Goal: Task Accomplishment & Management: Use online tool/utility

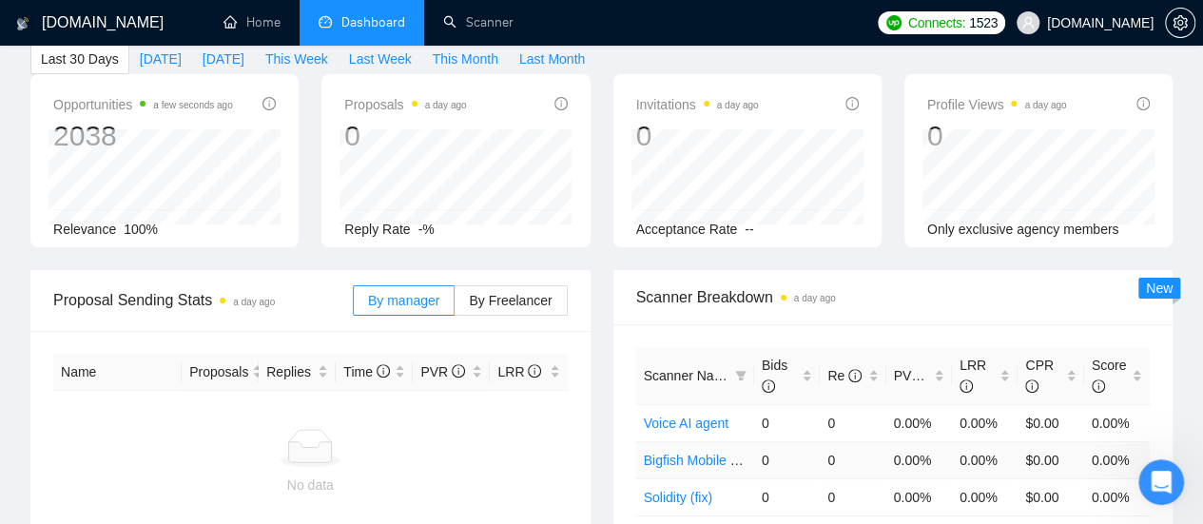
scroll to position [190, 0]
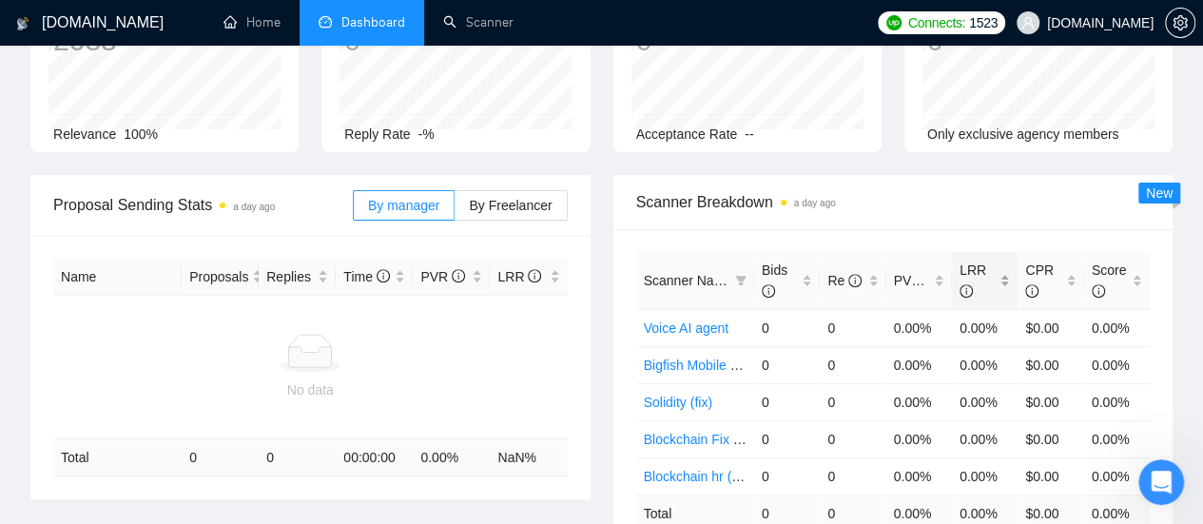
click at [999, 260] on div "LRR" at bounding box center [985, 281] width 50 height 42
click at [263, 28] on link "Home" at bounding box center [252, 22] width 57 height 16
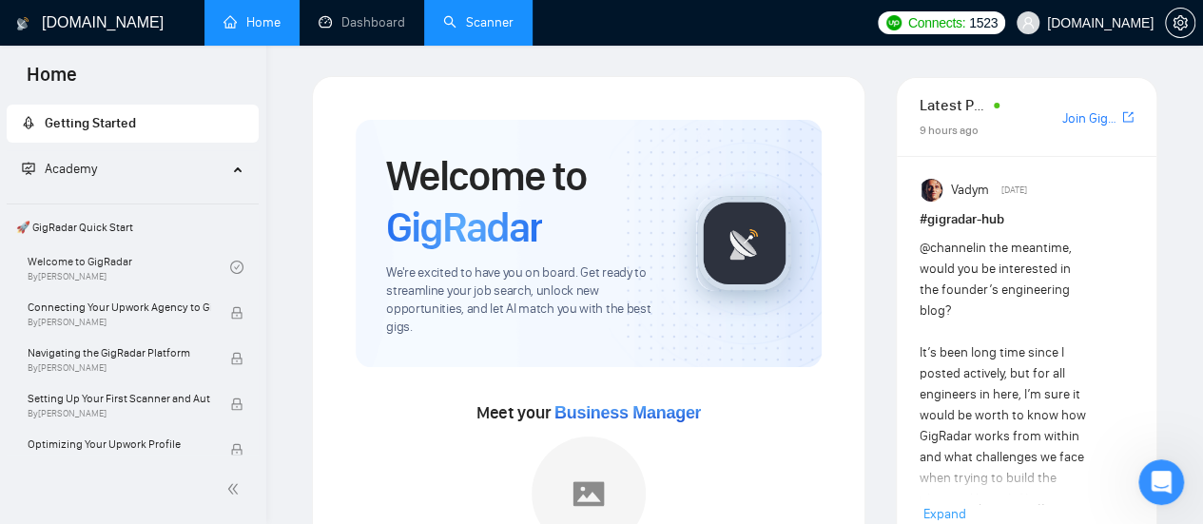
click at [477, 24] on link "Scanner" at bounding box center [478, 22] width 70 height 16
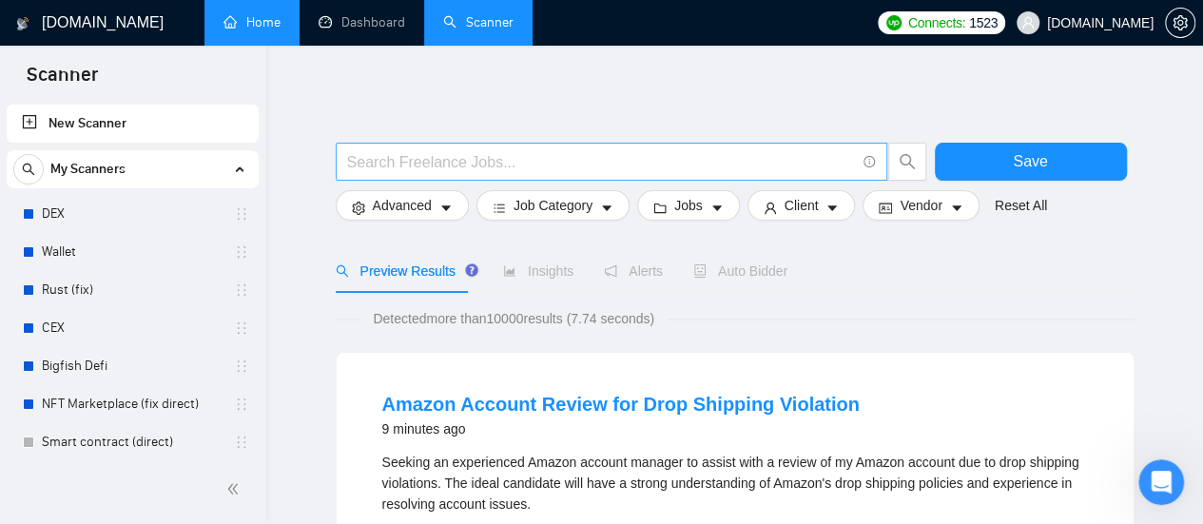
click at [432, 161] on input "text" at bounding box center [601, 162] width 508 height 24
paste input "Google Analytics"
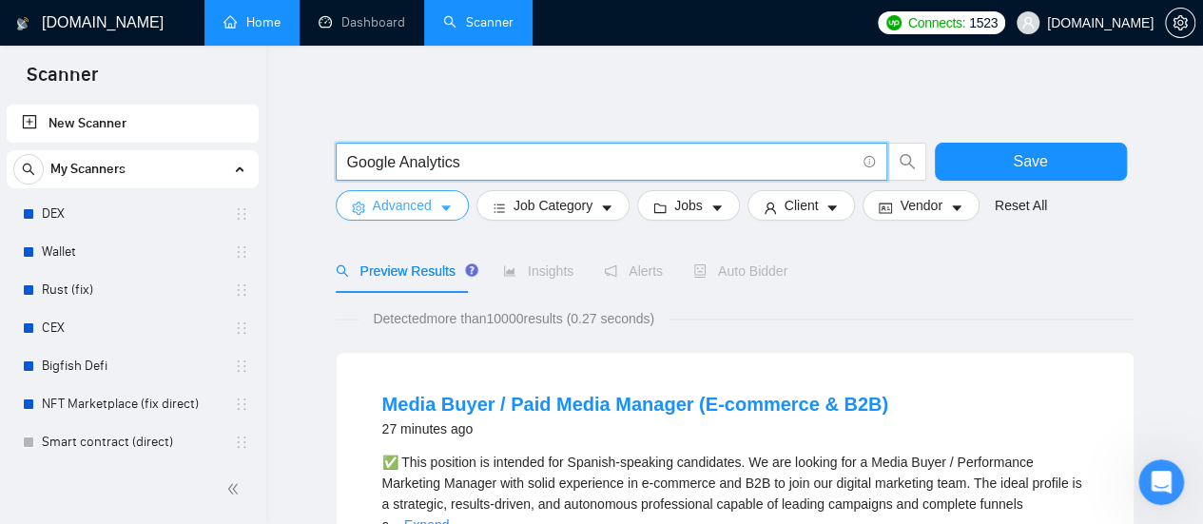
type input "Google Analytics"
click at [428, 208] on span "Advanced" at bounding box center [402, 205] width 59 height 21
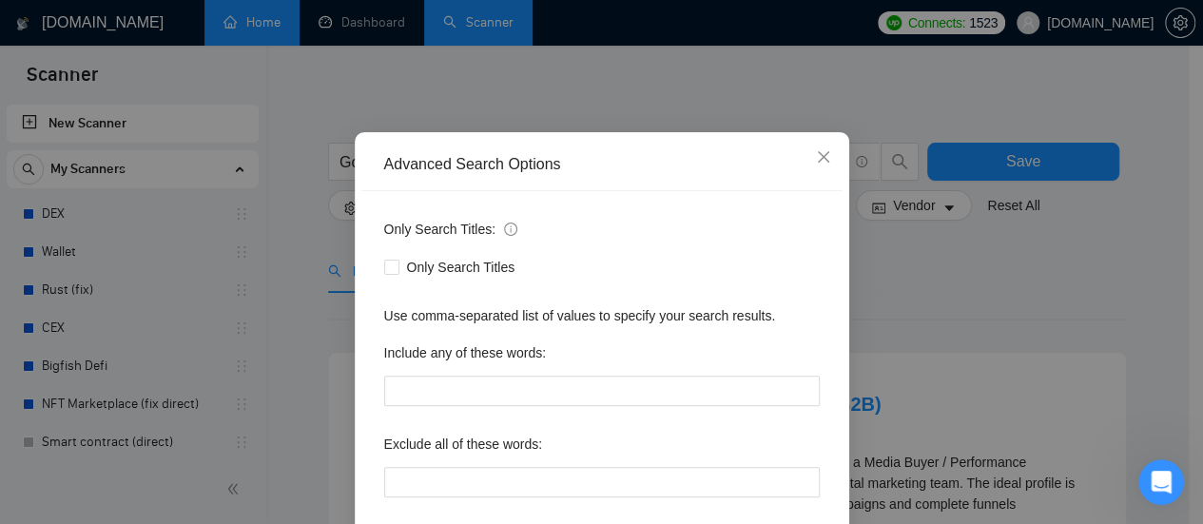
scroll to position [95, 0]
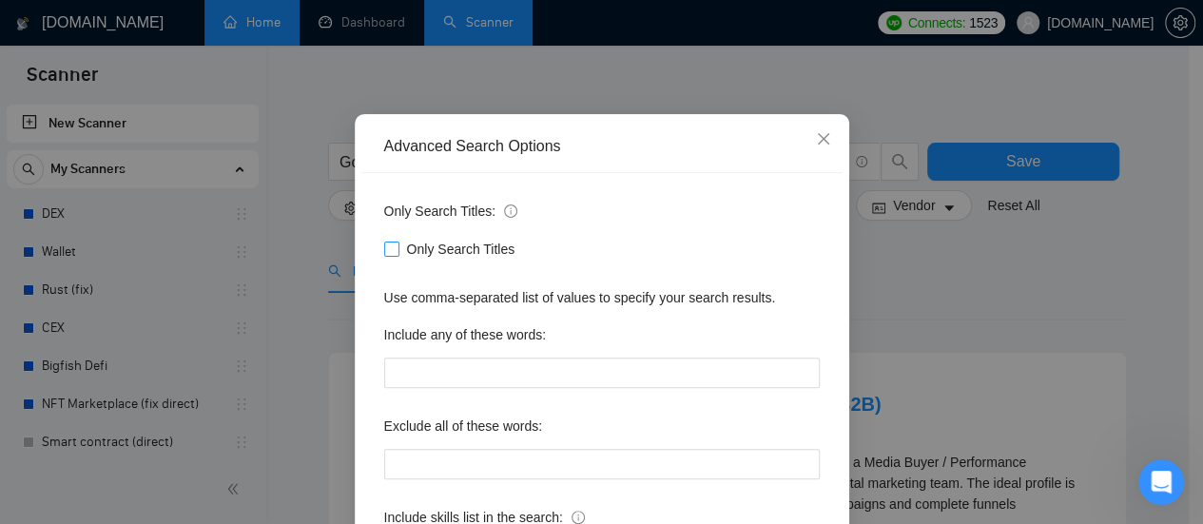
click at [384, 252] on input "Only Search Titles" at bounding box center [390, 248] width 13 height 13
checkbox input "true"
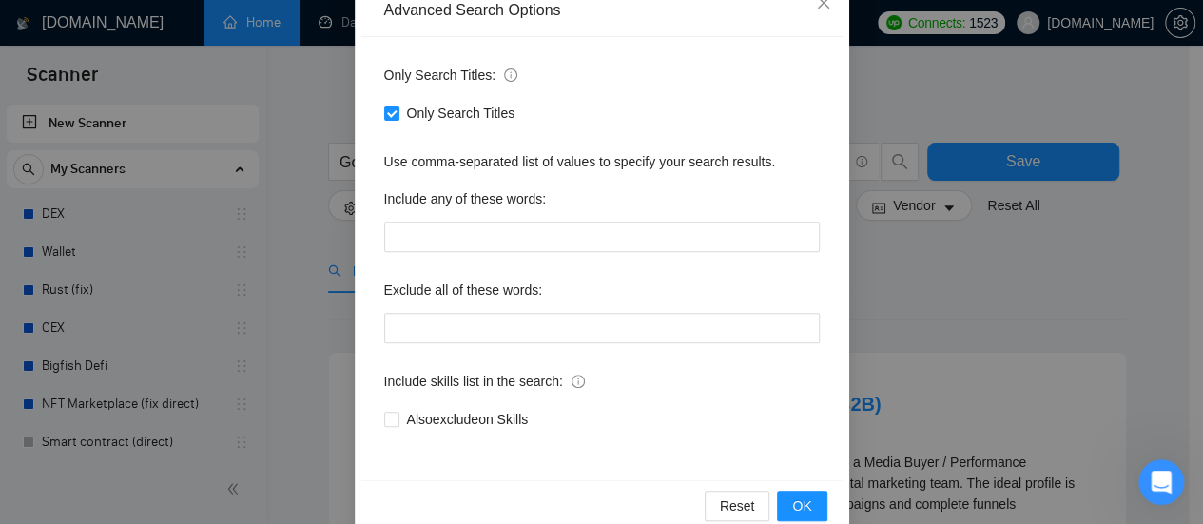
scroll to position [266, 0]
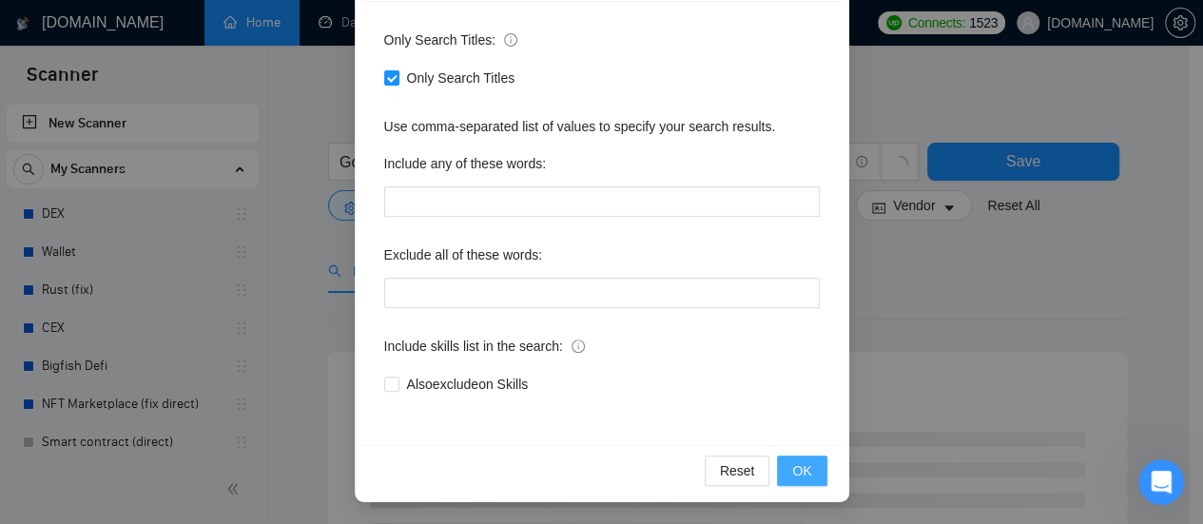
click at [801, 476] on span "OK" at bounding box center [801, 470] width 19 height 21
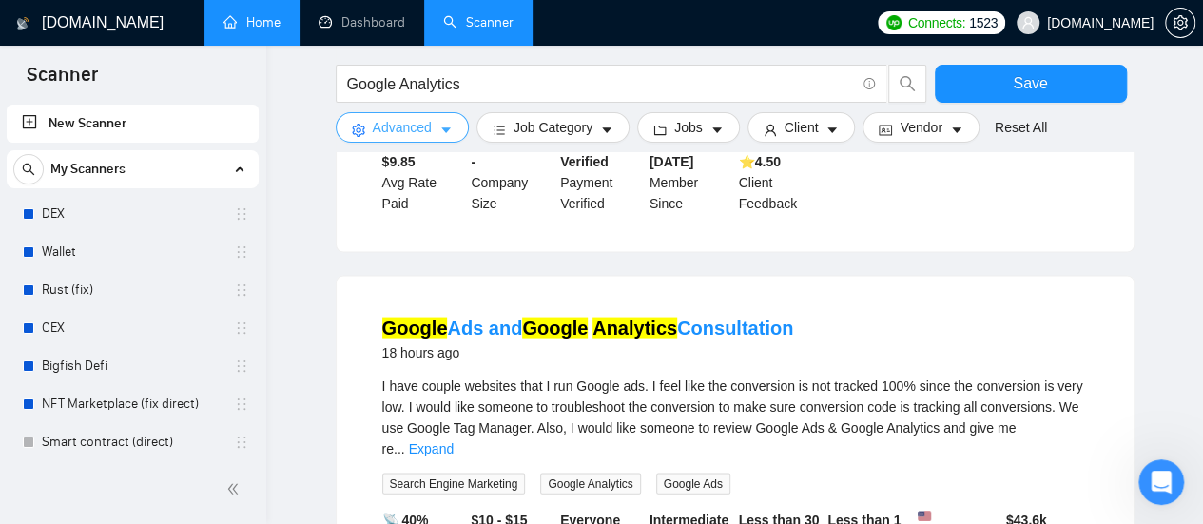
scroll to position [1807, 0]
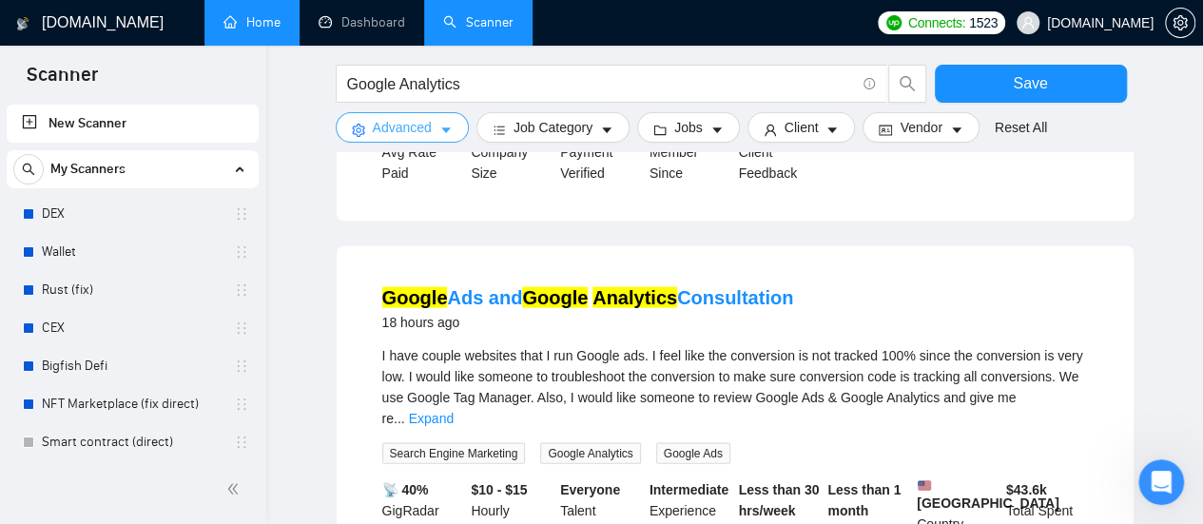
click at [445, 125] on icon "caret-down" at bounding box center [445, 130] width 13 height 13
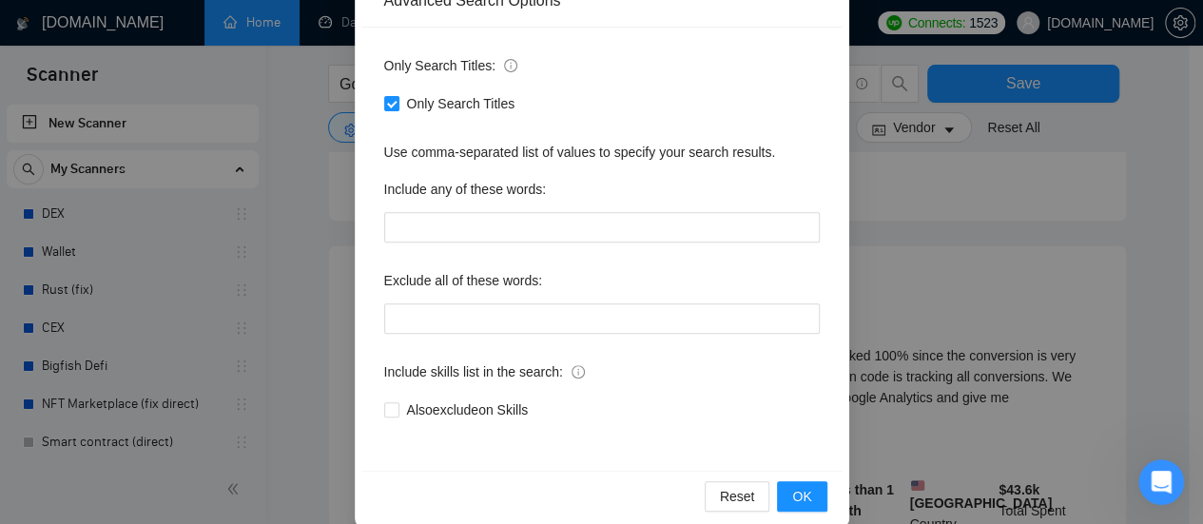
scroll to position [266, 0]
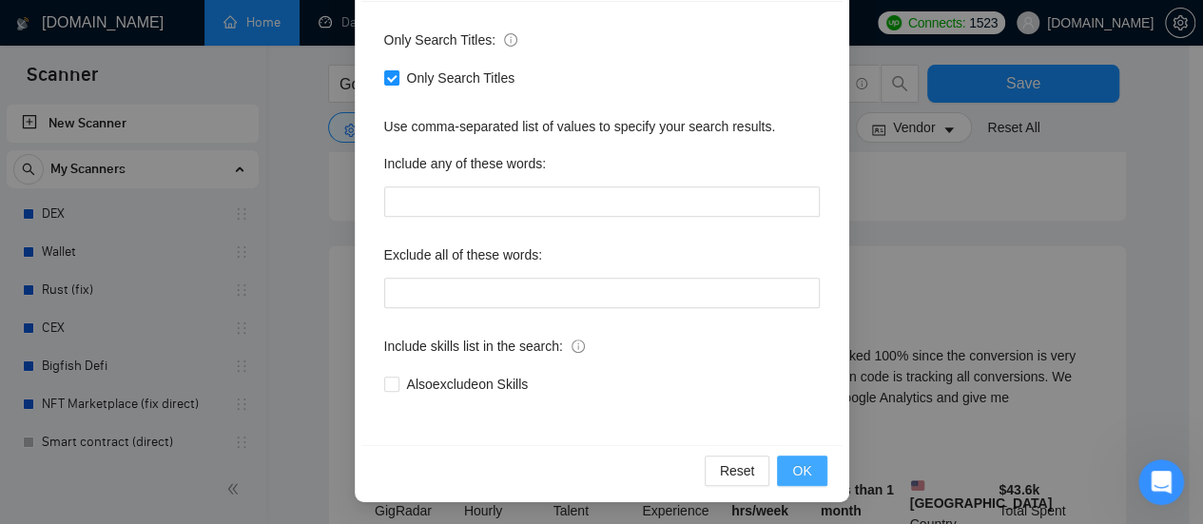
drag, startPoint x: 797, startPoint y: 469, endPoint x: 867, endPoint y: 404, distance: 94.9
click at [797, 468] on span "OK" at bounding box center [801, 470] width 19 height 21
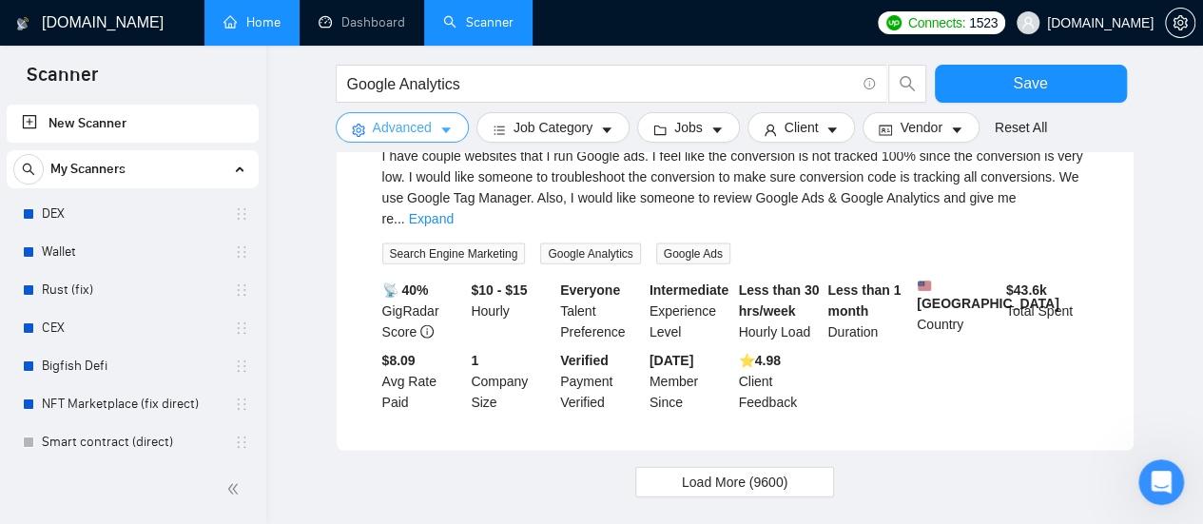
scroll to position [1990, 0]
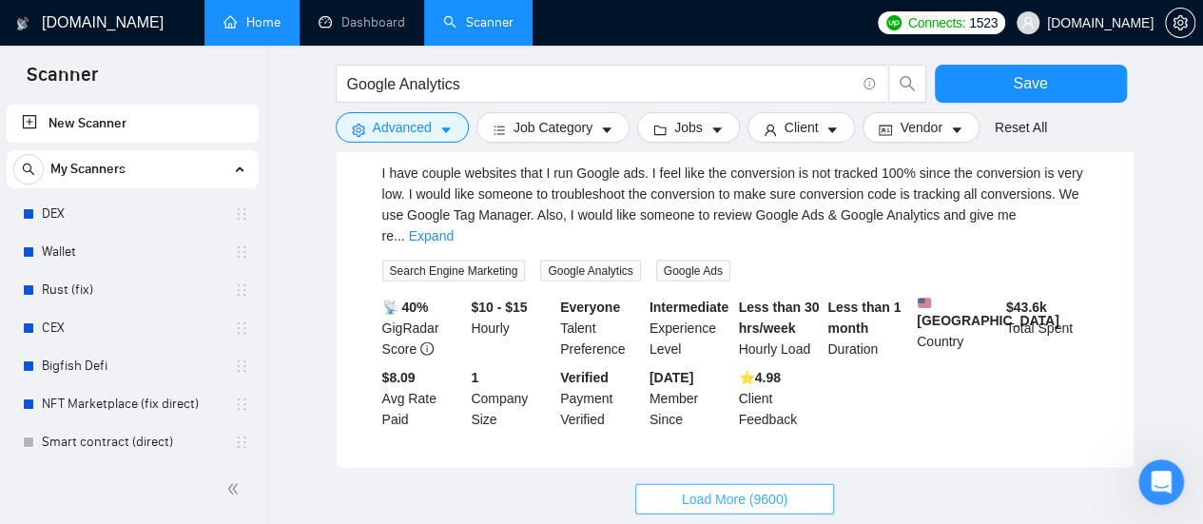
click at [751, 489] on span "Load More (9600)" at bounding box center [735, 499] width 106 height 21
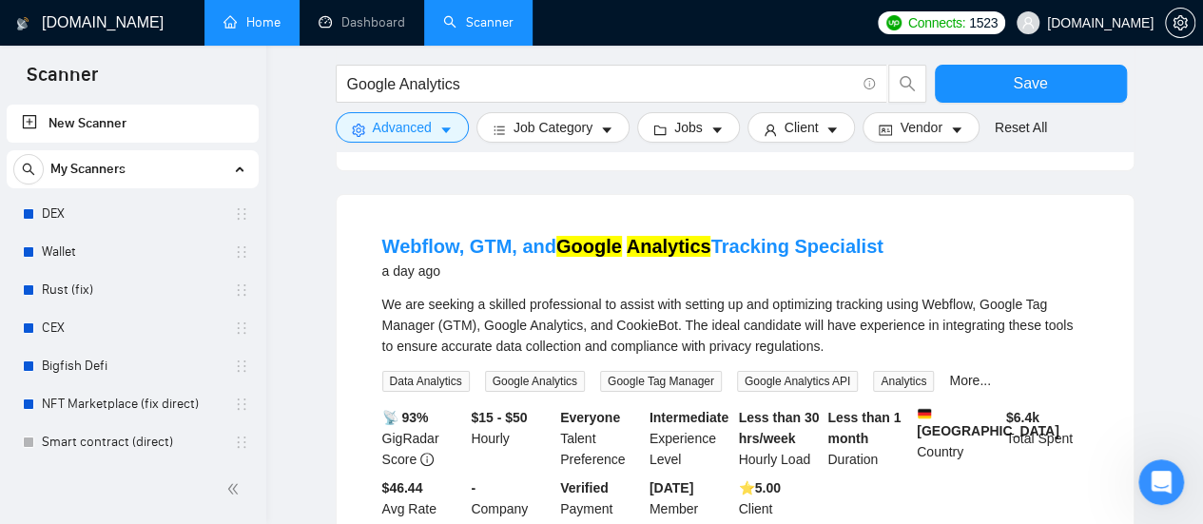
scroll to position [3512, 0]
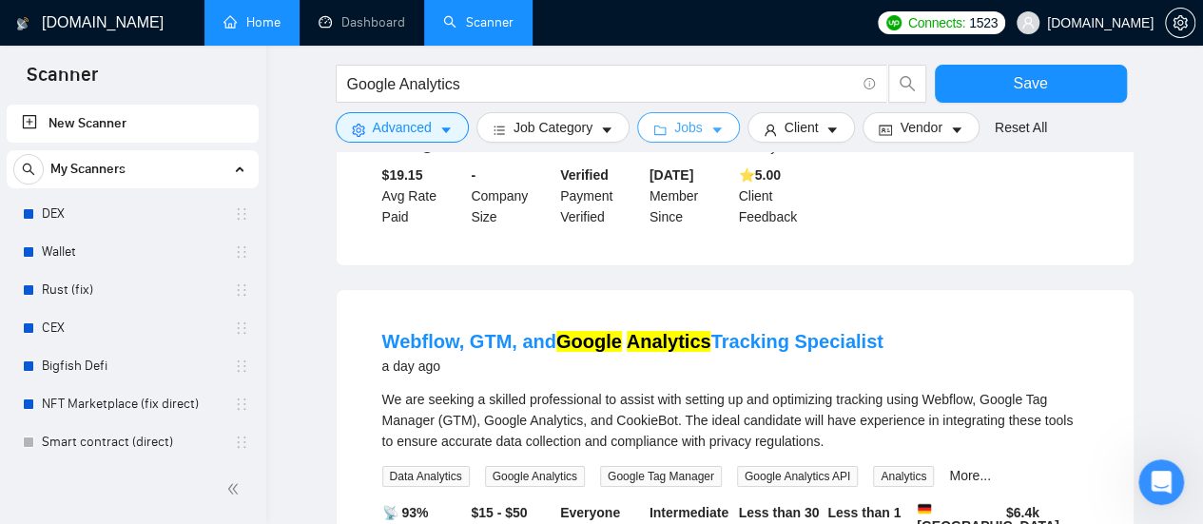
click at [693, 128] on span "Jobs" at bounding box center [688, 127] width 29 height 21
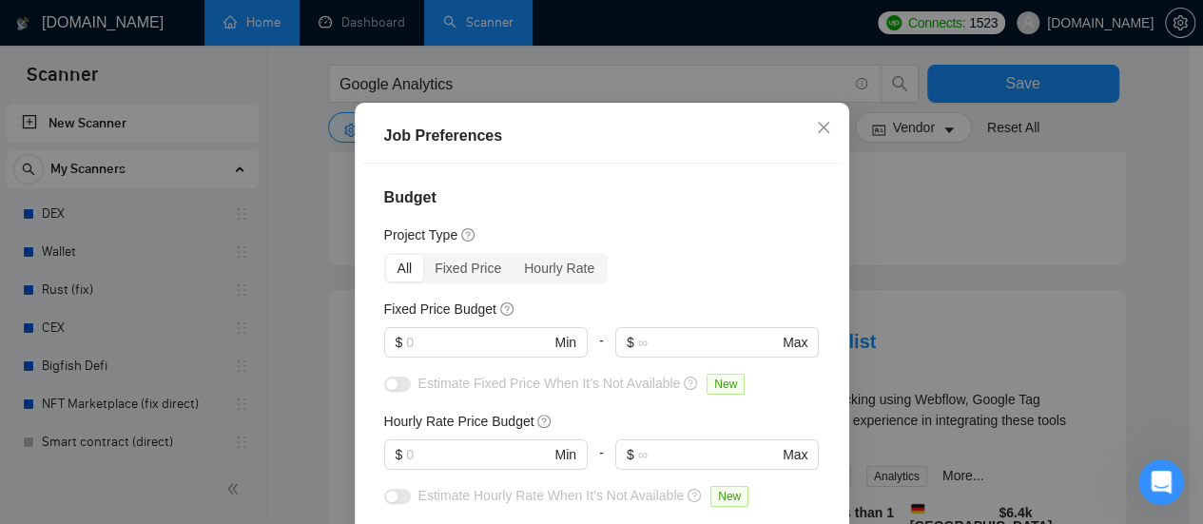
scroll to position [95, 0]
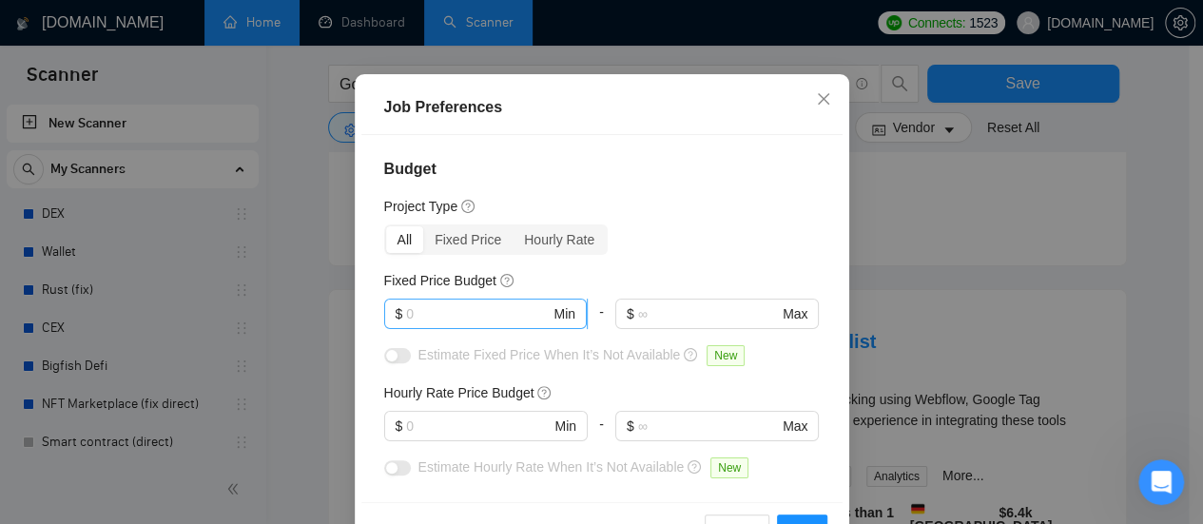
click at [440, 315] on input "text" at bounding box center [478, 313] width 144 height 21
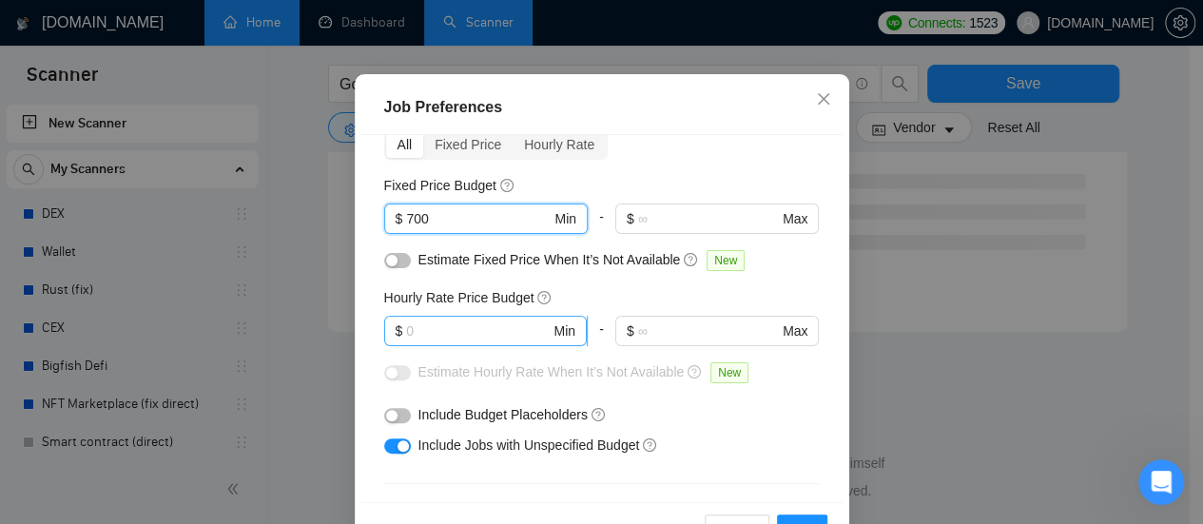
scroll to position [2602, 0]
type input "700"
click at [438, 332] on input "text" at bounding box center [478, 331] width 144 height 21
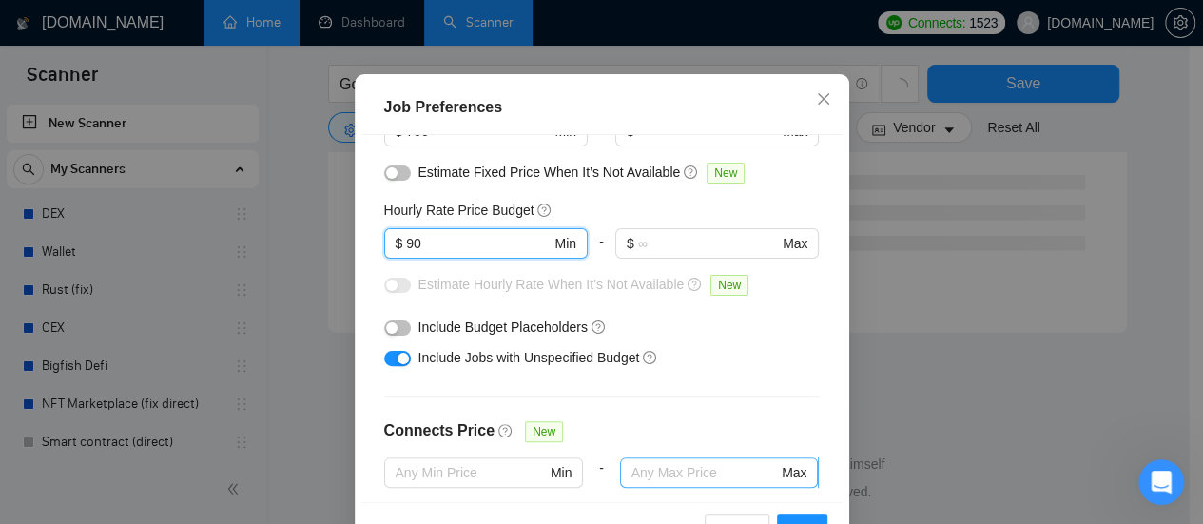
scroll to position [190, 0]
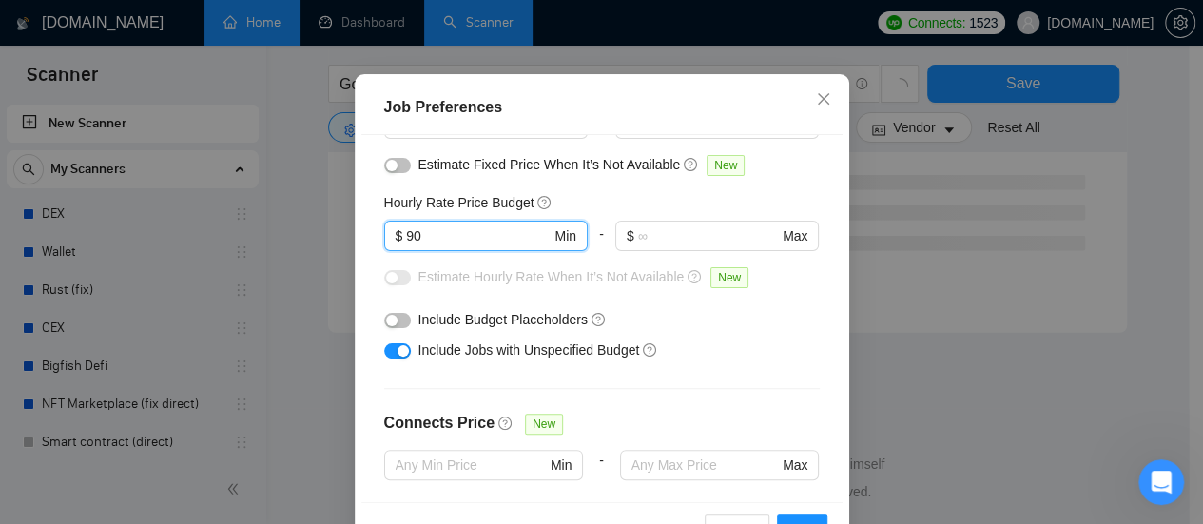
type input "9"
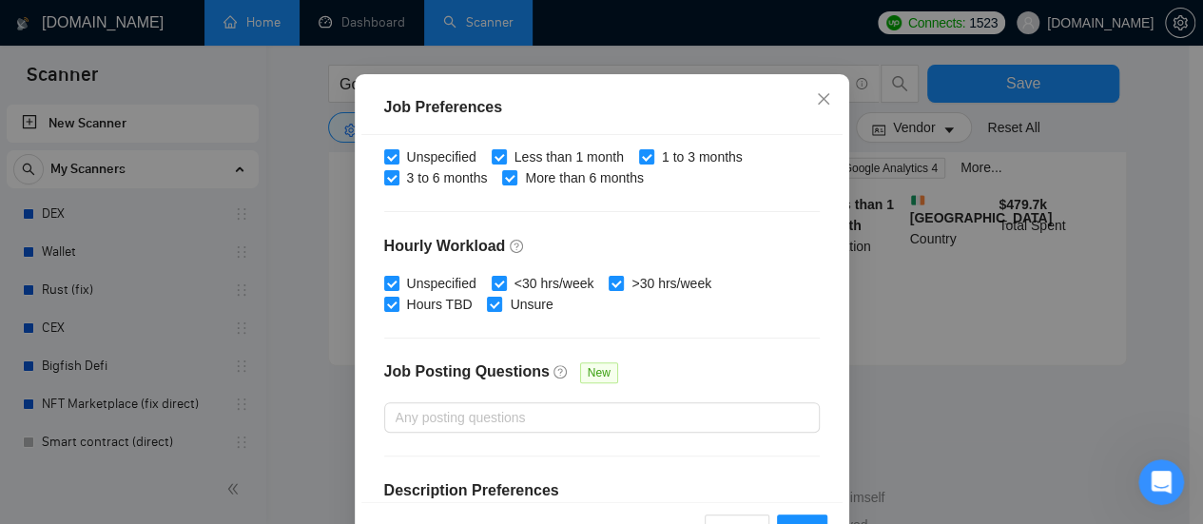
scroll to position [704, 0]
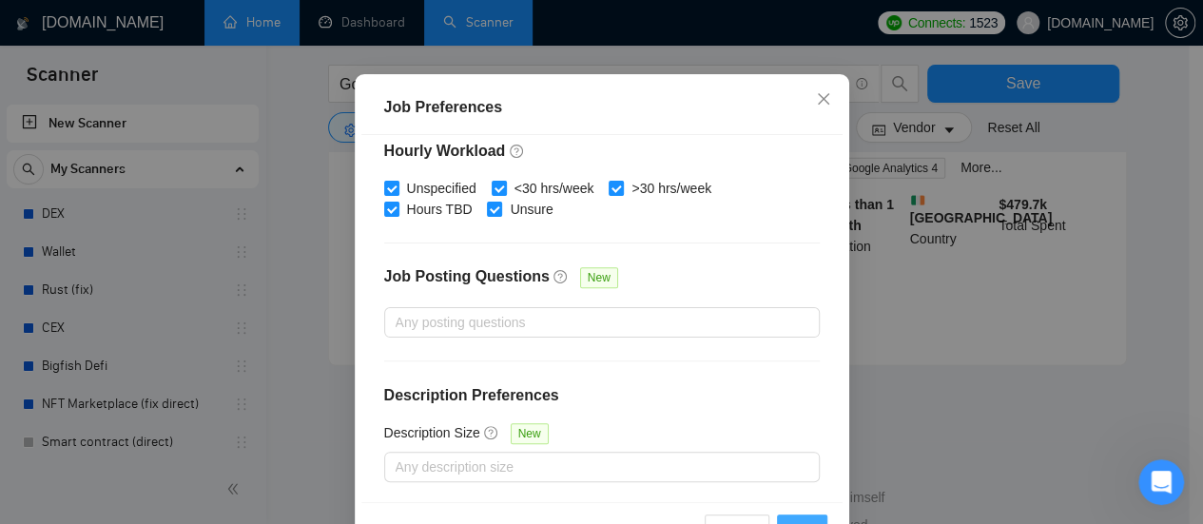
type input "60"
click at [784, 515] on button "OK" at bounding box center [801, 530] width 49 height 30
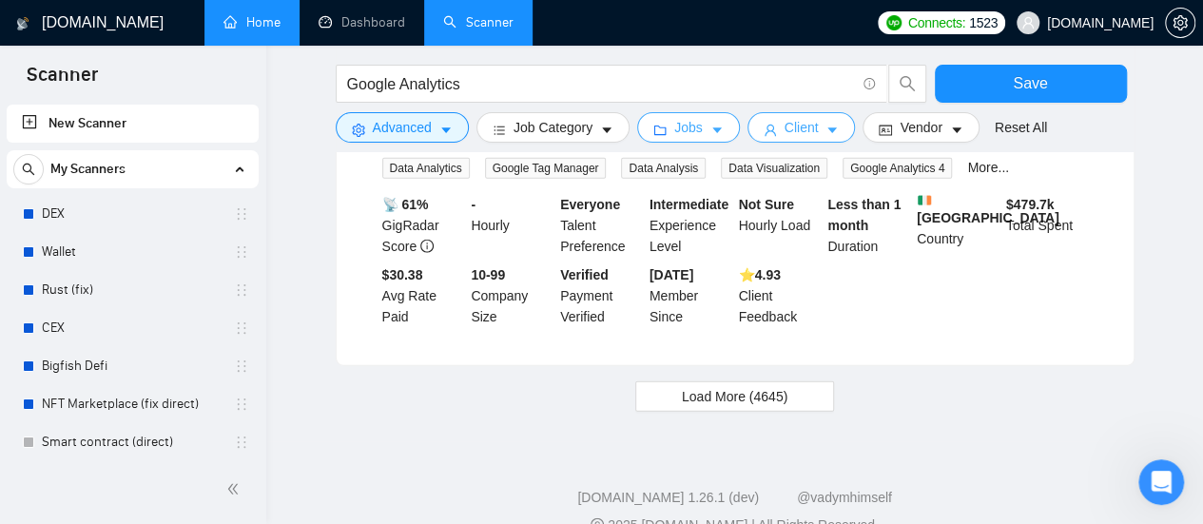
scroll to position [1623, 0]
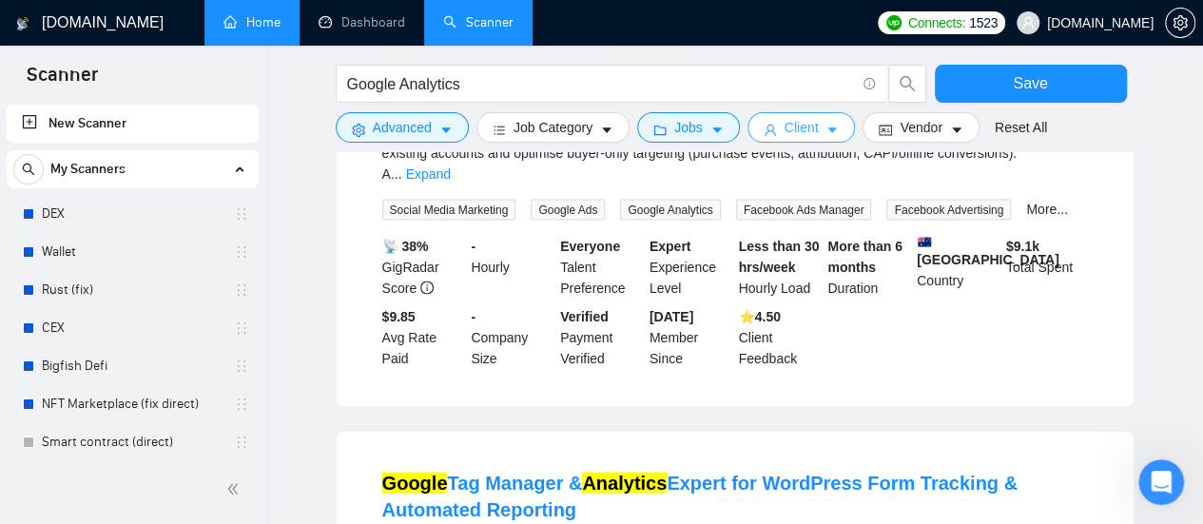
click at [798, 119] on span "Client" at bounding box center [802, 127] width 34 height 21
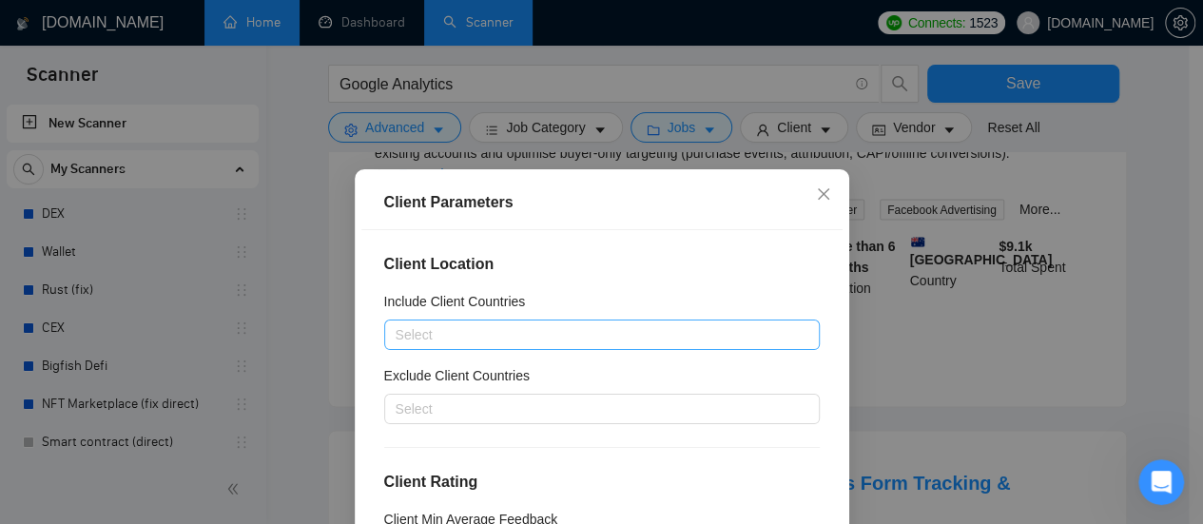
click at [530, 337] on div at bounding box center [592, 334] width 407 height 23
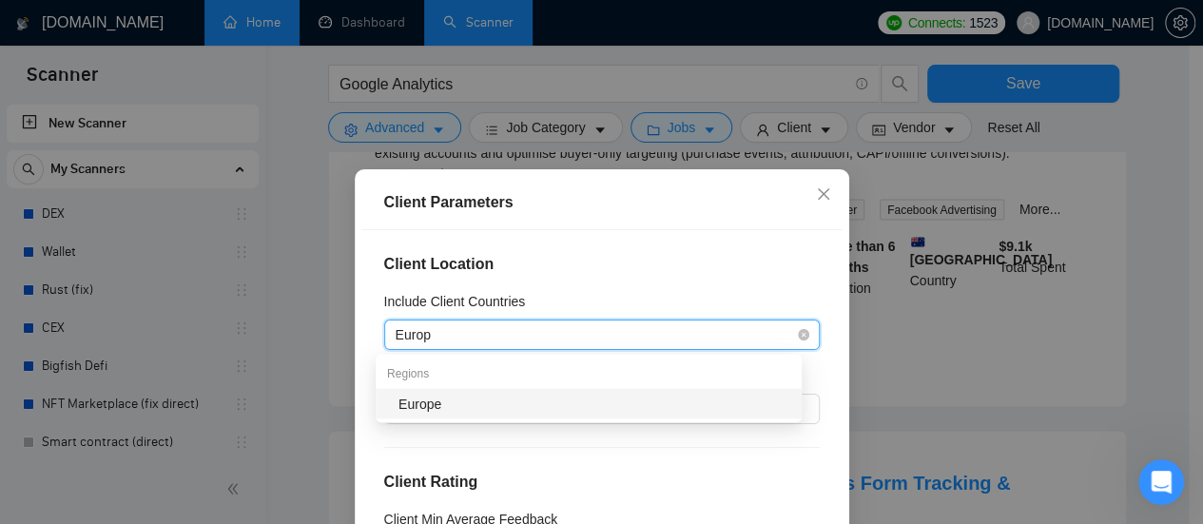
type input "Europe"
click at [459, 412] on div "Europe" at bounding box center [595, 403] width 392 height 21
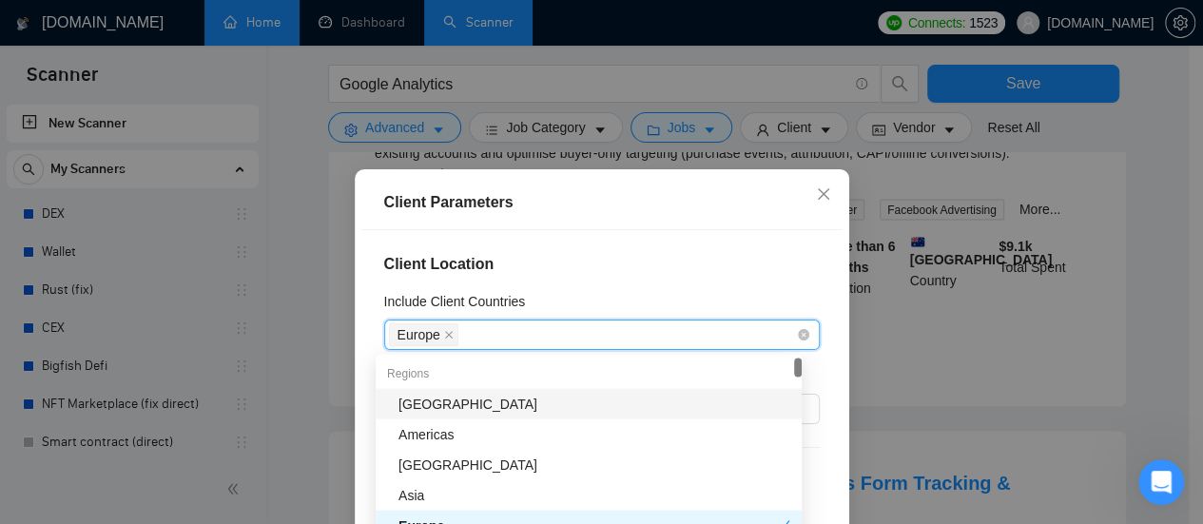
click at [540, 334] on div "Europe" at bounding box center [592, 334] width 407 height 27
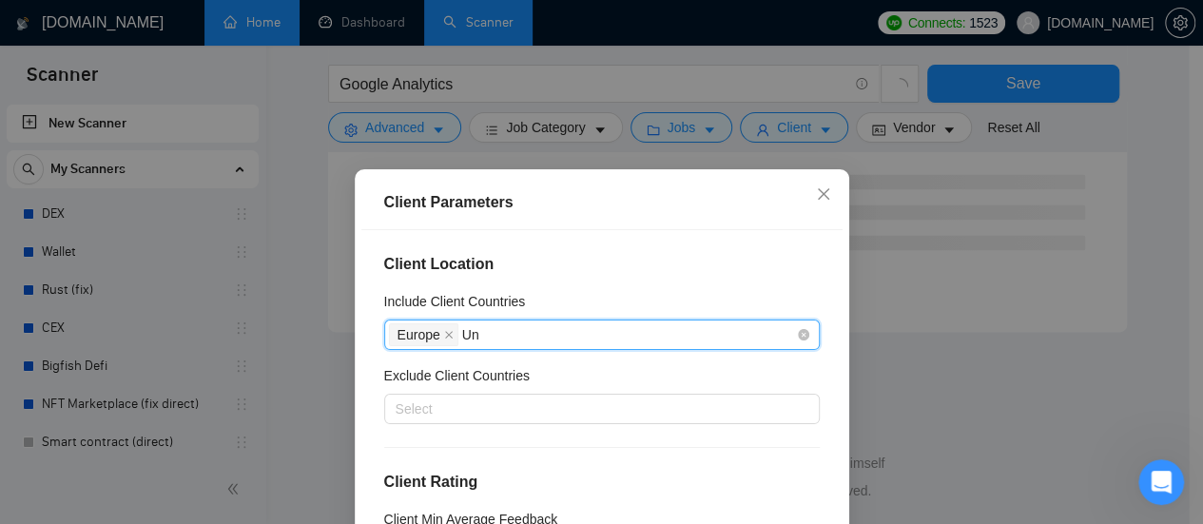
scroll to position [1299, 0]
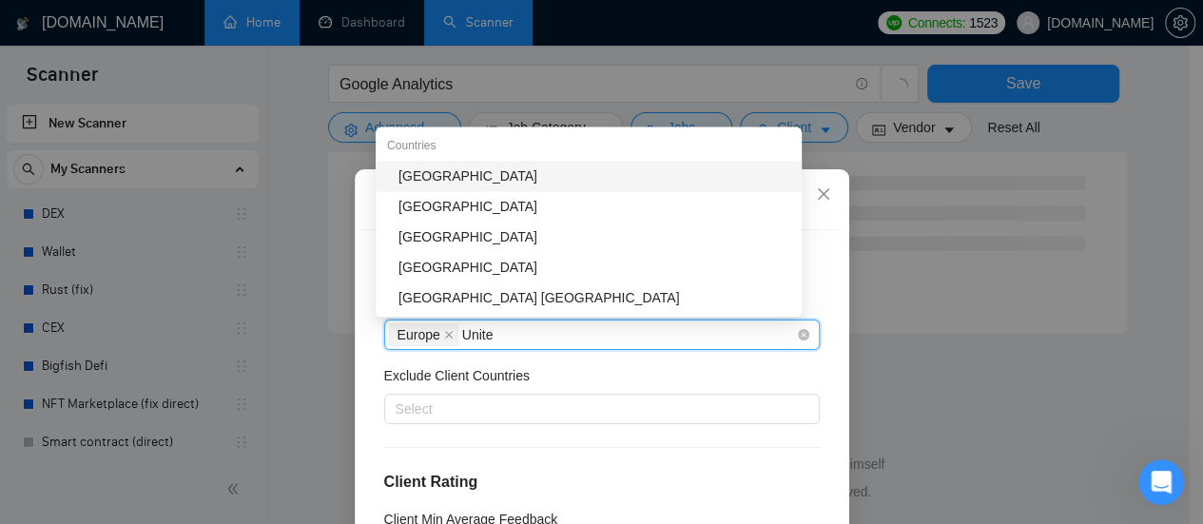
type input "United"
click at [510, 169] on div "[GEOGRAPHIC_DATA]" at bounding box center [595, 176] width 392 height 21
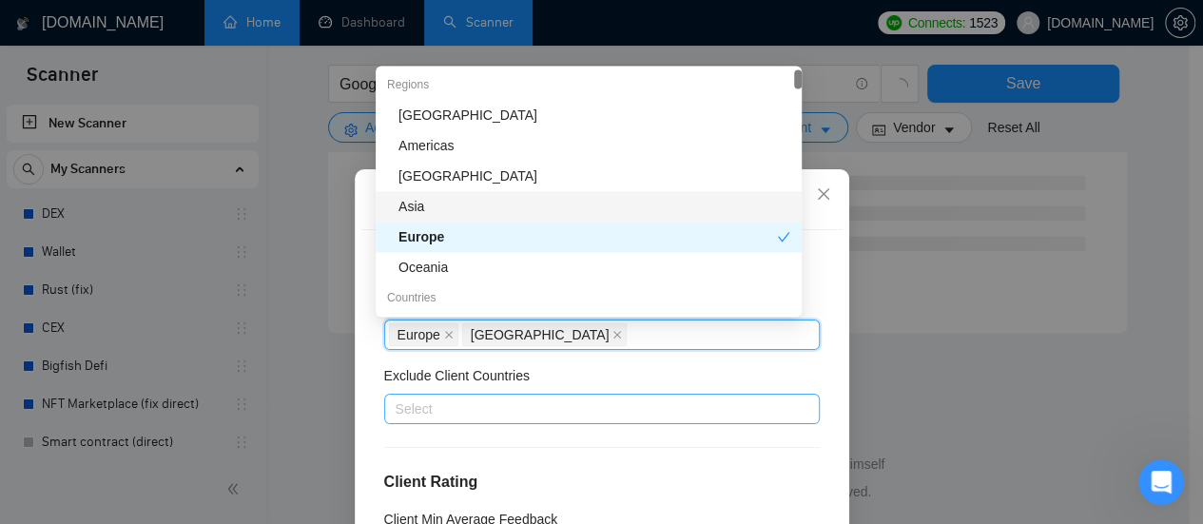
click at [512, 415] on div at bounding box center [592, 409] width 407 height 23
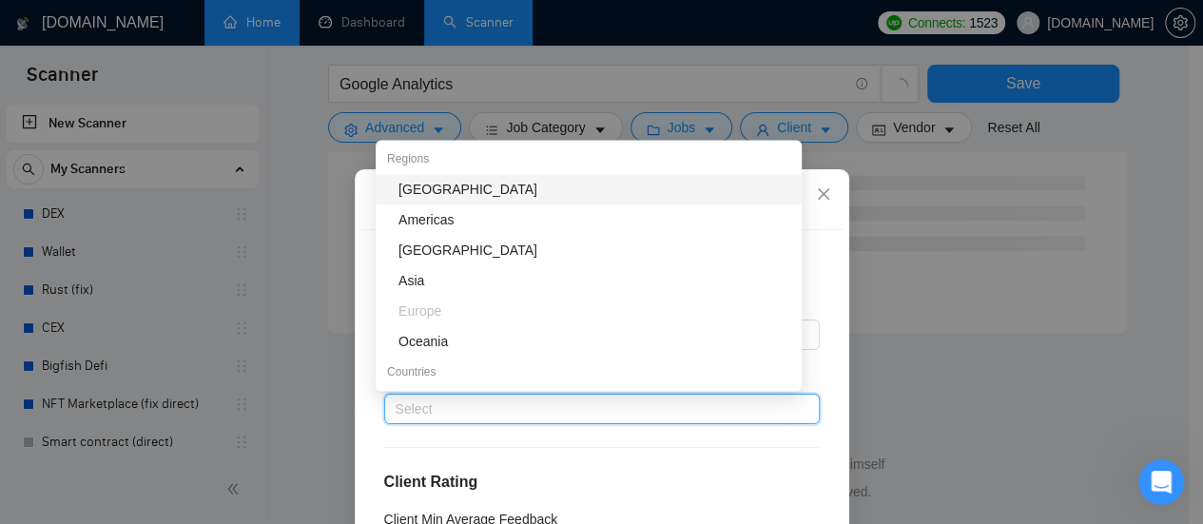
click at [521, 408] on div at bounding box center [592, 409] width 407 height 23
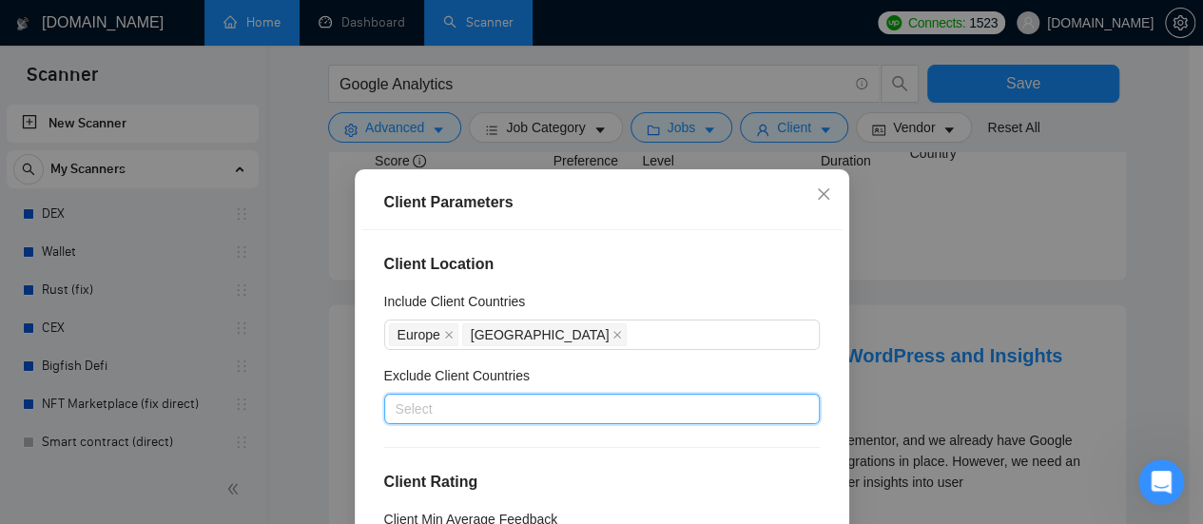
scroll to position [1623, 0]
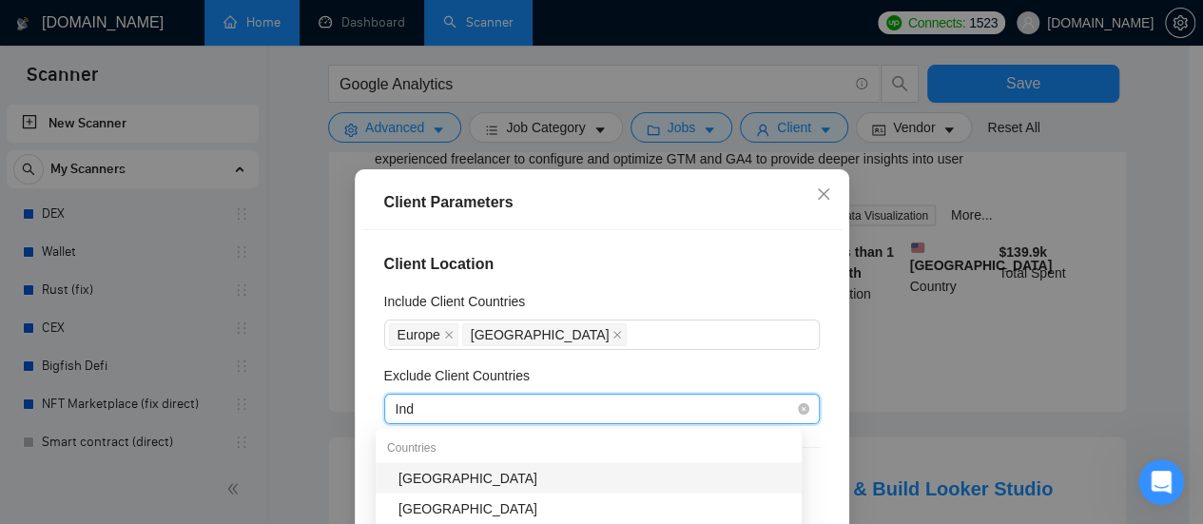
type input "Indi"
click at [419, 479] on div "[GEOGRAPHIC_DATA]" at bounding box center [595, 477] width 392 height 21
click at [492, 412] on div "[GEOGRAPHIC_DATA]" at bounding box center [592, 409] width 407 height 27
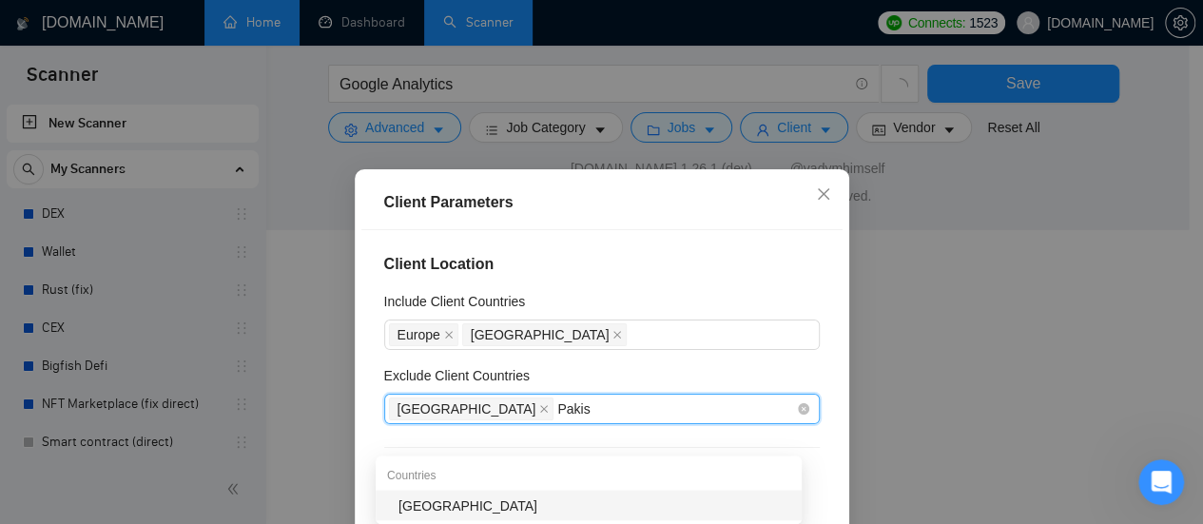
scroll to position [1300, 0]
type input "Pakista"
click at [437, 509] on div "[GEOGRAPHIC_DATA]" at bounding box center [595, 505] width 392 height 21
click at [603, 237] on div "Client Location Include Client Countries [GEOGRAPHIC_DATA] [GEOGRAPHIC_DATA] Ex…" at bounding box center [601, 413] width 481 height 367
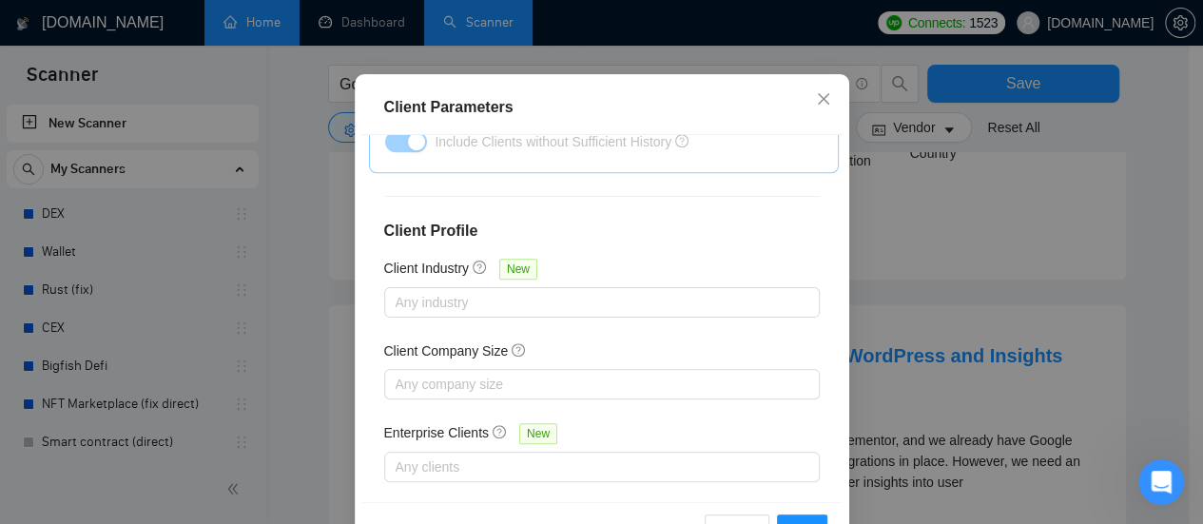
scroll to position [816, 0]
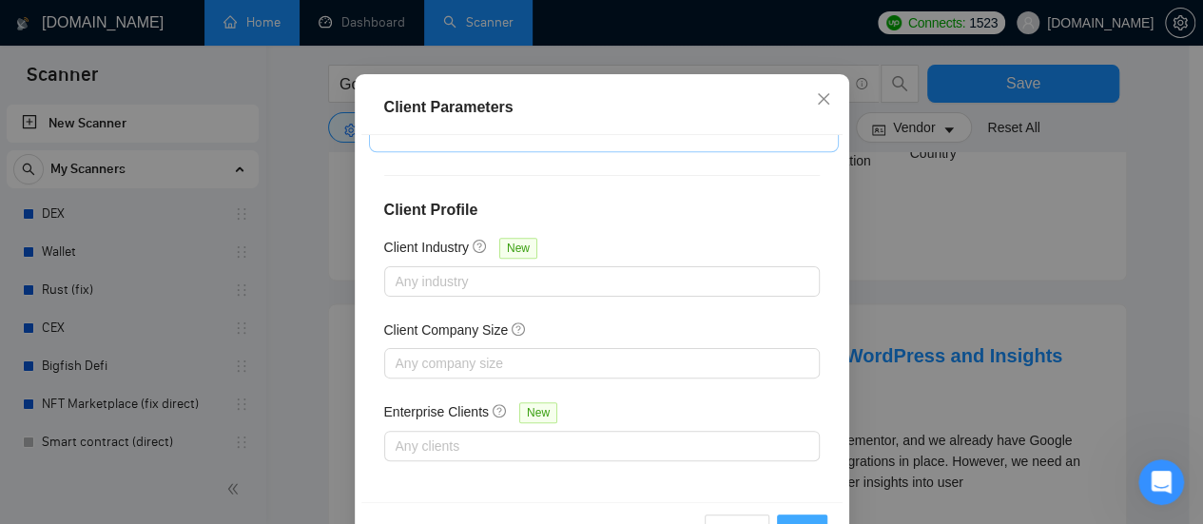
click at [788, 515] on button "OK" at bounding box center [801, 530] width 49 height 30
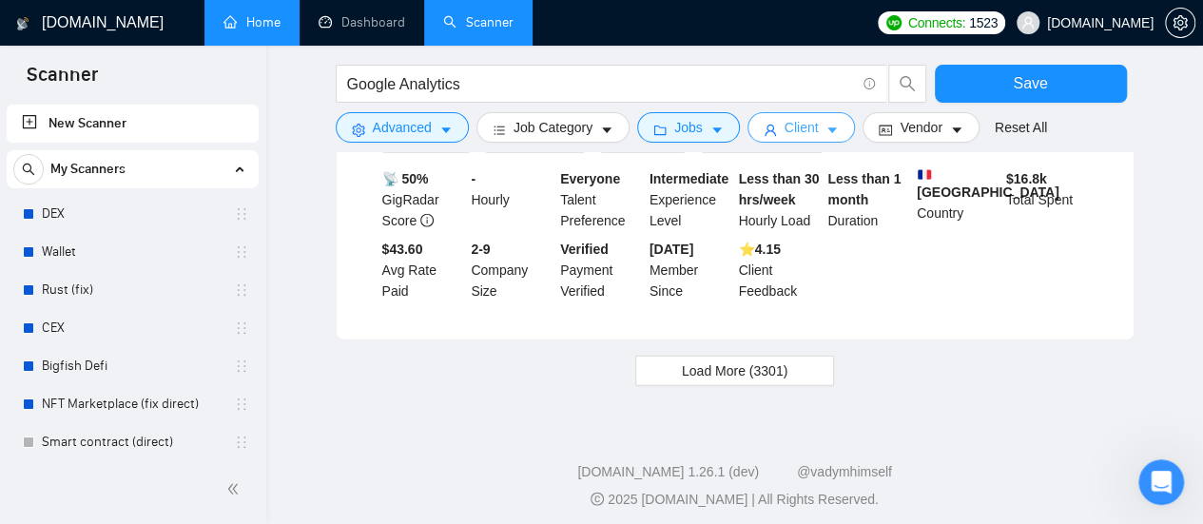
scroll to position [2138, 0]
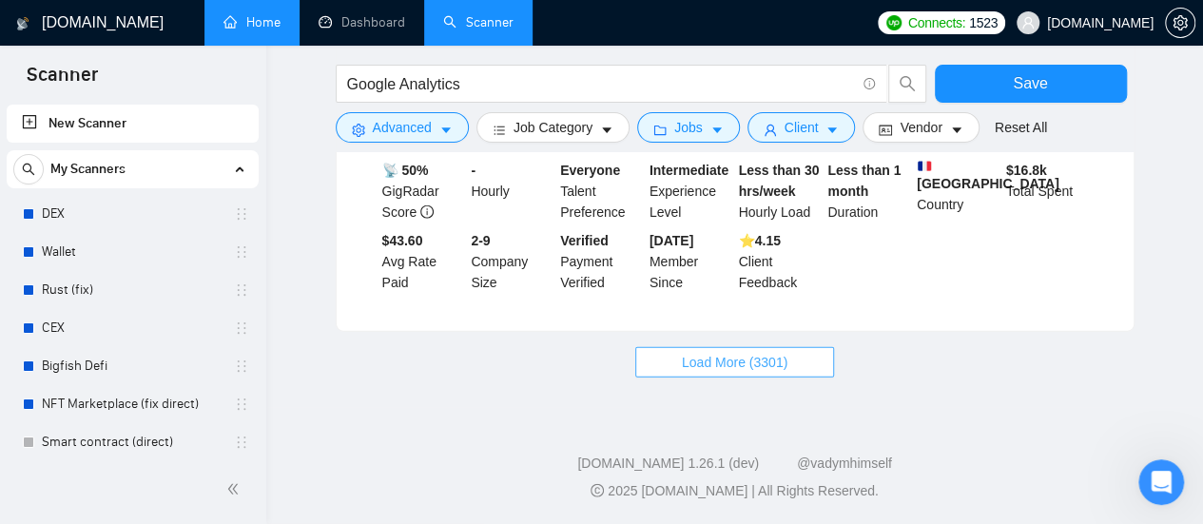
click at [723, 365] on span "Load More (3301)" at bounding box center [735, 362] width 106 height 21
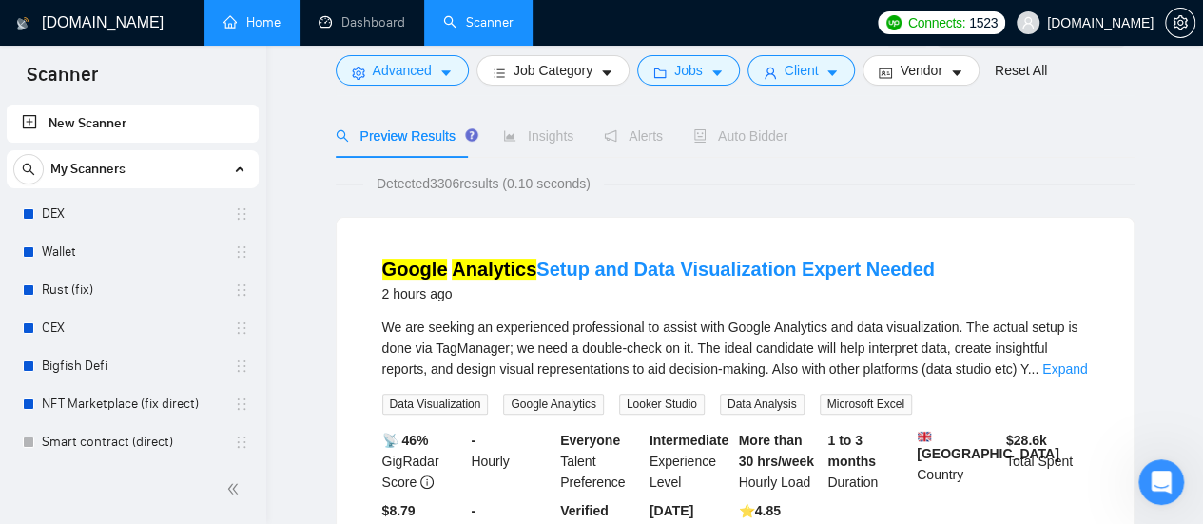
scroll to position [0, 0]
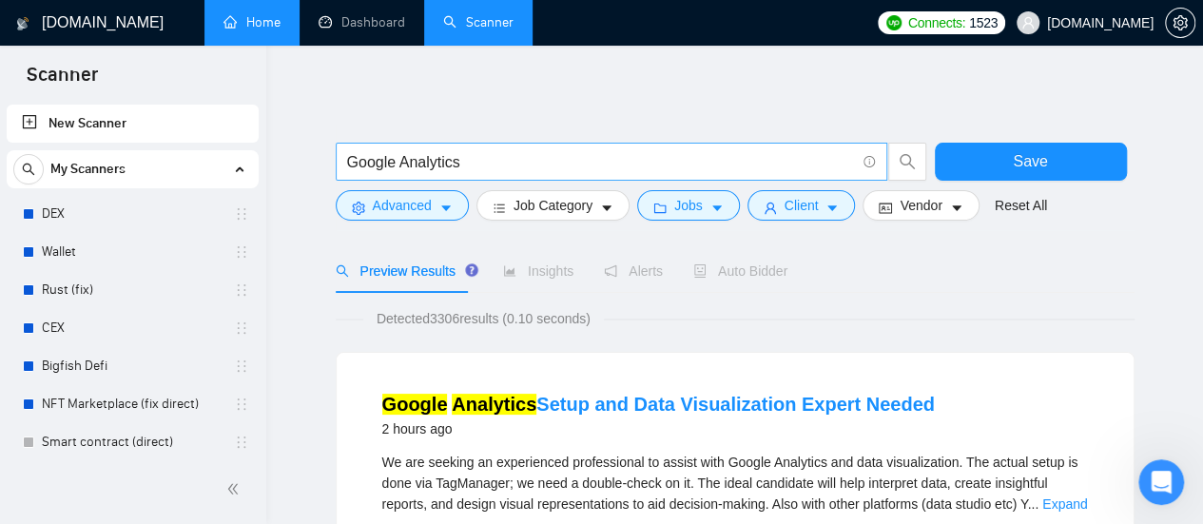
click at [527, 160] on input "Google Analytics" at bounding box center [601, 162] width 508 height 24
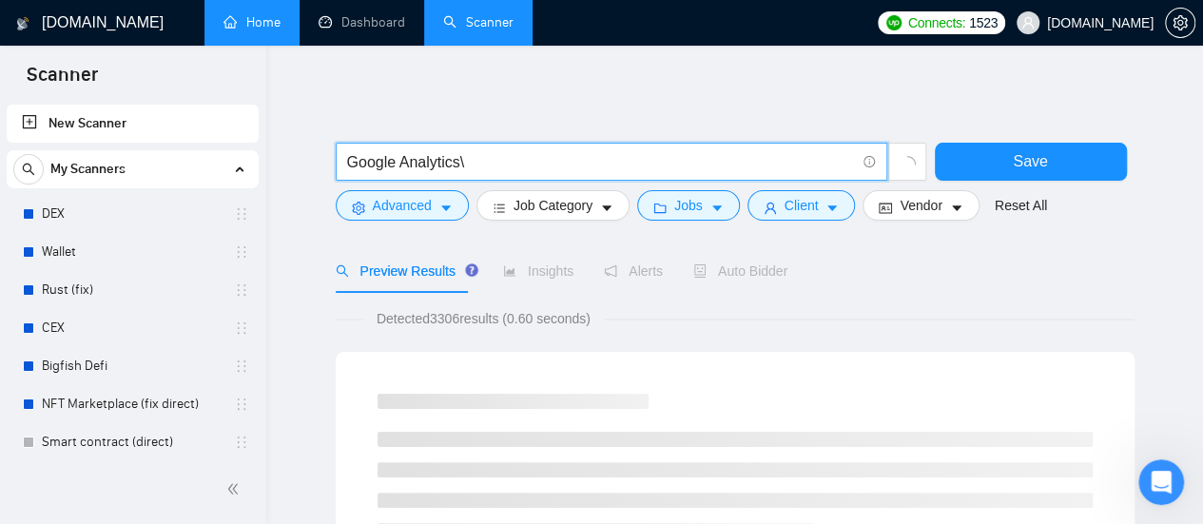
type input "Google Analytics"
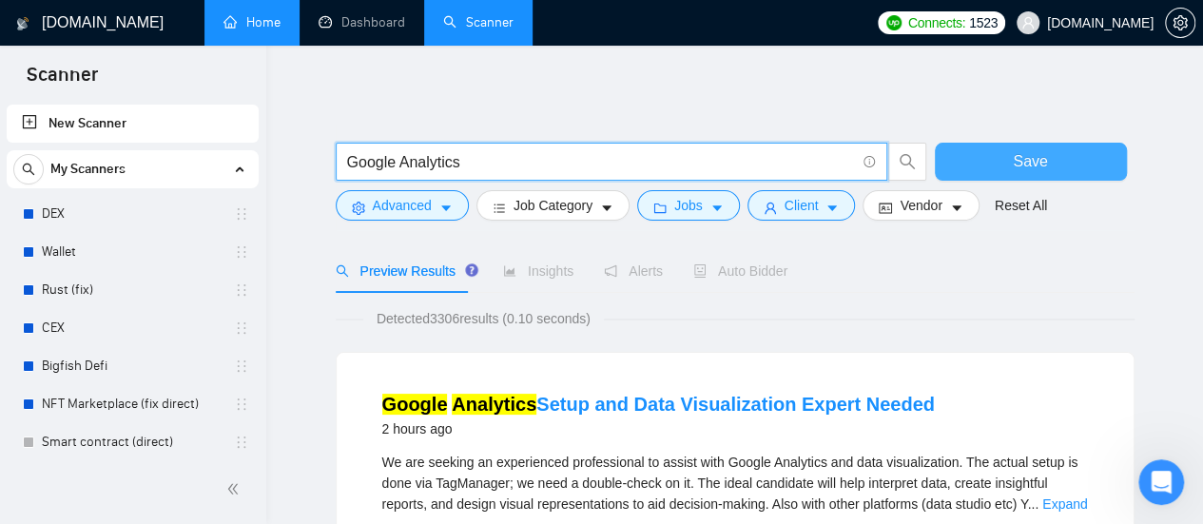
click at [999, 157] on button "Save" at bounding box center [1031, 162] width 192 height 38
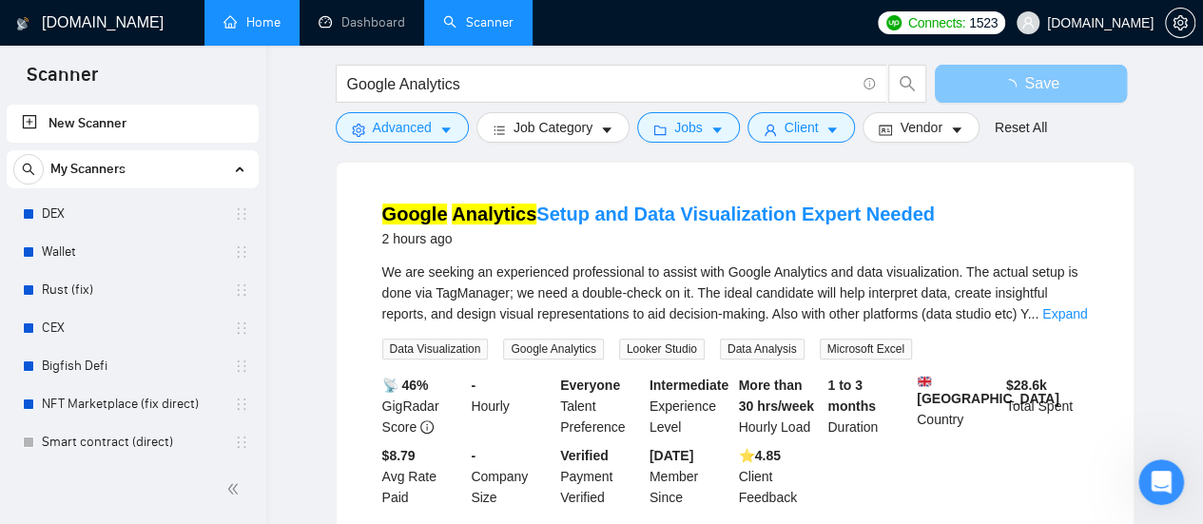
scroll to position [62, 0]
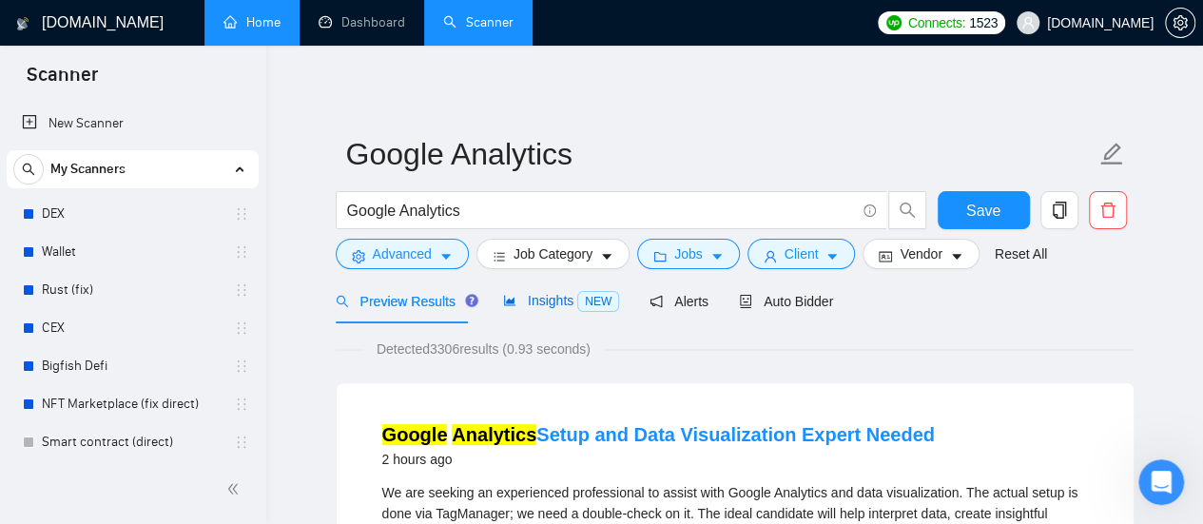
click at [551, 302] on span "Insights NEW" at bounding box center [561, 300] width 116 height 15
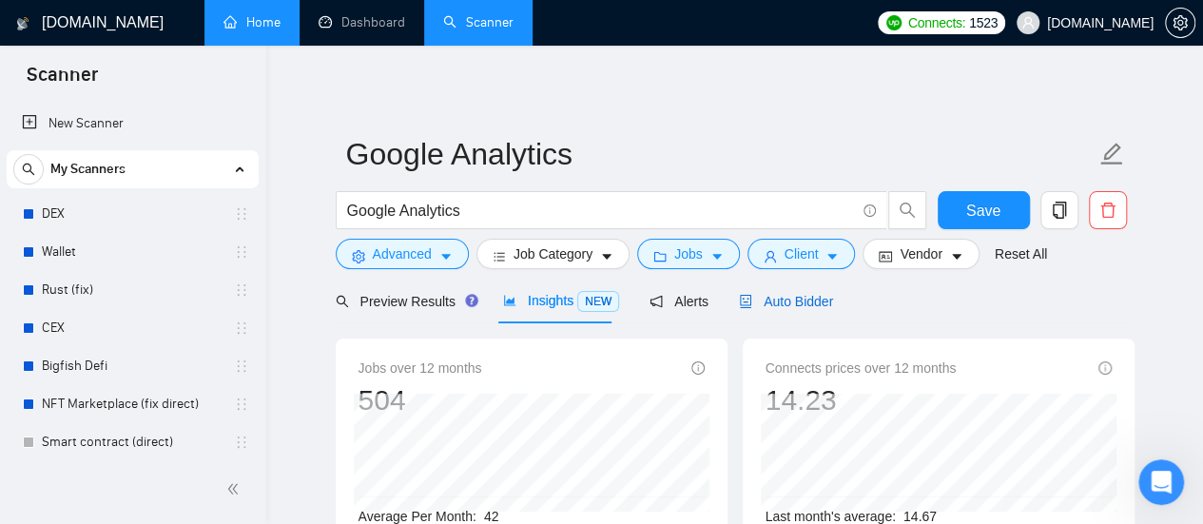
click at [782, 309] on span "Auto Bidder" at bounding box center [786, 301] width 94 height 15
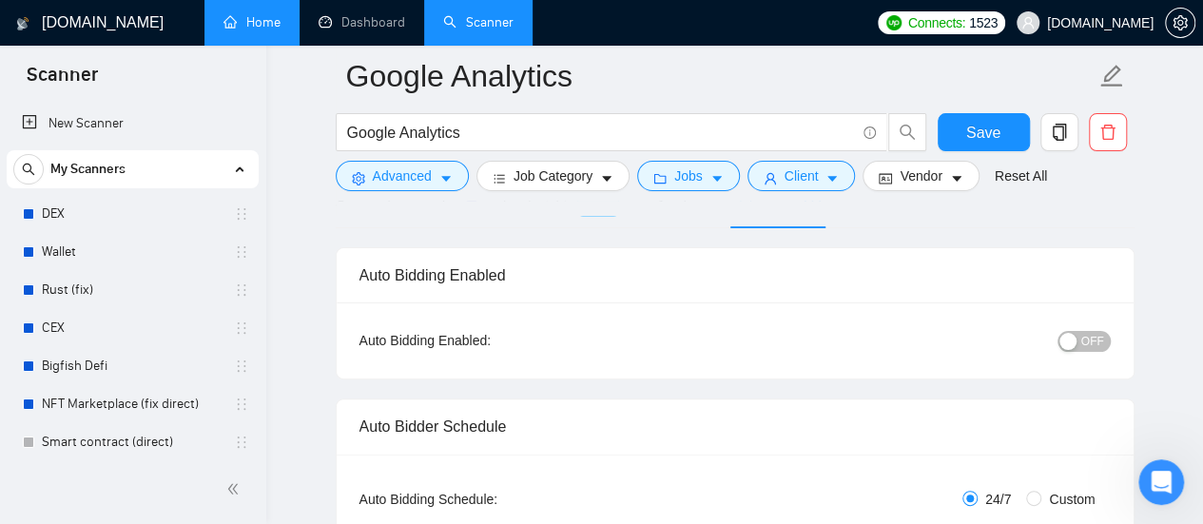
scroll to position [285, 0]
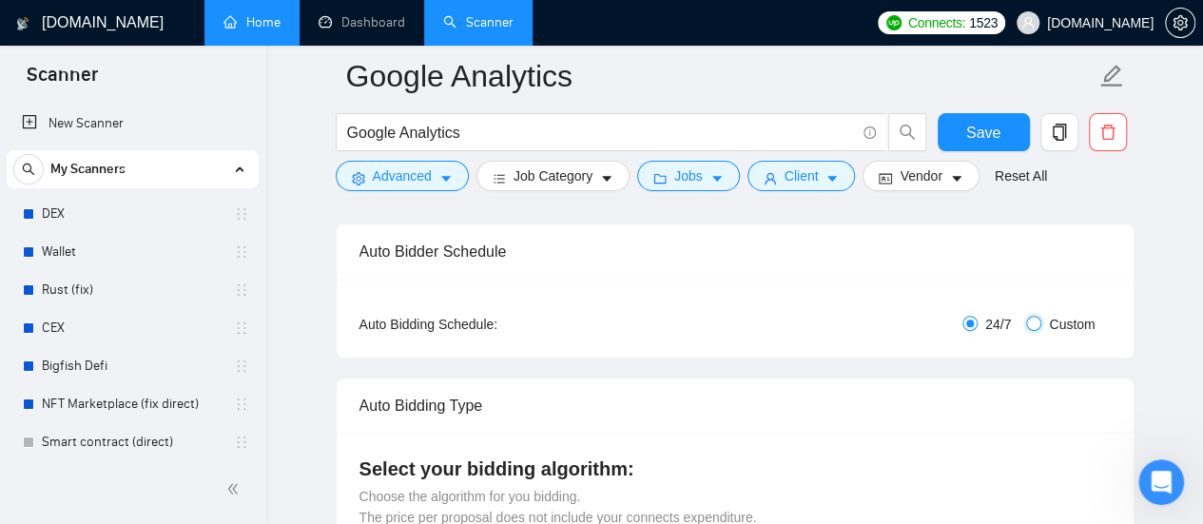
click at [1040, 323] on input "Custom" at bounding box center [1033, 323] width 15 height 15
radio input "true"
radio input "false"
checkbox input "true"
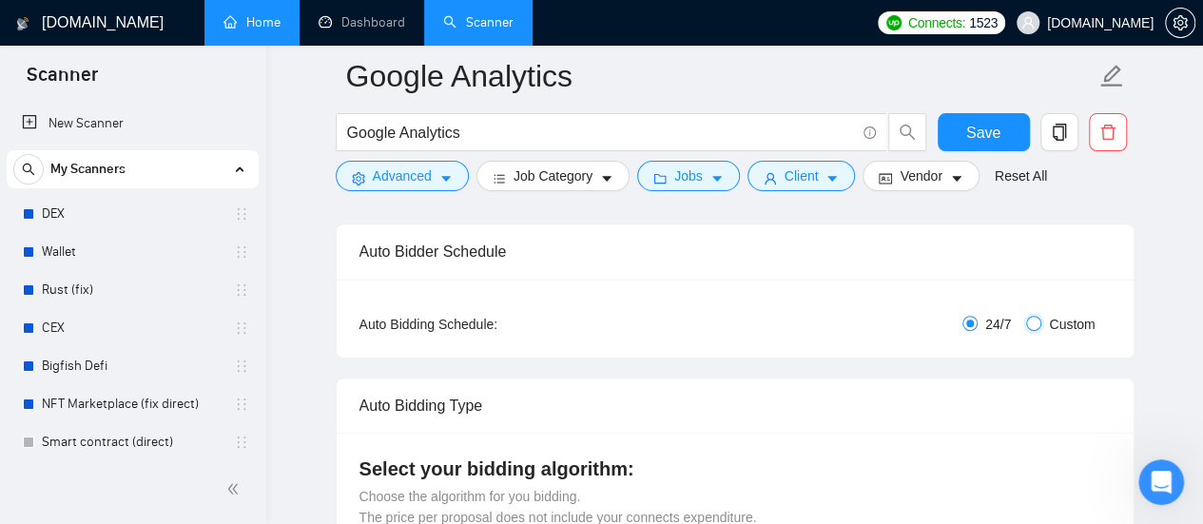
checkbox input "true"
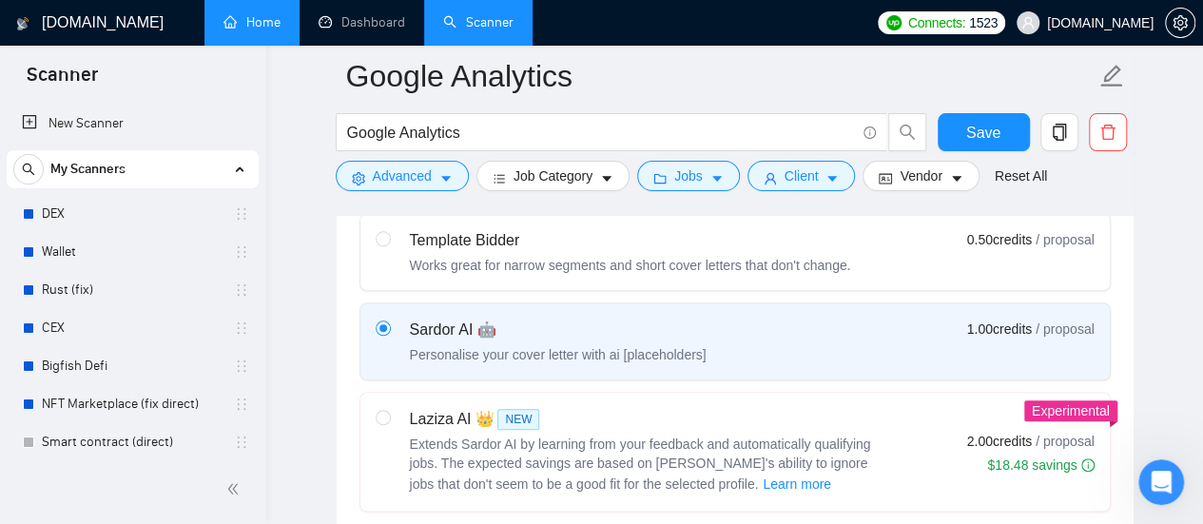
scroll to position [1141, 0]
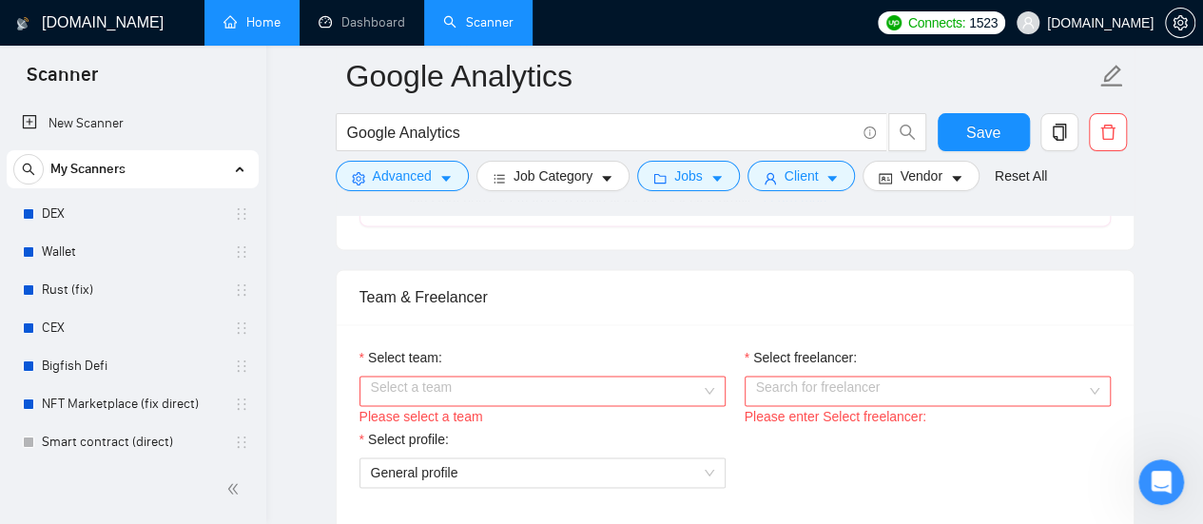
click at [664, 390] on input "Select team:" at bounding box center [536, 391] width 330 height 29
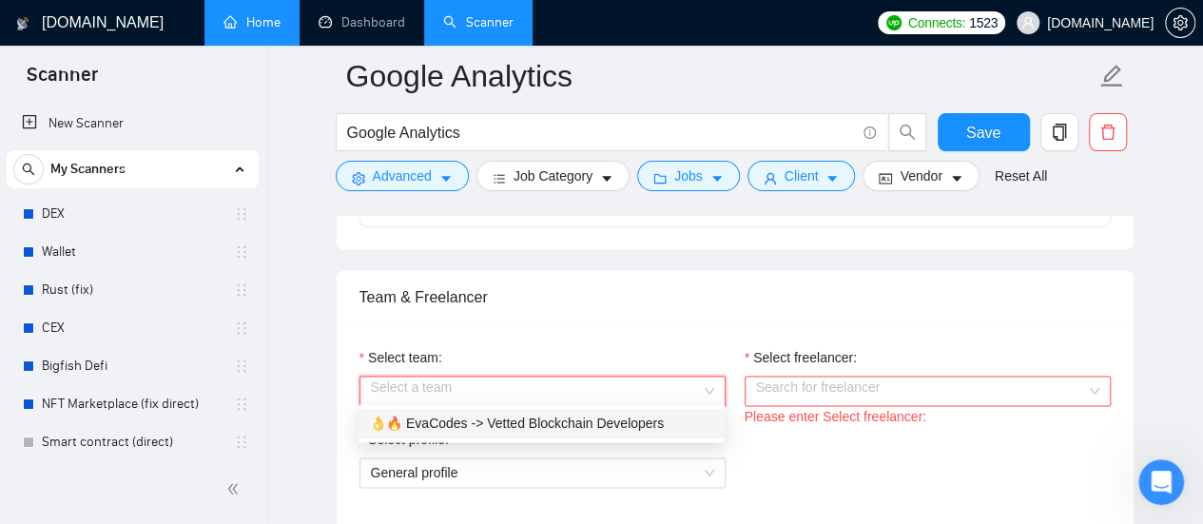
click at [432, 423] on div "👌🔥 EvaCodes -> Vetted Blockchain Developers" at bounding box center [541, 423] width 343 height 21
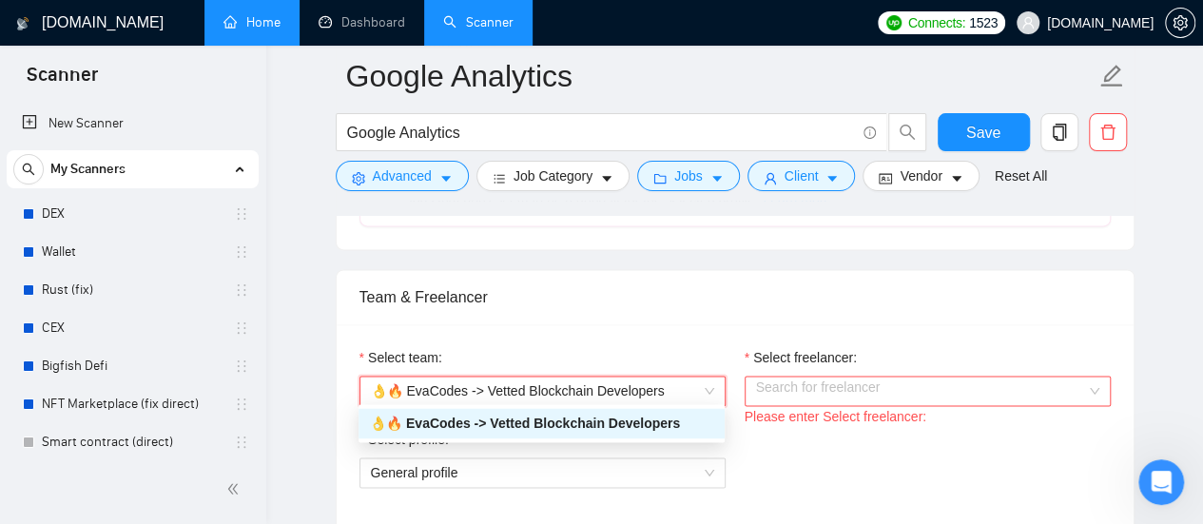
click at [856, 393] on input "Select freelancer:" at bounding box center [921, 391] width 330 height 29
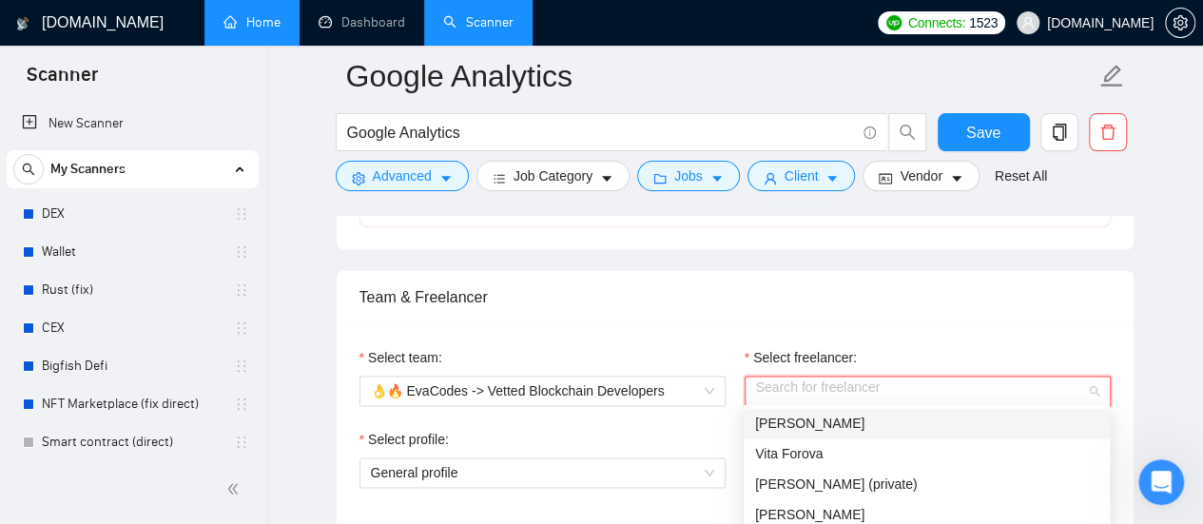
click at [834, 426] on div "[PERSON_NAME]" at bounding box center [926, 423] width 343 height 21
click at [720, 347] on div "Select team:" at bounding box center [543, 361] width 366 height 29
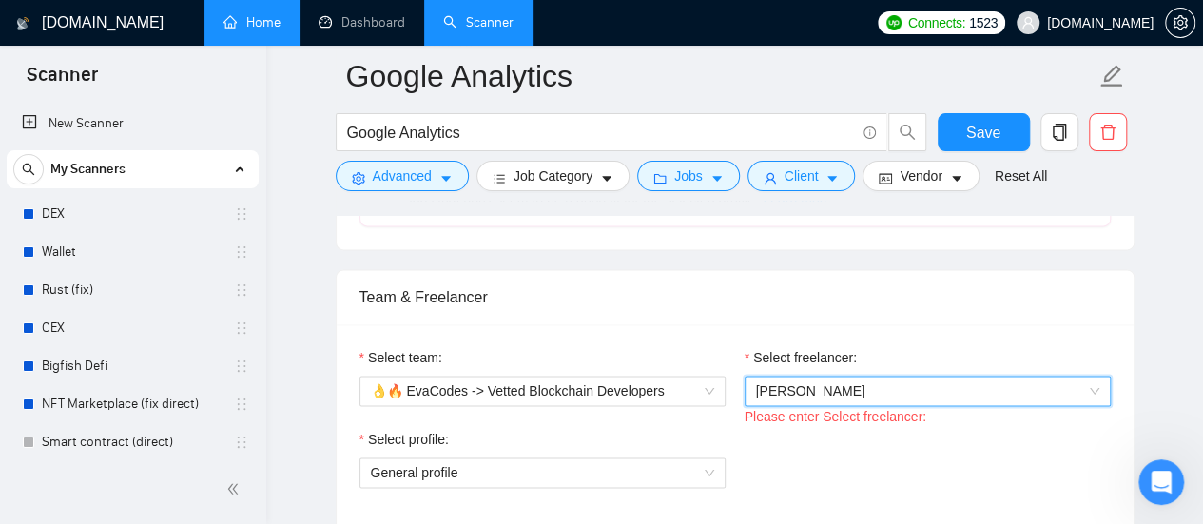
scroll to position [1237, 0]
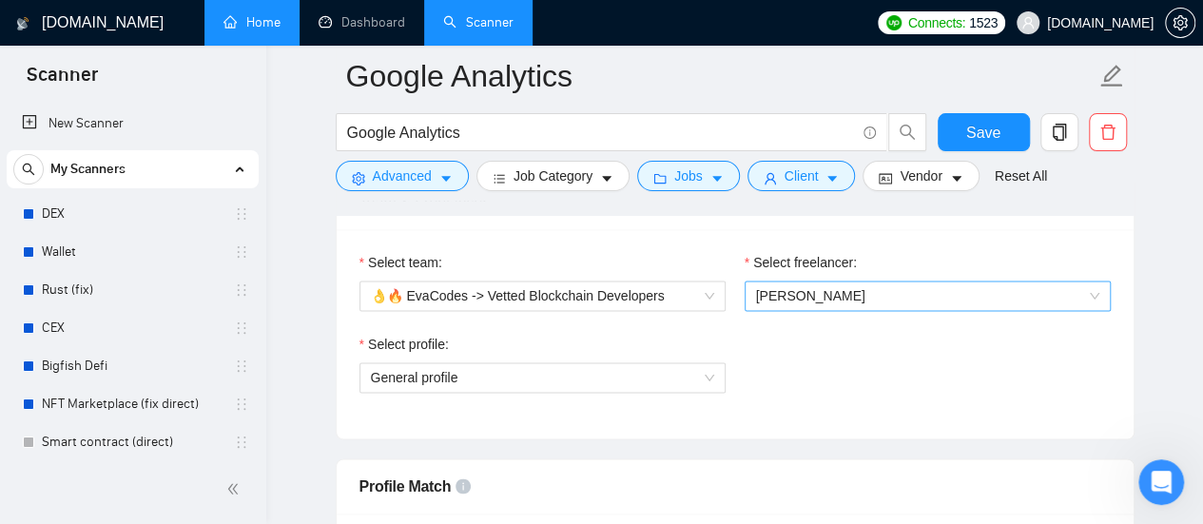
click at [858, 296] on span "[PERSON_NAME]" at bounding box center [927, 296] width 343 height 29
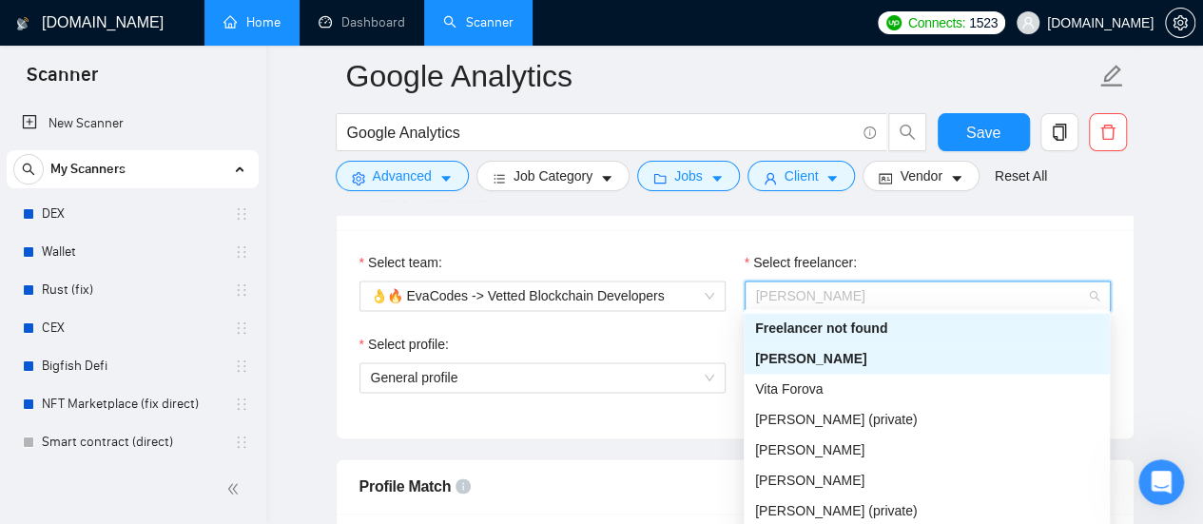
click at [922, 229] on div "Select team: 👌🔥 EvaCodes -> Vetted Blockchain Developers Select freelancer: [PE…" at bounding box center [735, 333] width 797 height 209
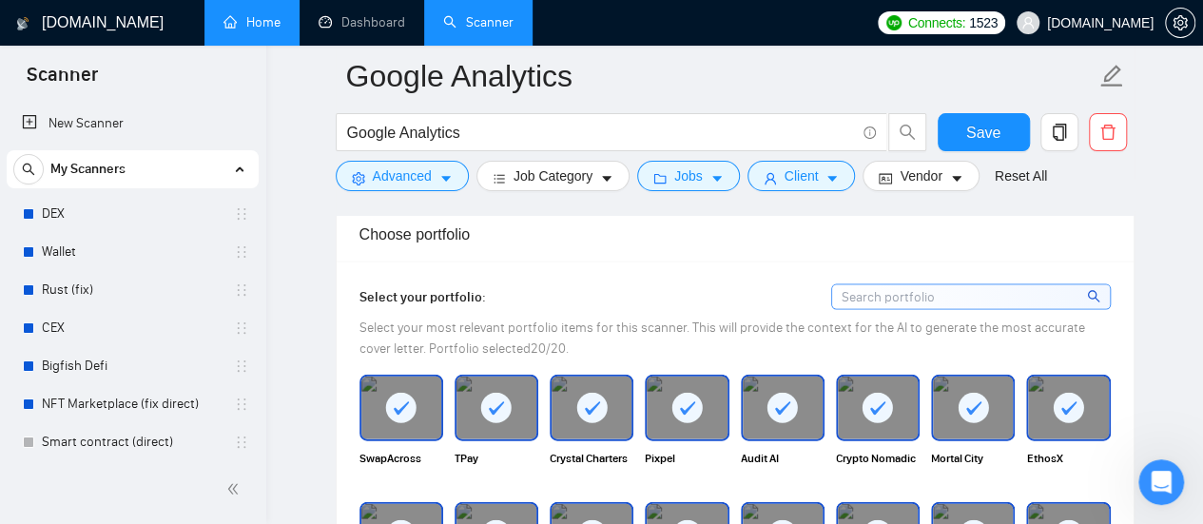
scroll to position [1997, 0]
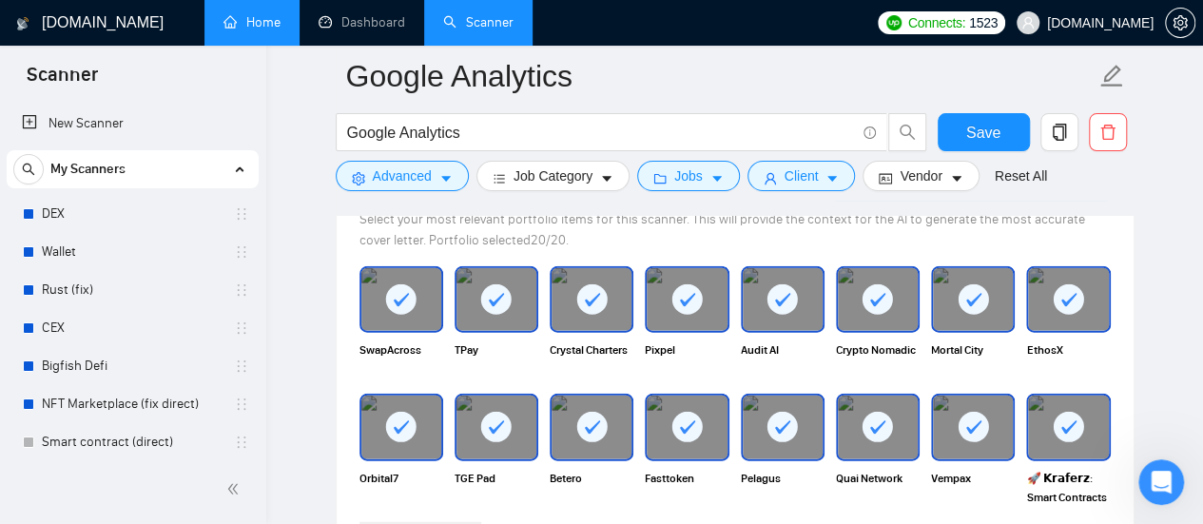
click at [699, 292] on rect at bounding box center [687, 299] width 30 height 30
click at [573, 289] on div at bounding box center [592, 299] width 80 height 63
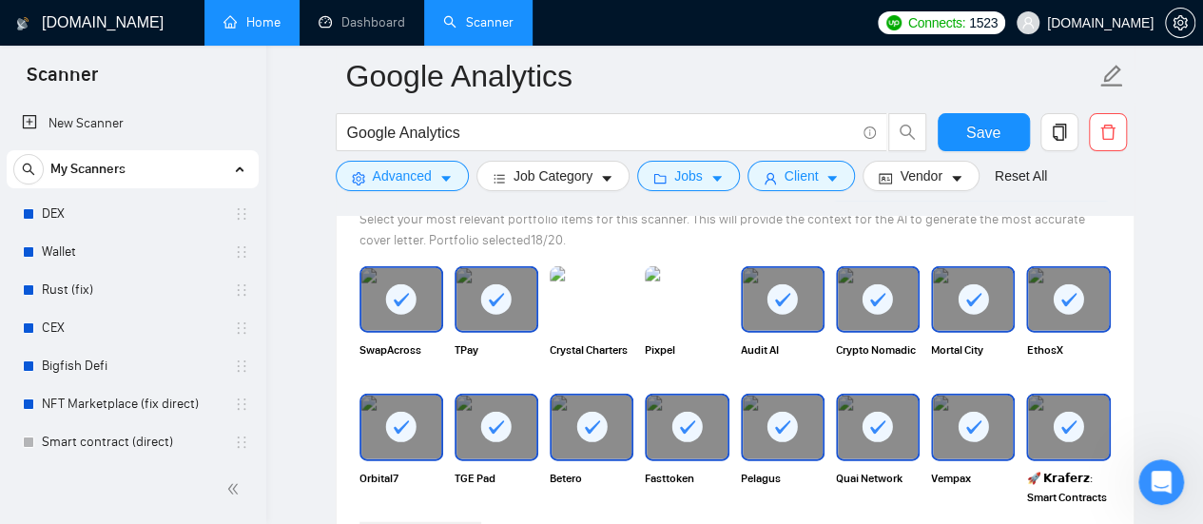
click at [804, 293] on div at bounding box center [783, 299] width 80 height 63
click at [909, 289] on div at bounding box center [878, 299] width 80 height 63
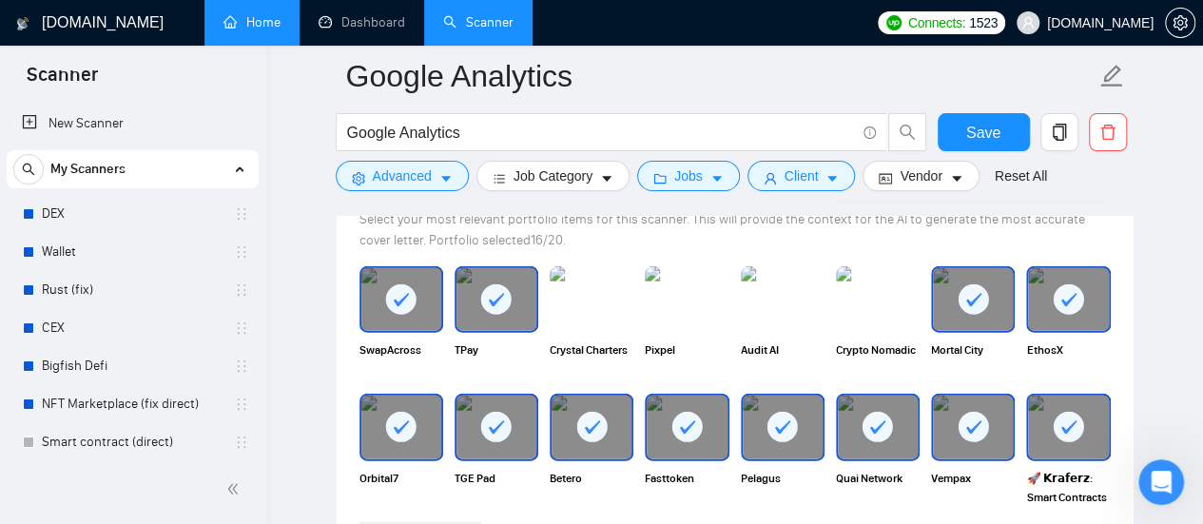
click at [998, 292] on div at bounding box center [973, 299] width 80 height 63
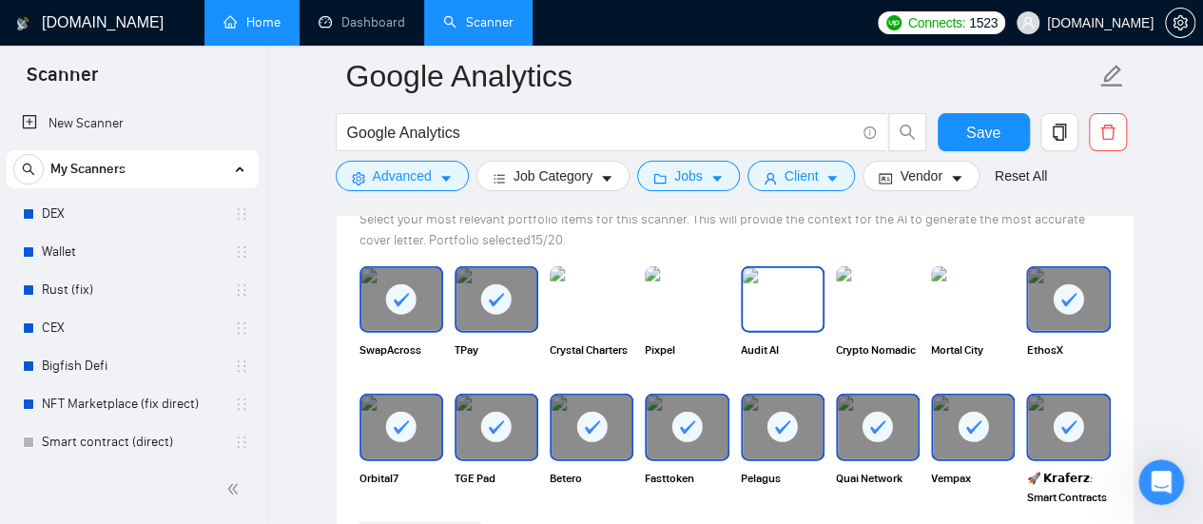
click at [778, 298] on img at bounding box center [783, 299] width 80 height 63
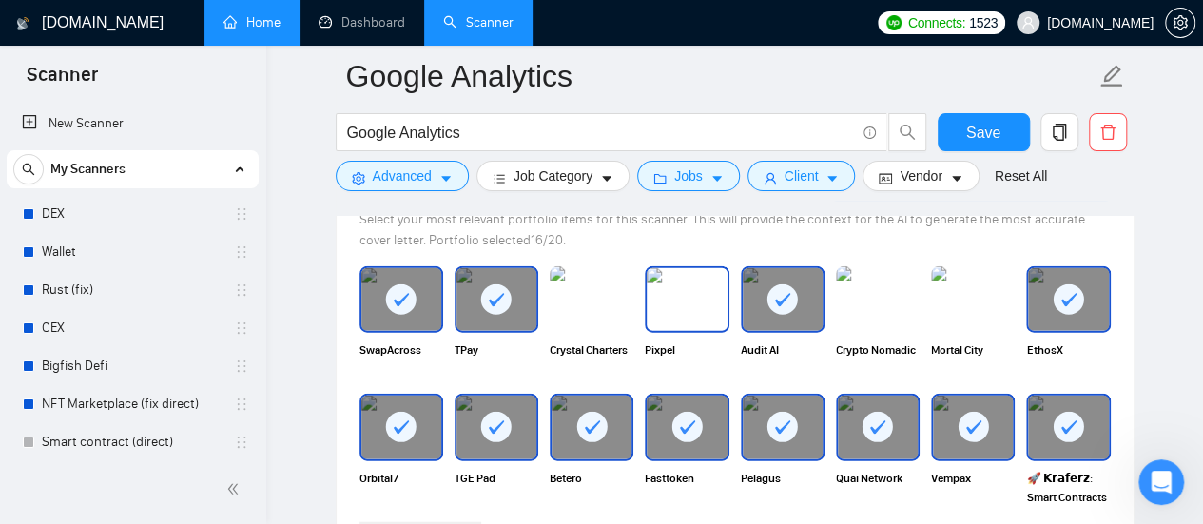
click at [694, 296] on img at bounding box center [687, 299] width 80 height 63
click at [492, 293] on rect at bounding box center [496, 299] width 30 height 30
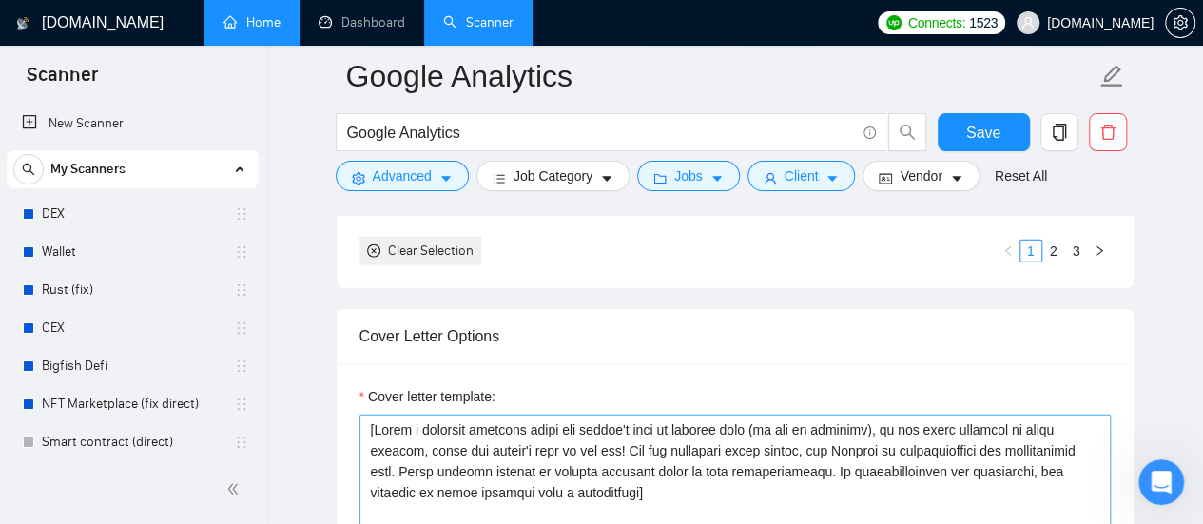
scroll to position [2378, 0]
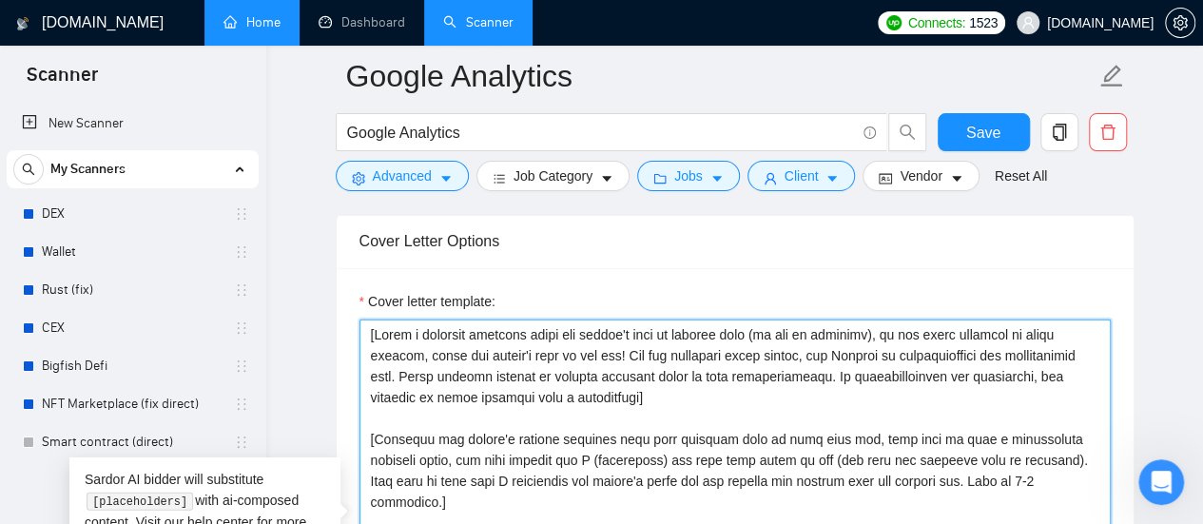
click at [376, 333] on textarea "Cover letter template:" at bounding box center [735, 534] width 751 height 428
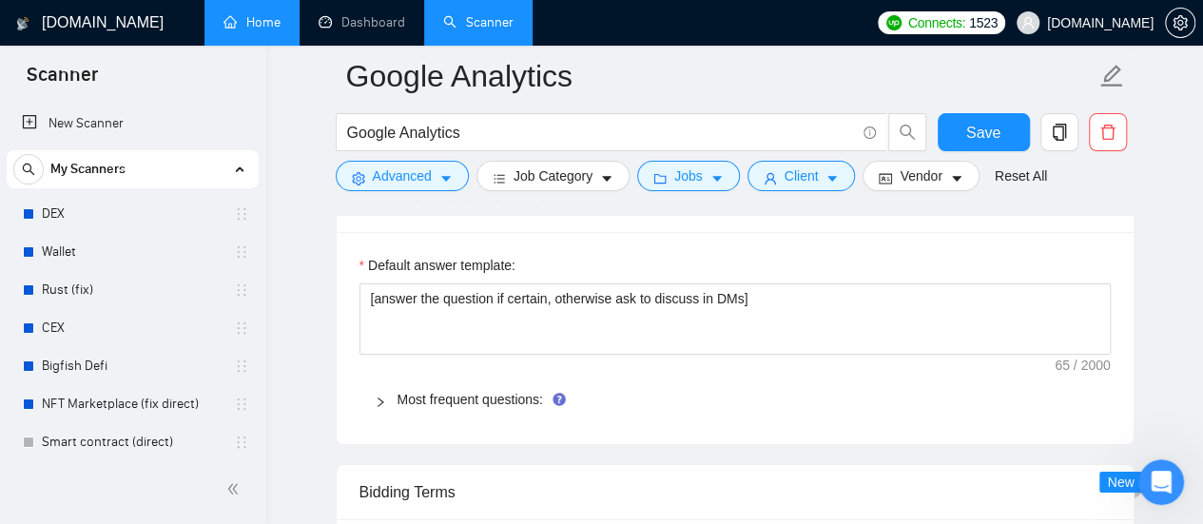
scroll to position [3044, 0]
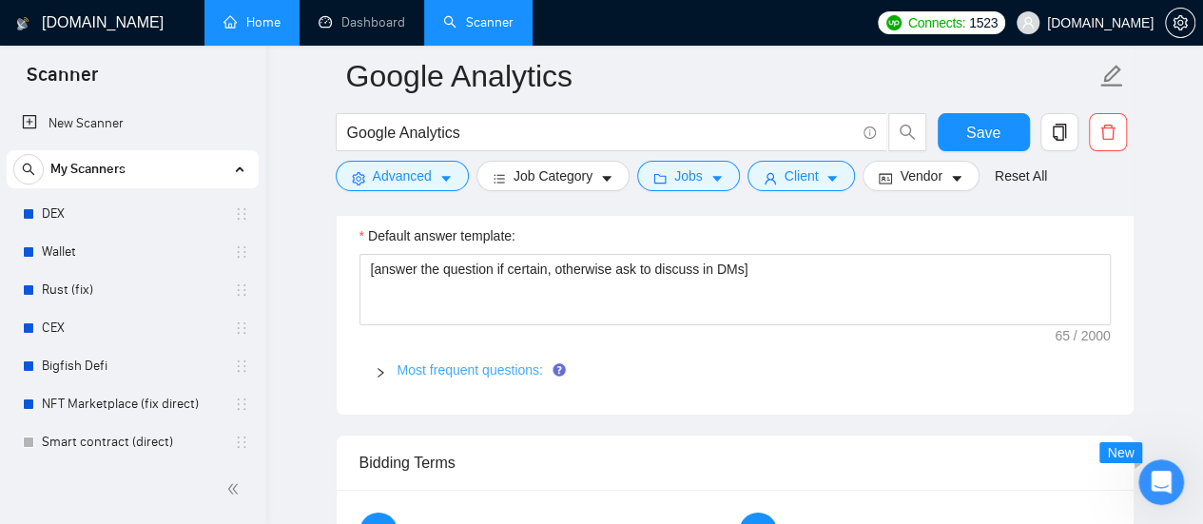
click at [451, 362] on link "Most frequent questions:" at bounding box center [471, 369] width 146 height 15
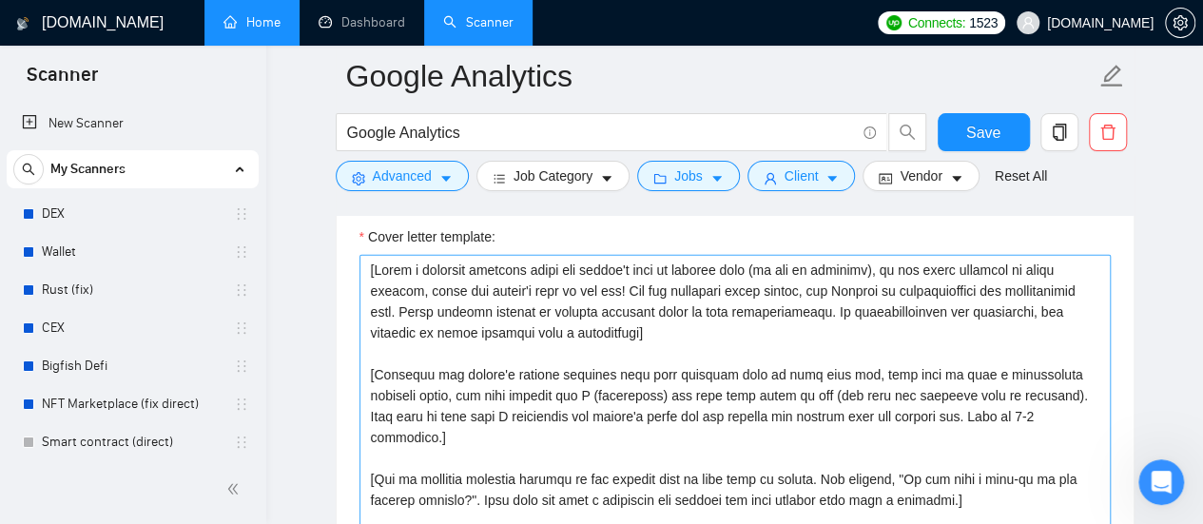
scroll to position [2473, 0]
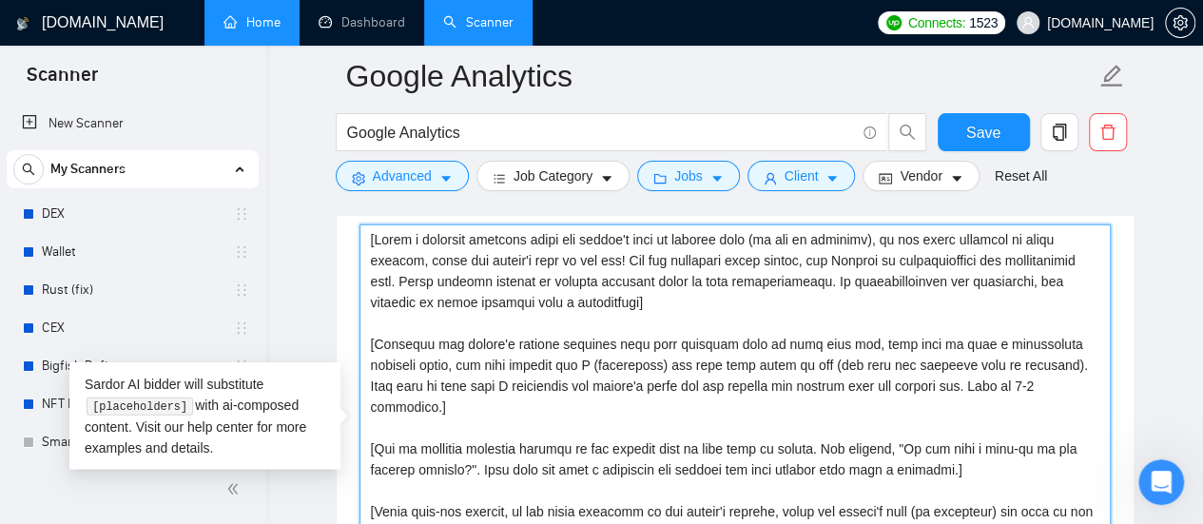
click at [373, 235] on textarea "Cover letter template:" at bounding box center [735, 438] width 751 height 428
click at [425, 291] on textarea "Cover letter template:" at bounding box center [735, 438] width 751 height 428
click at [372, 239] on textarea "Cover letter template:" at bounding box center [735, 438] width 751 height 428
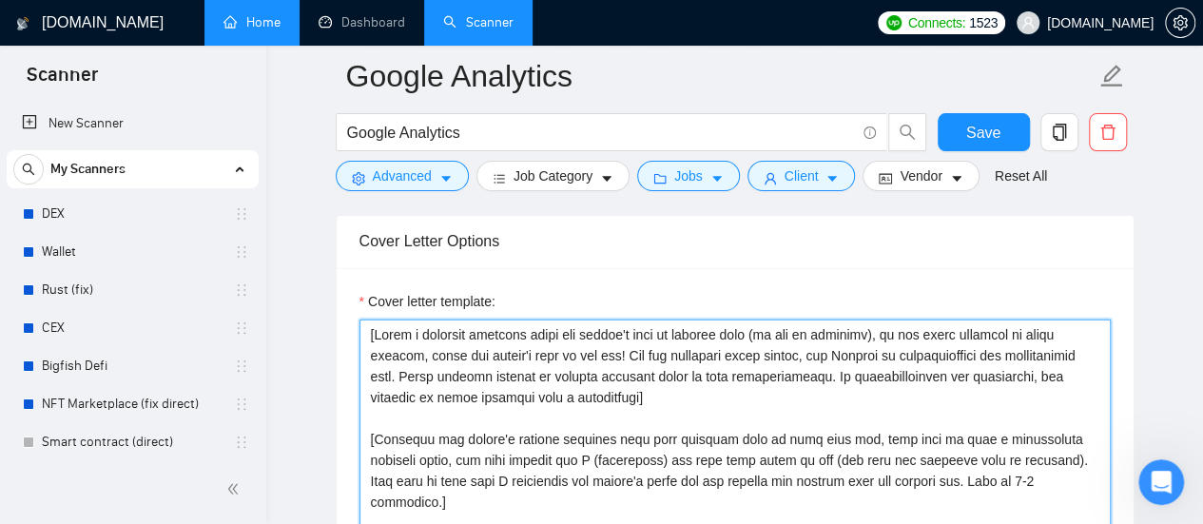
scroll to position [2378, 0]
click at [363, 344] on textarea "Cover letter template:" at bounding box center [735, 534] width 751 height 428
click at [365, 326] on textarea "Cover letter template:" at bounding box center [735, 534] width 751 height 428
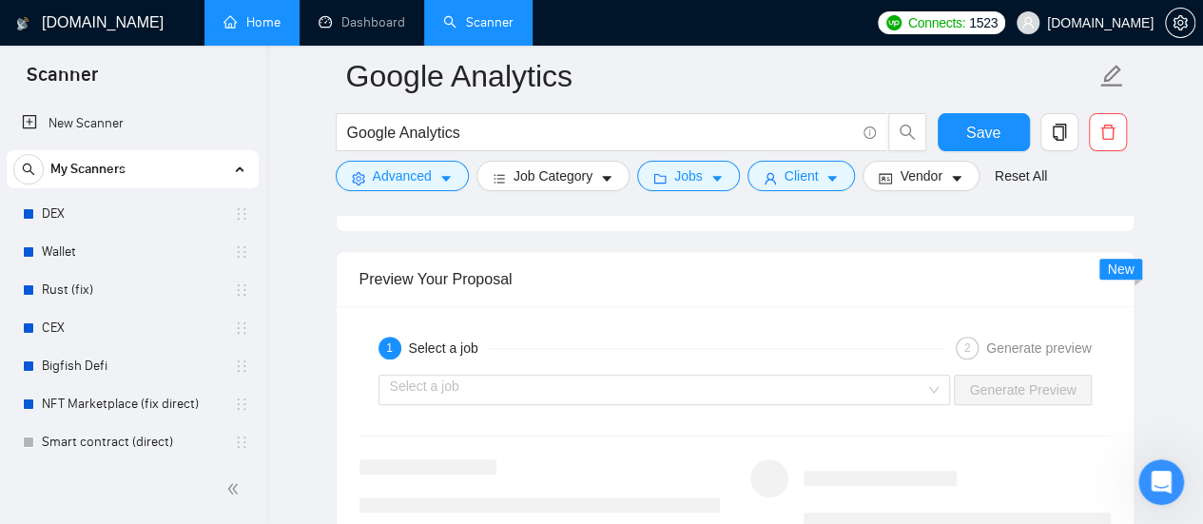
scroll to position [4090, 0]
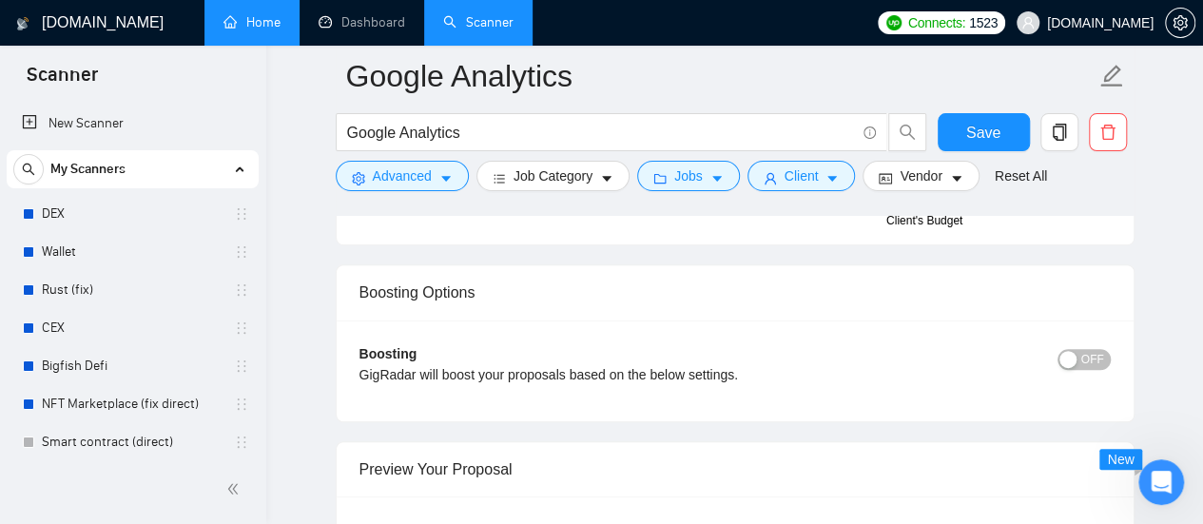
click at [1097, 351] on span "OFF" at bounding box center [1092, 359] width 23 height 21
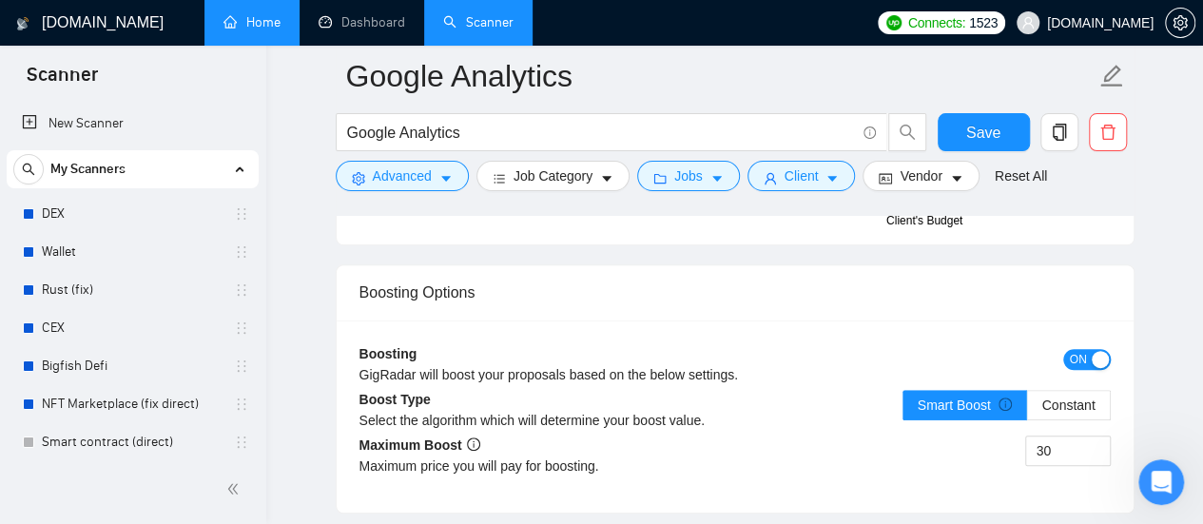
click at [952, 28] on span "Connects:" at bounding box center [936, 22] width 57 height 21
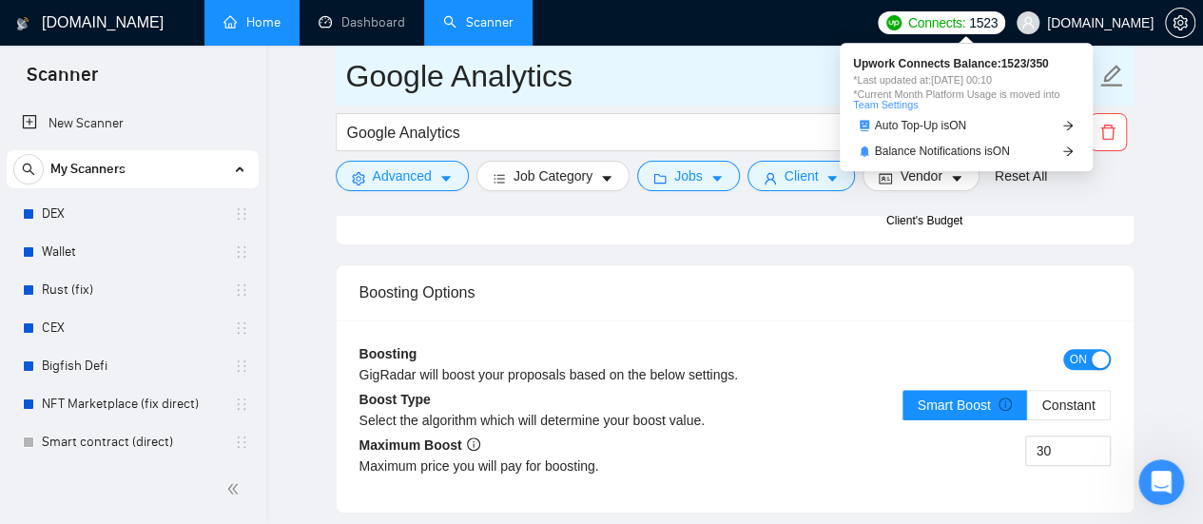
click at [745, 87] on input "Google Analytics" at bounding box center [721, 76] width 750 height 48
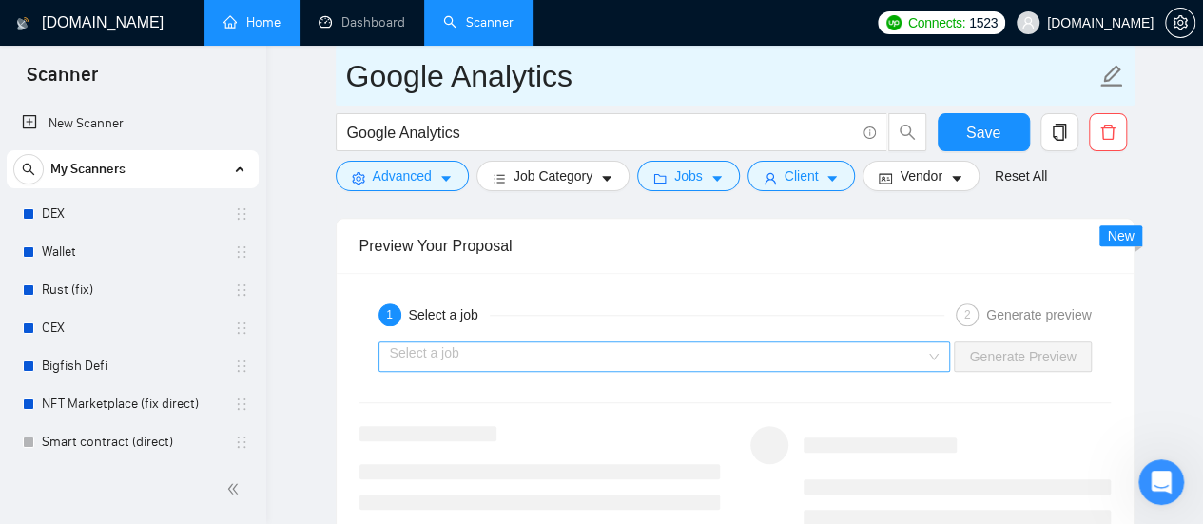
scroll to position [4375, 0]
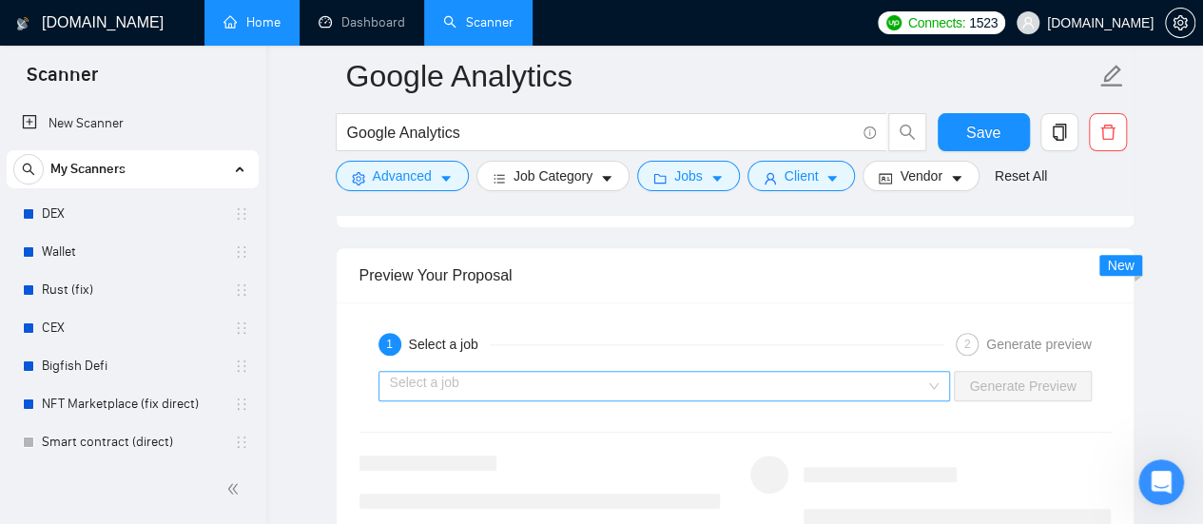
click at [498, 374] on input "search" at bounding box center [658, 386] width 536 height 29
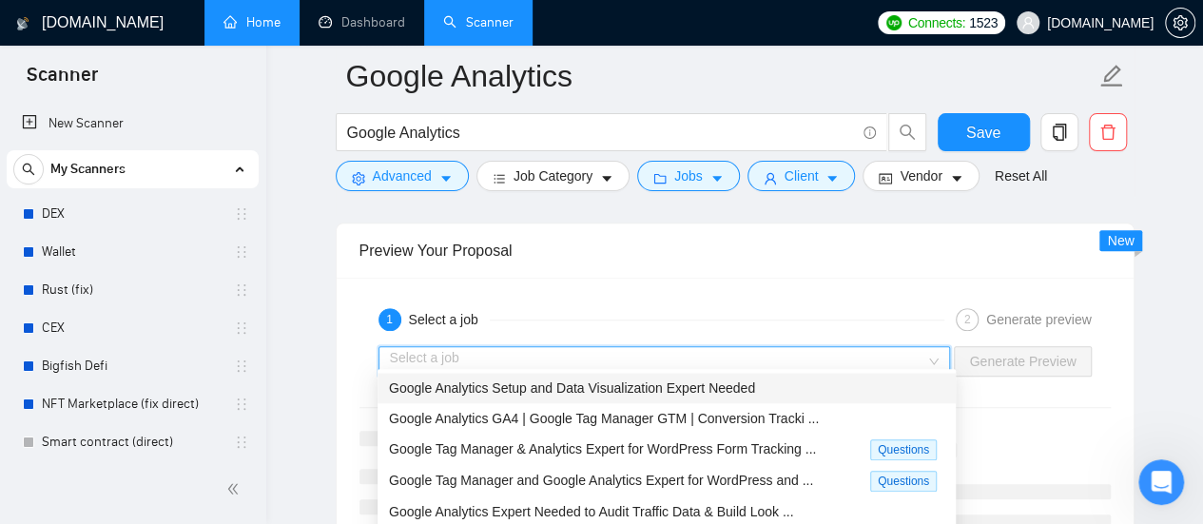
scroll to position [4470, 0]
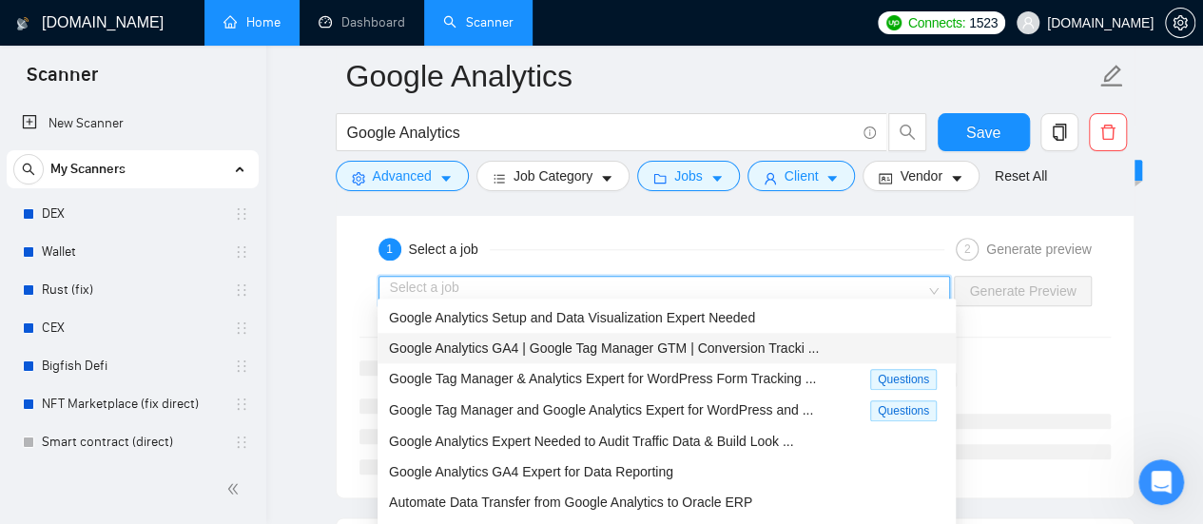
click at [550, 353] on span "Google Analytics GA4 | Google Tag Manager GTM | Conversion Tracki ..." at bounding box center [604, 348] width 430 height 15
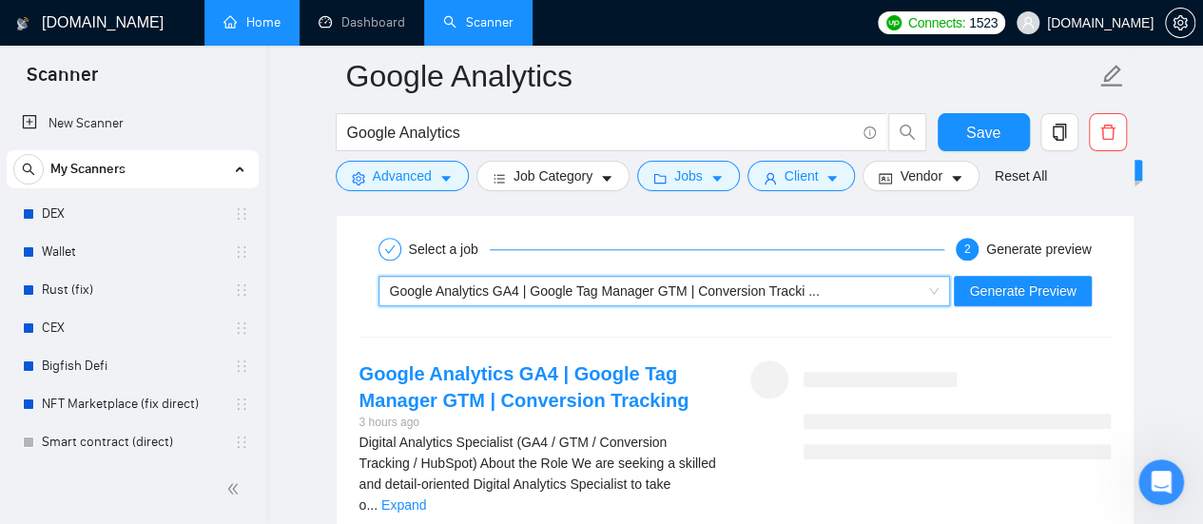
scroll to position [4566, 0]
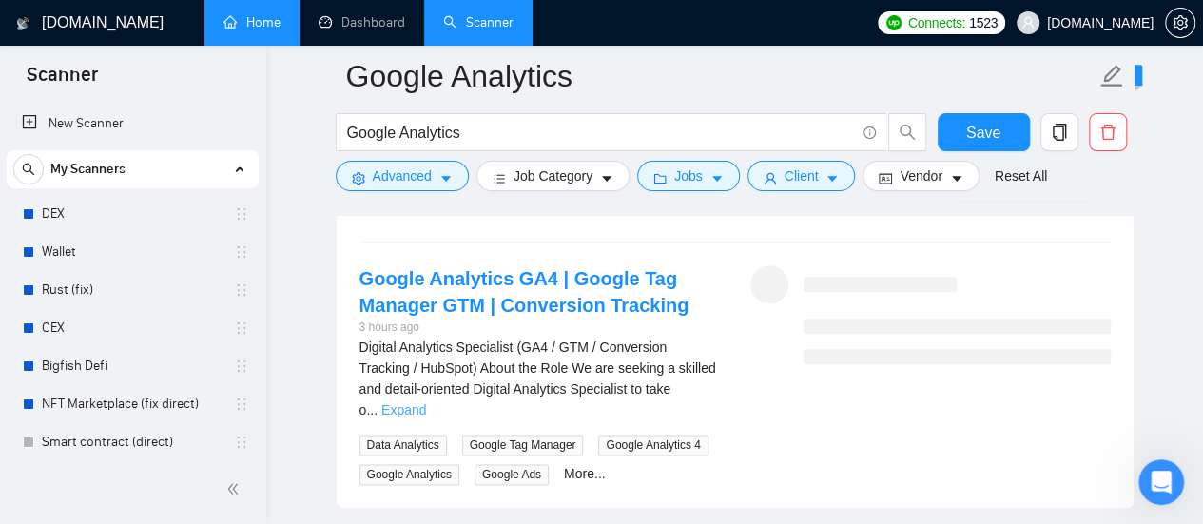
click at [426, 402] on link "Expand" at bounding box center [403, 409] width 45 height 15
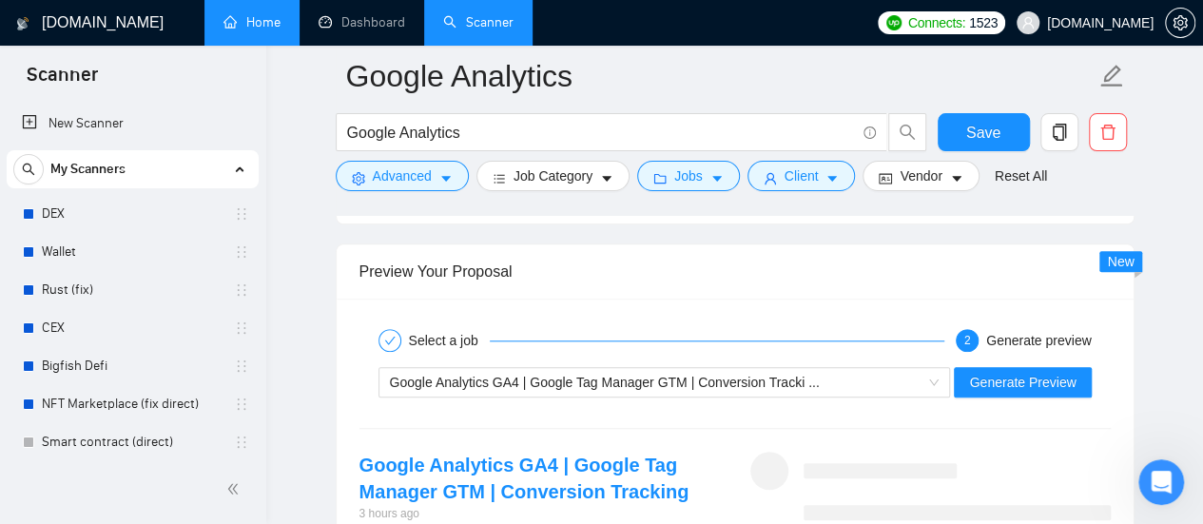
scroll to position [4470, 0]
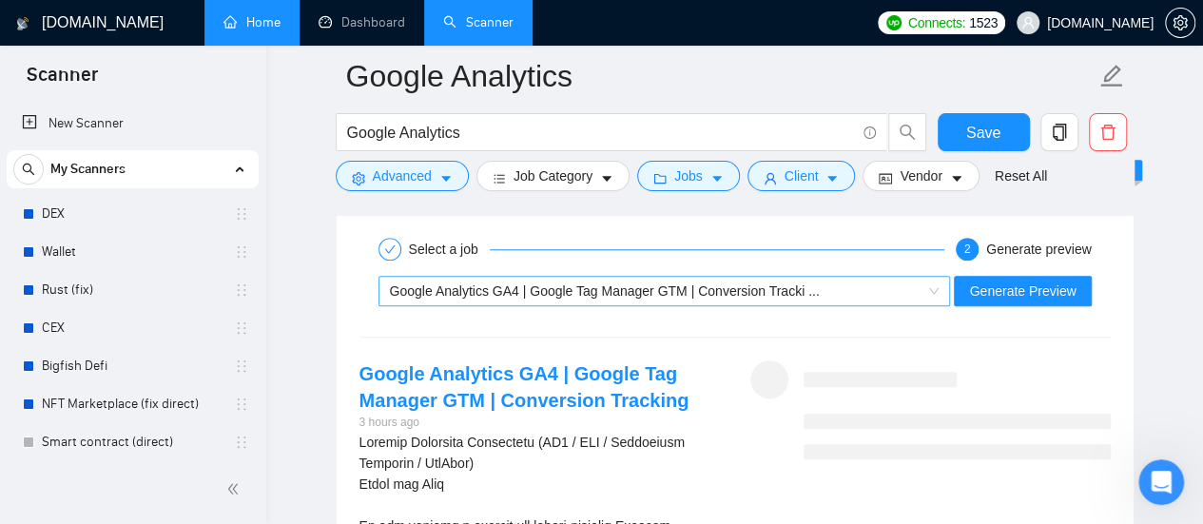
click at [833, 282] on div "Google Analytics GA4 | Google Tag Manager GTM | Conversion Tracki ..." at bounding box center [656, 291] width 533 height 29
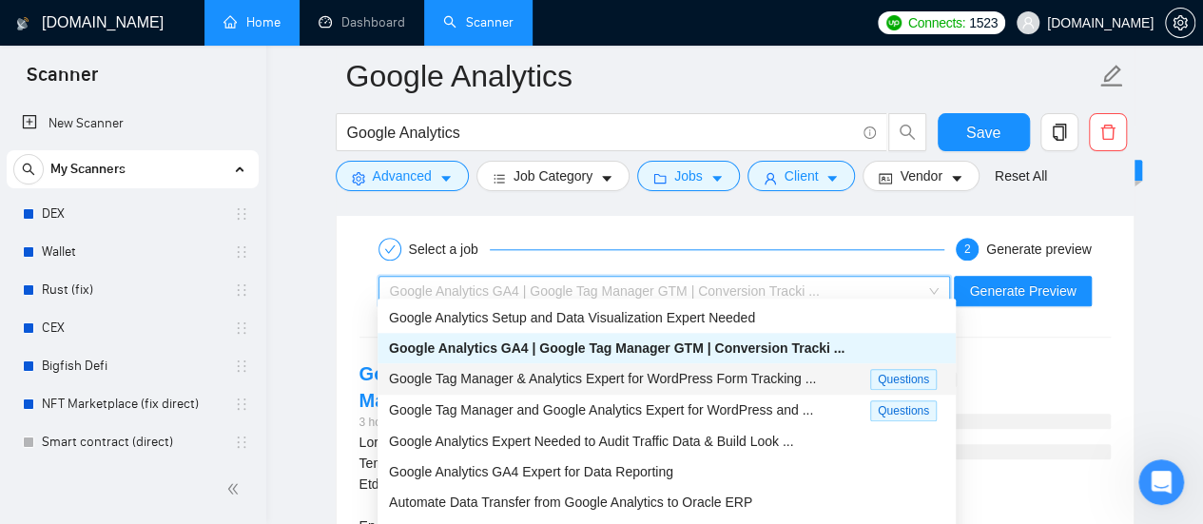
click at [602, 381] on span "Google Tag Manager & Analytics Expert for WordPress Form Tracking ..." at bounding box center [602, 378] width 427 height 15
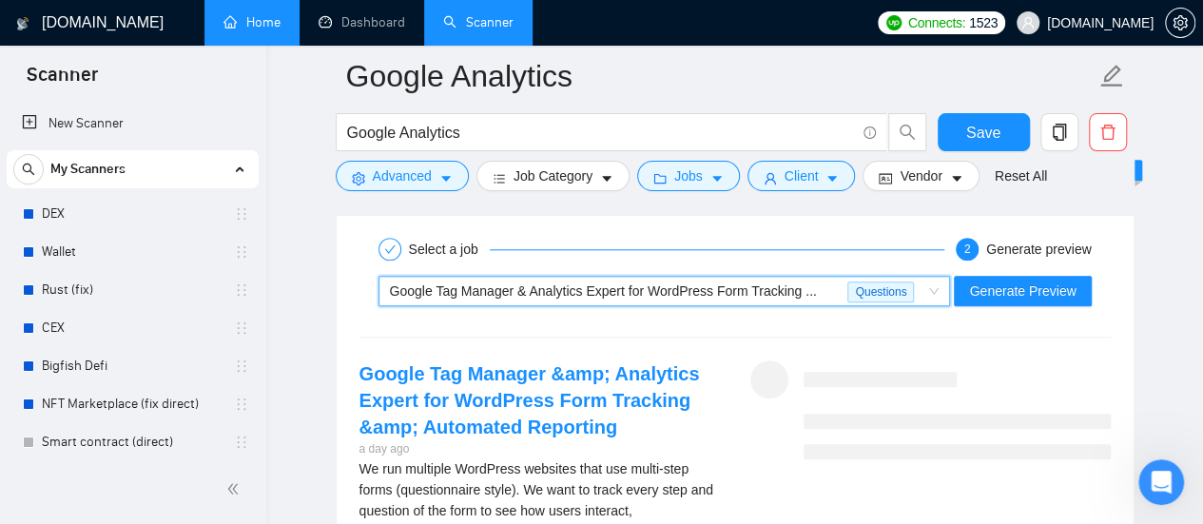
click at [693, 283] on span "Google Tag Manager & Analytics Expert for WordPress Form Tracking ..." at bounding box center [603, 290] width 427 height 15
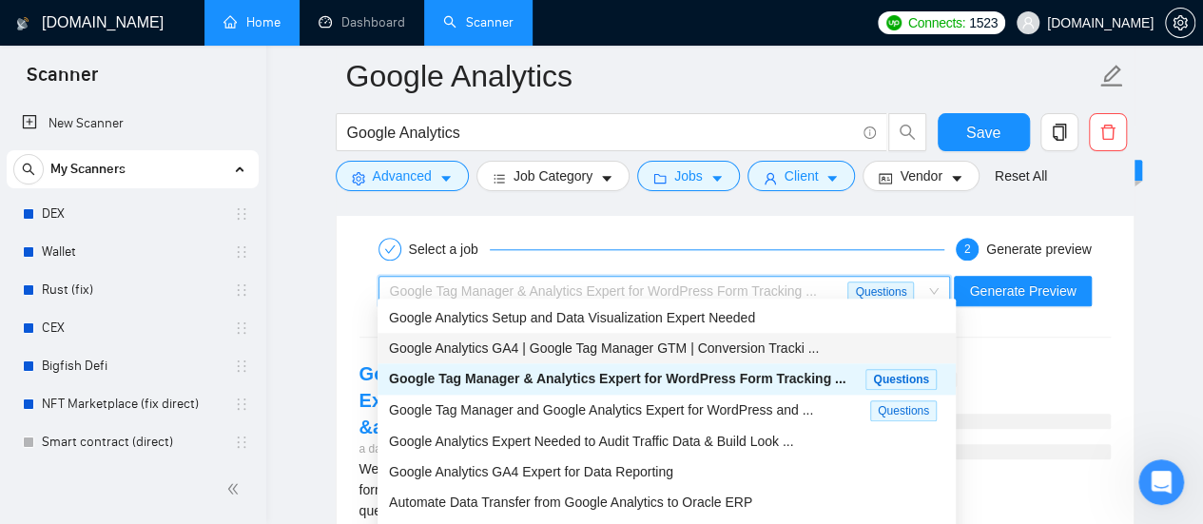
scroll to position [63, 0]
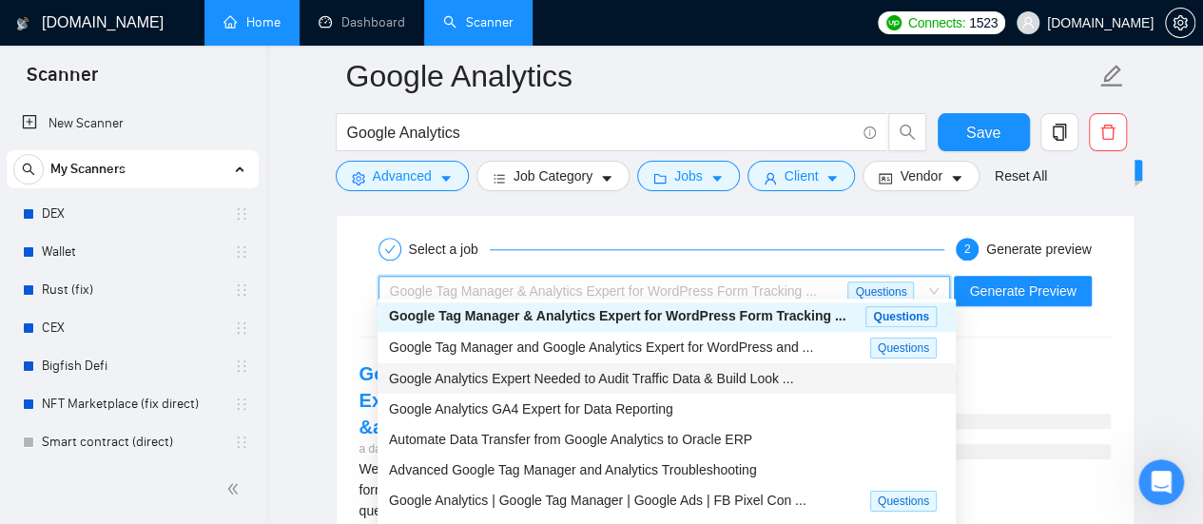
click at [502, 375] on span "Google Analytics Expert Needed to Audit Traffic Data & Build Look ..." at bounding box center [591, 378] width 404 height 15
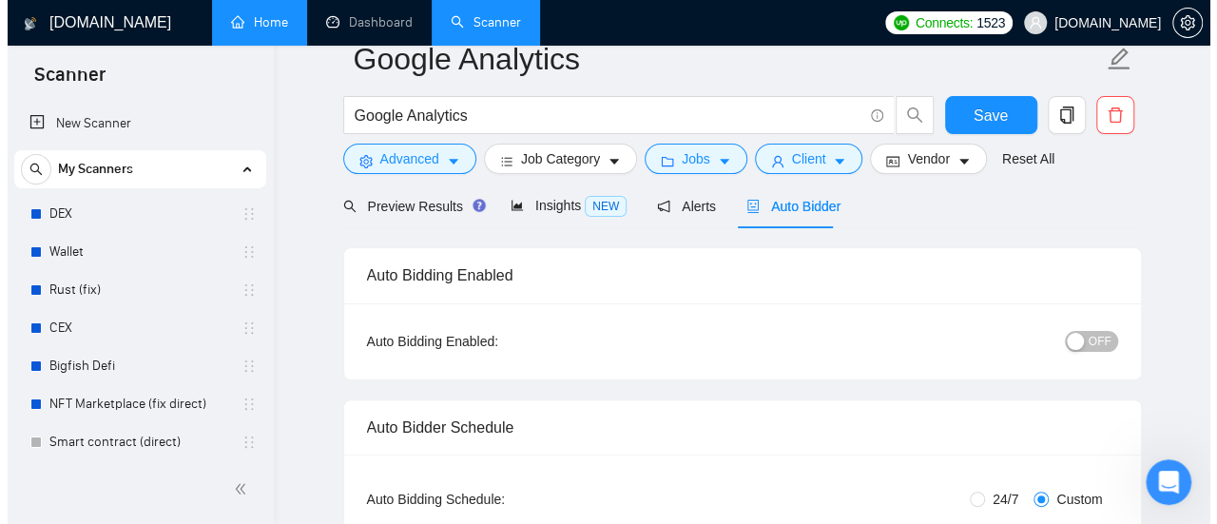
scroll to position [0, 0]
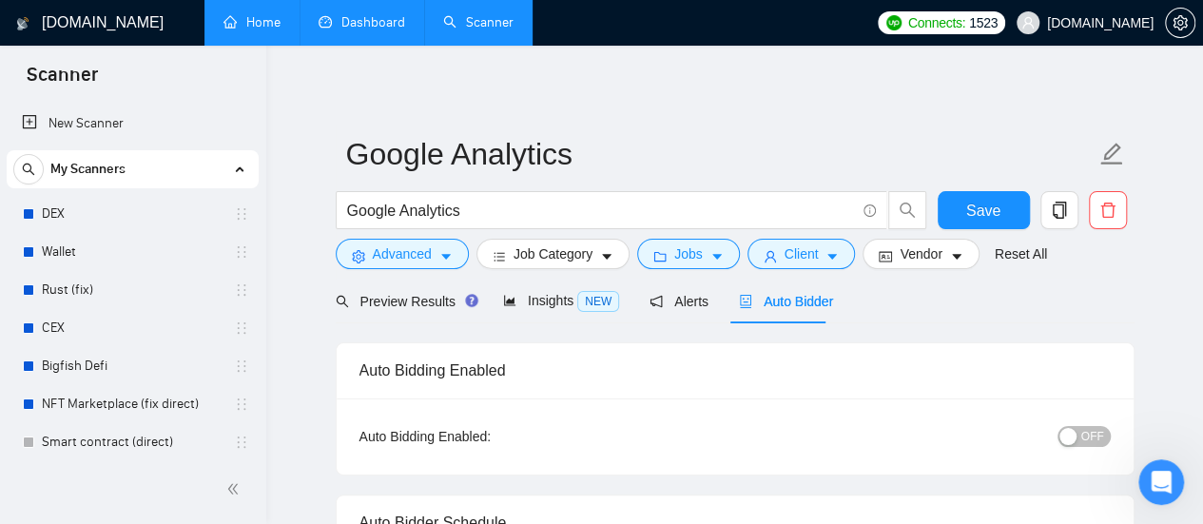
click at [361, 19] on link "Dashboard" at bounding box center [362, 22] width 87 height 16
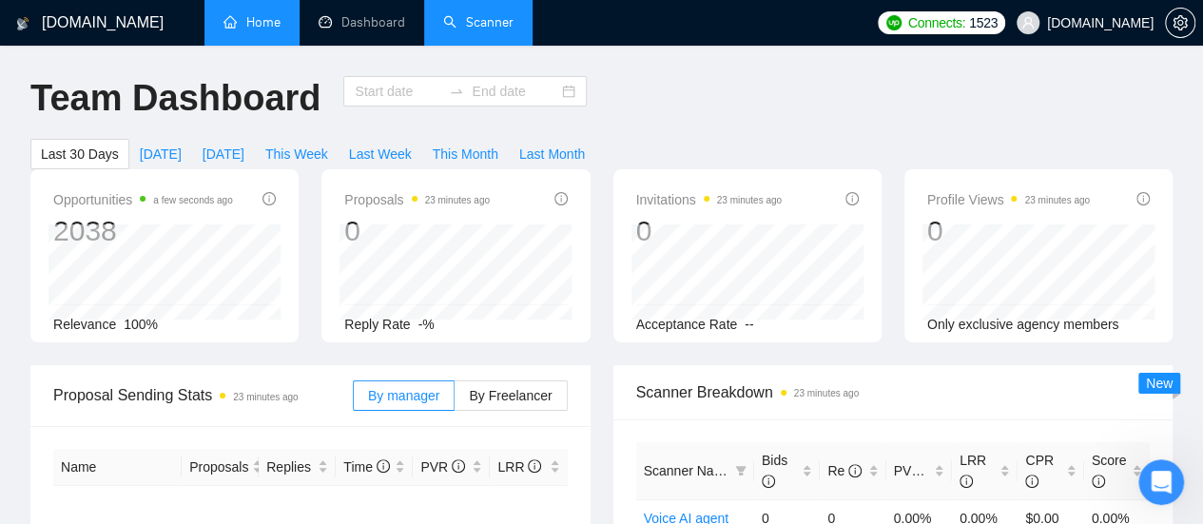
type input "[DATE]"
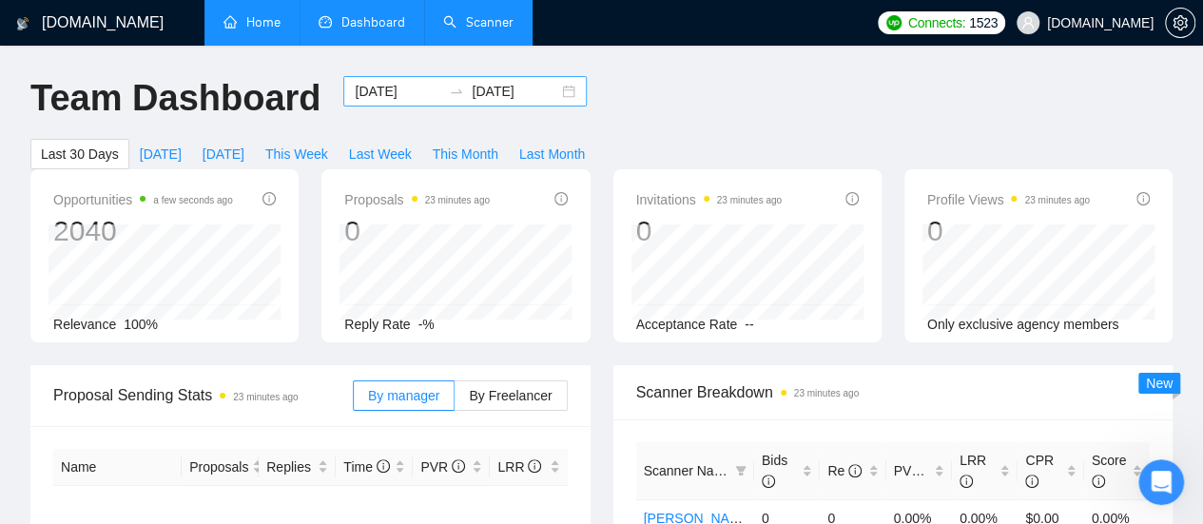
click at [399, 92] on input "[DATE]" at bounding box center [398, 91] width 87 height 21
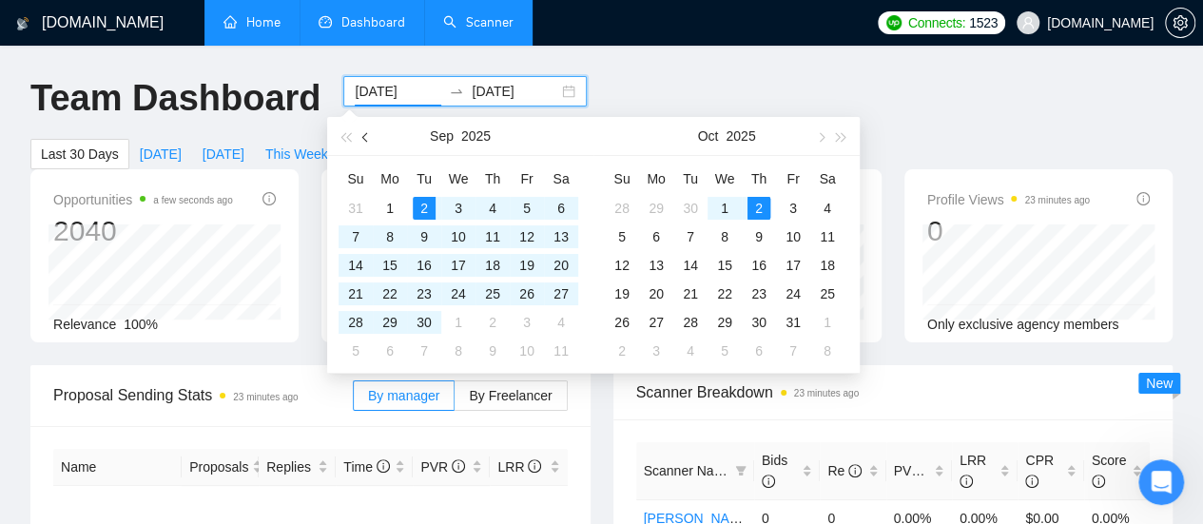
click at [363, 142] on button "button" at bounding box center [366, 136] width 21 height 38
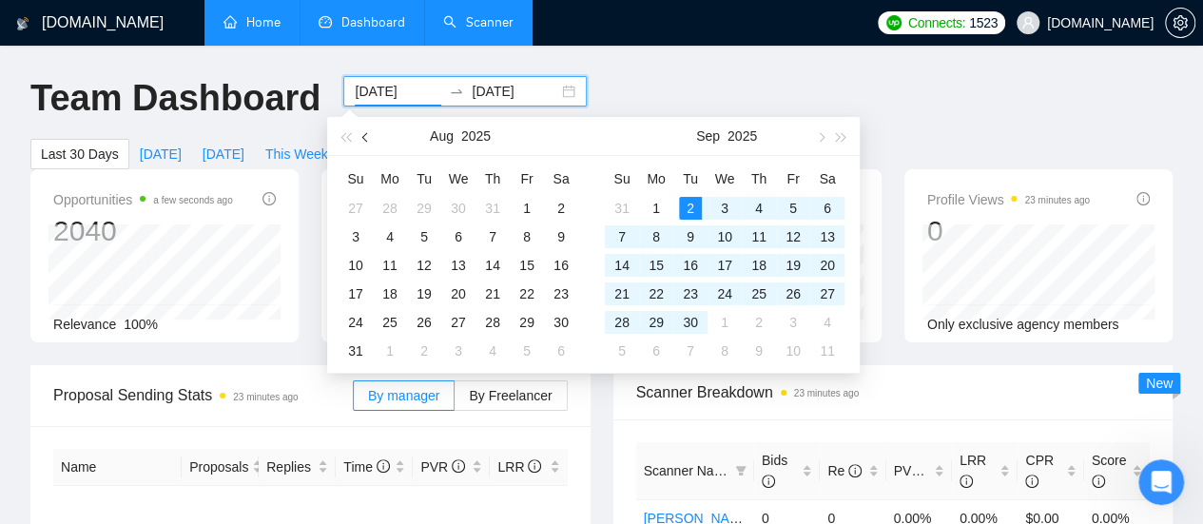
click at [363, 142] on button "button" at bounding box center [366, 136] width 21 height 38
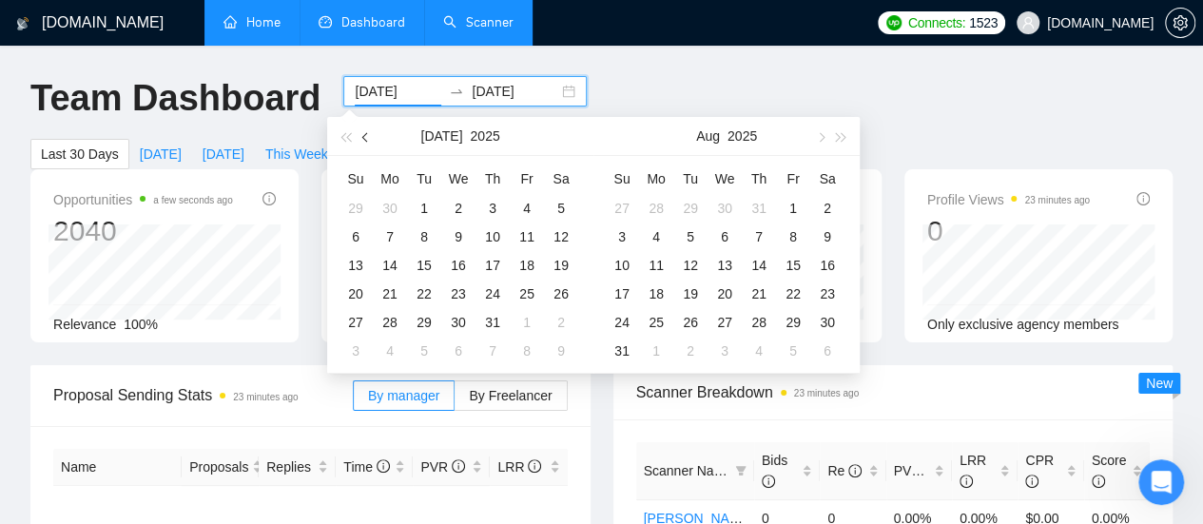
click at [363, 142] on button "button" at bounding box center [366, 136] width 21 height 38
drag, startPoint x: 491, startPoint y: 24, endPoint x: 521, endPoint y: 140, distance: 120.0
click at [491, 24] on link "Scanner" at bounding box center [478, 22] width 70 height 16
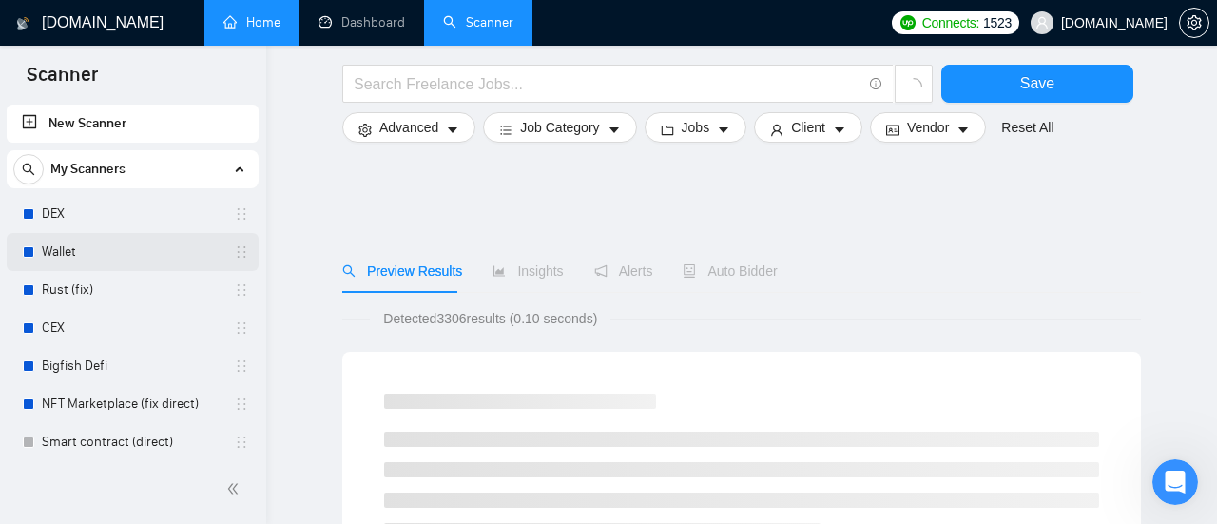
click at [150, 256] on link "Wallet" at bounding box center [132, 252] width 181 height 38
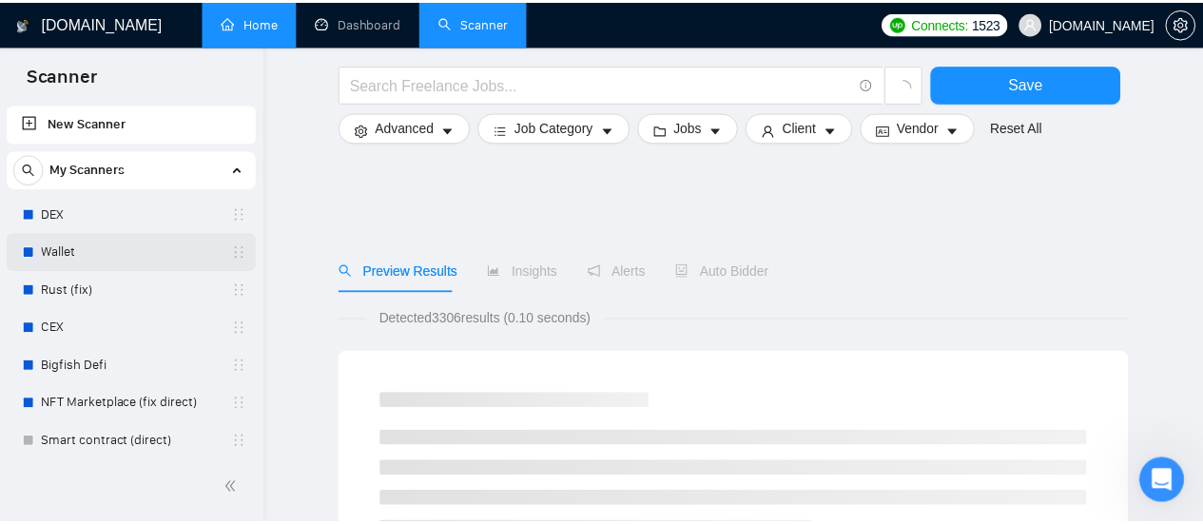
scroll to position [95, 0]
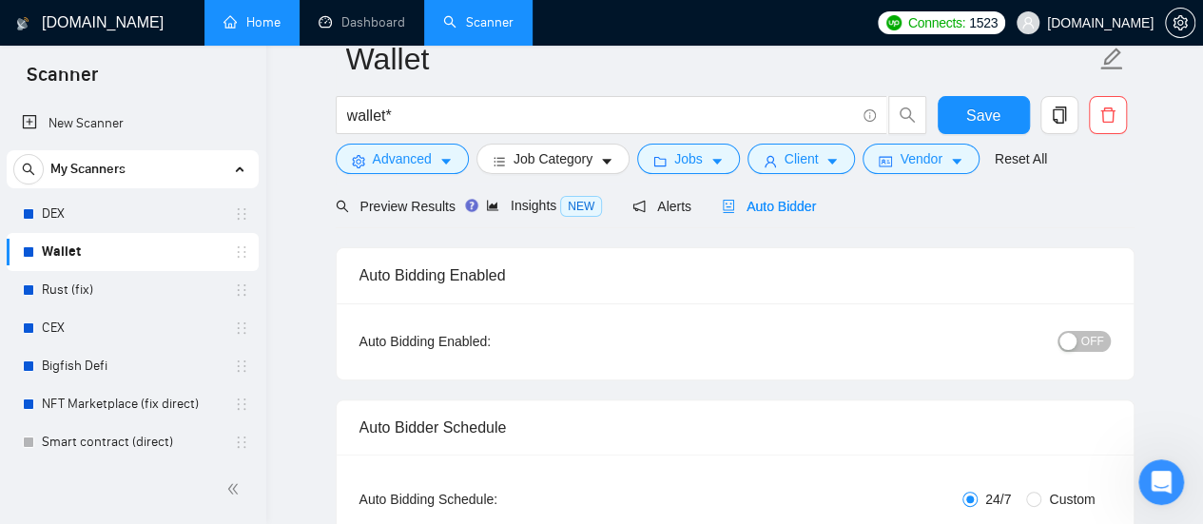
scroll to position [1946, 0]
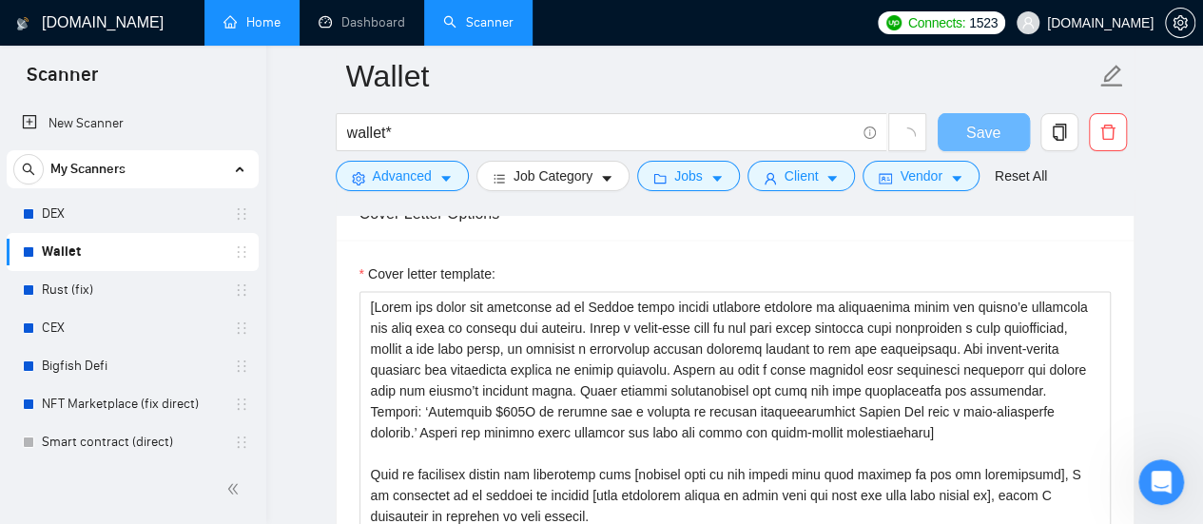
checkbox input "true"
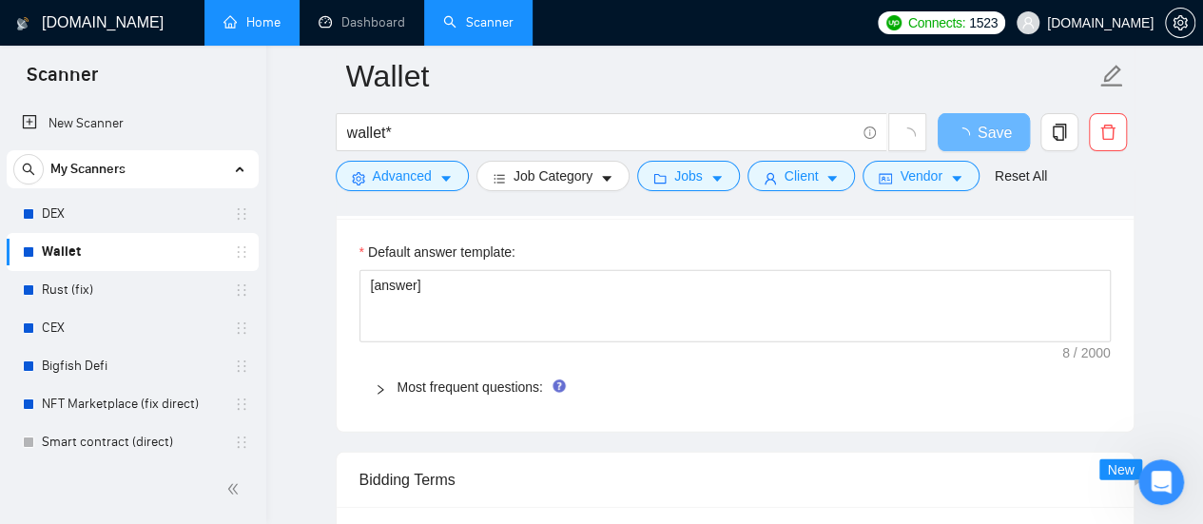
click at [479, 378] on div "Custom Client Questions Default answer template: [answer] Most frequent questio…" at bounding box center [735, 298] width 799 height 268
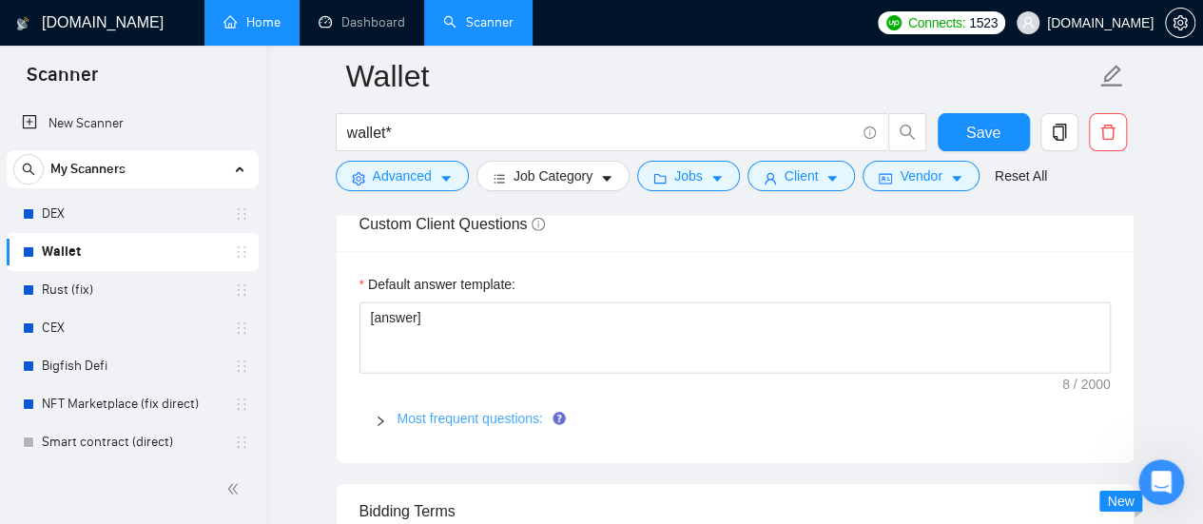
scroll to position [2758, 0]
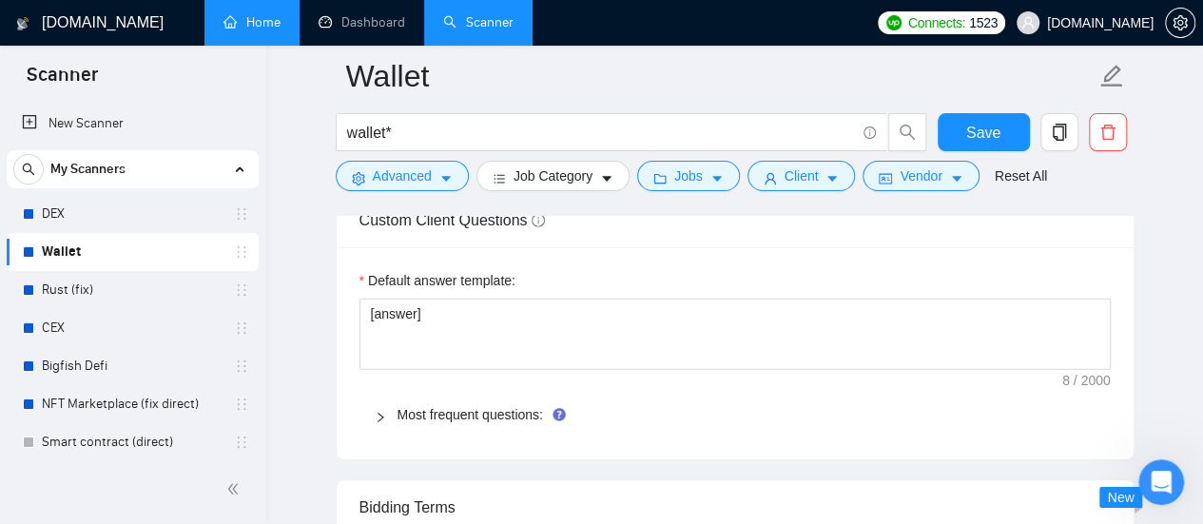
click at [392, 406] on div at bounding box center [386, 414] width 23 height 21
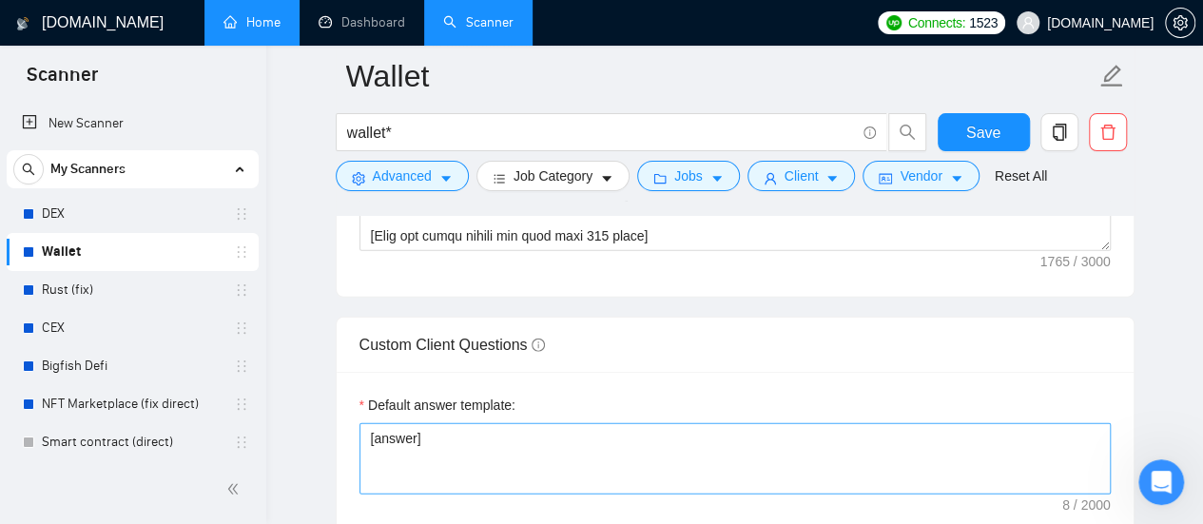
scroll to position [2663, 0]
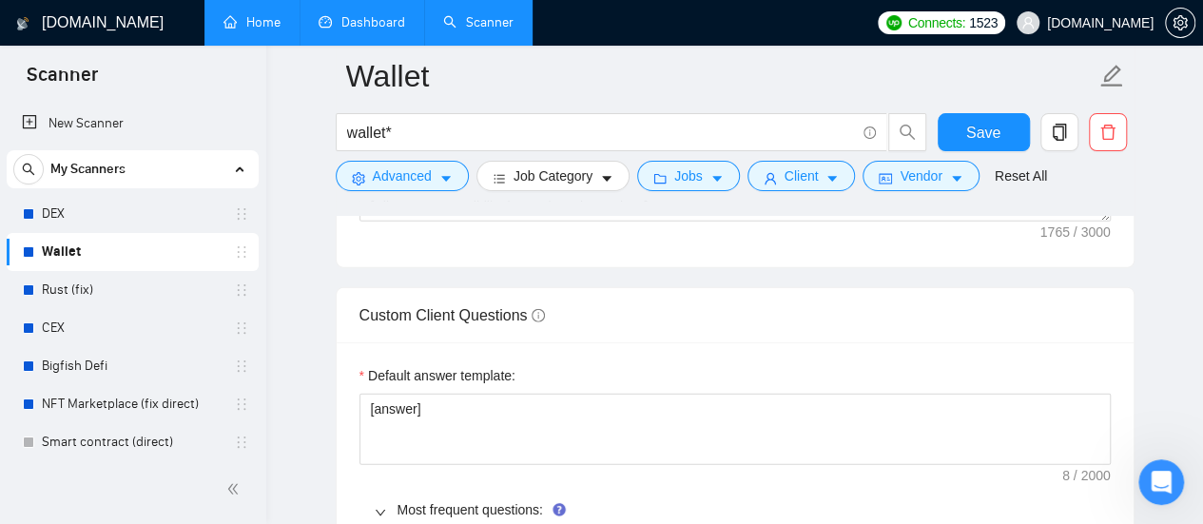
click at [354, 26] on link "Dashboard" at bounding box center [362, 22] width 87 height 16
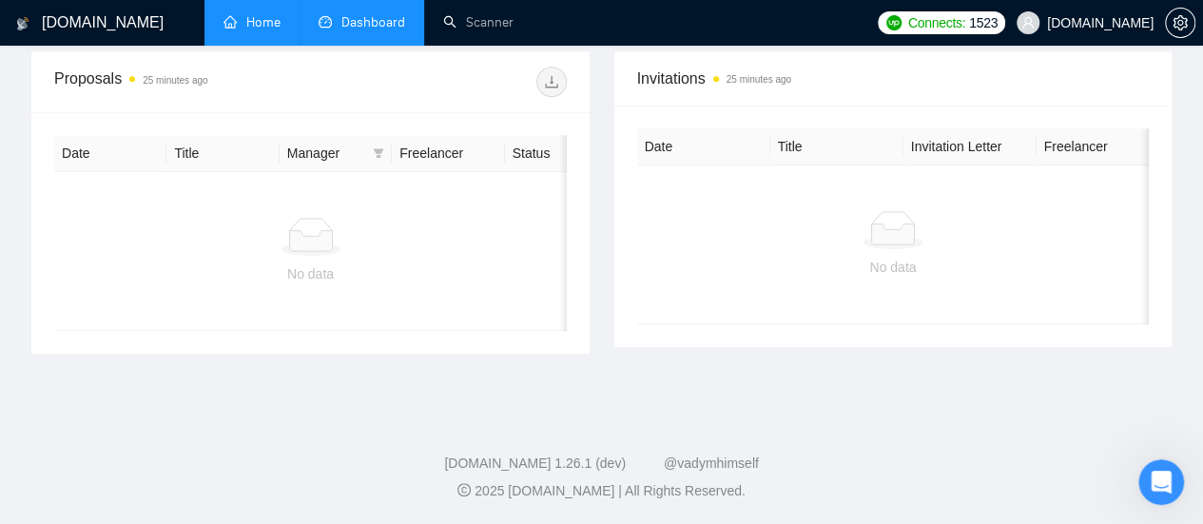
type input "[DATE]"
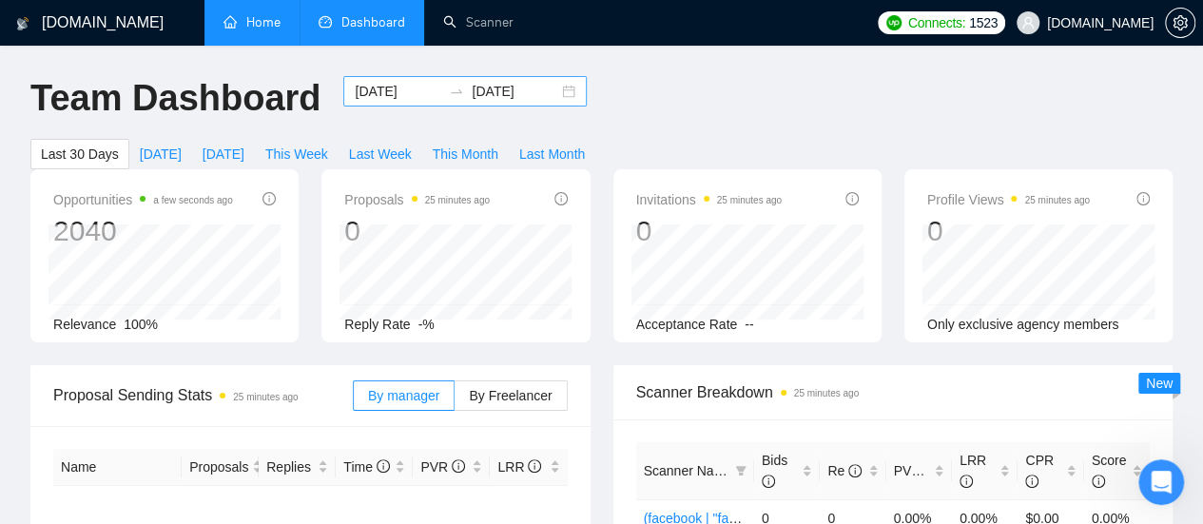
click at [385, 94] on input "[DATE]" at bounding box center [398, 91] width 87 height 21
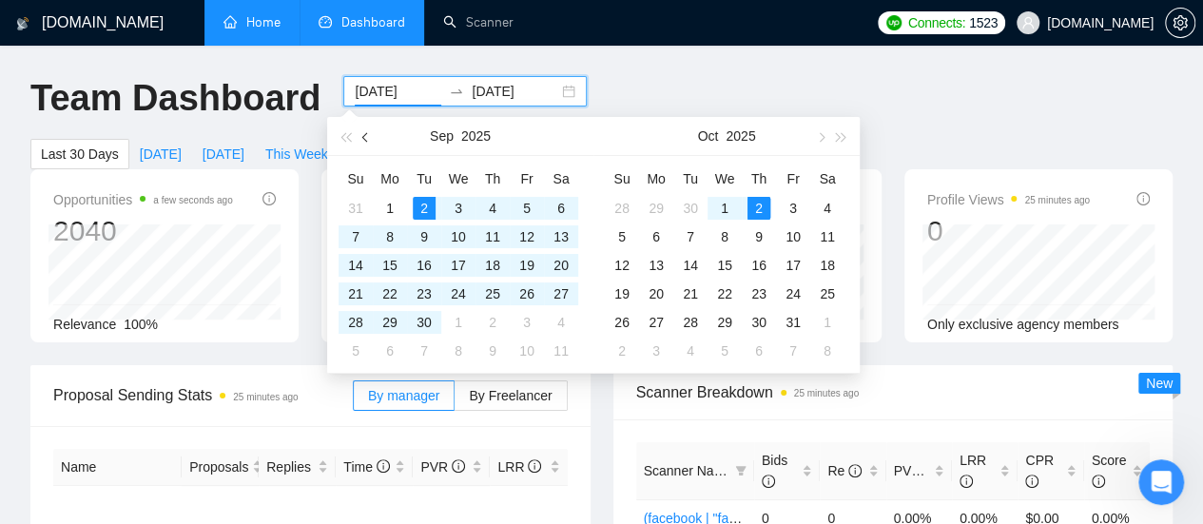
click at [365, 141] on span "button" at bounding box center [367, 137] width 10 height 10
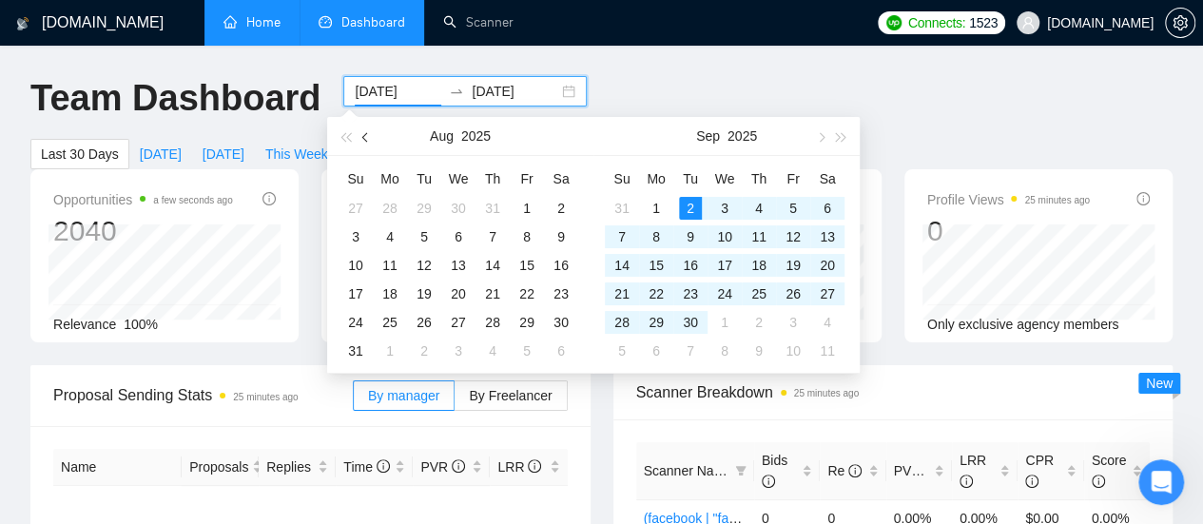
click at [372, 140] on button "button" at bounding box center [366, 136] width 21 height 38
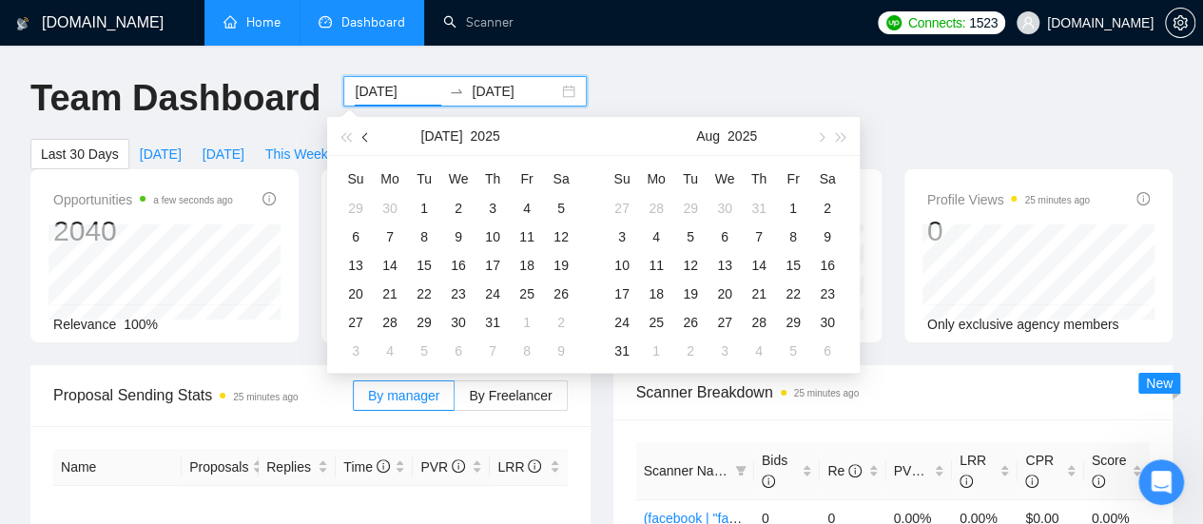
click at [372, 140] on button "button" at bounding box center [366, 136] width 21 height 38
click at [371, 140] on button "button" at bounding box center [366, 136] width 21 height 38
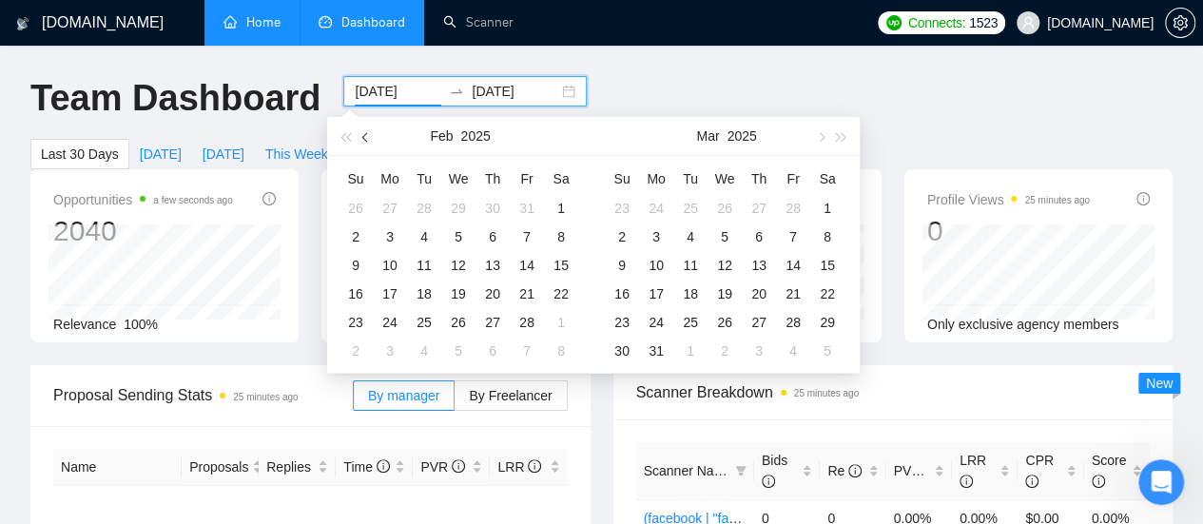
click at [371, 140] on button "button" at bounding box center [366, 136] width 21 height 38
click at [825, 139] on button "button" at bounding box center [819, 136] width 21 height 38
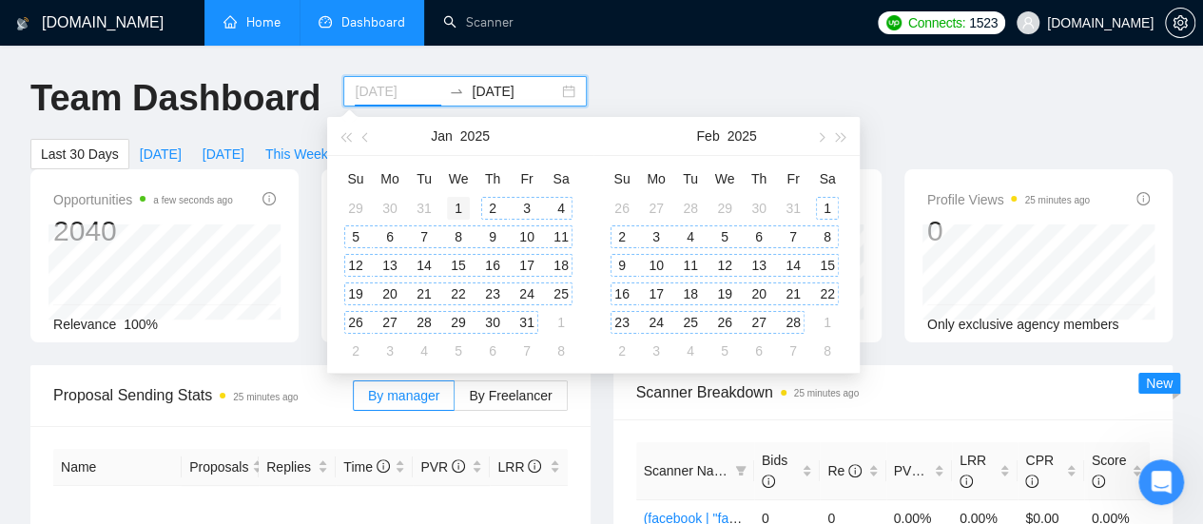
type input "[DATE]"
click at [466, 205] on div "1" at bounding box center [458, 208] width 23 height 23
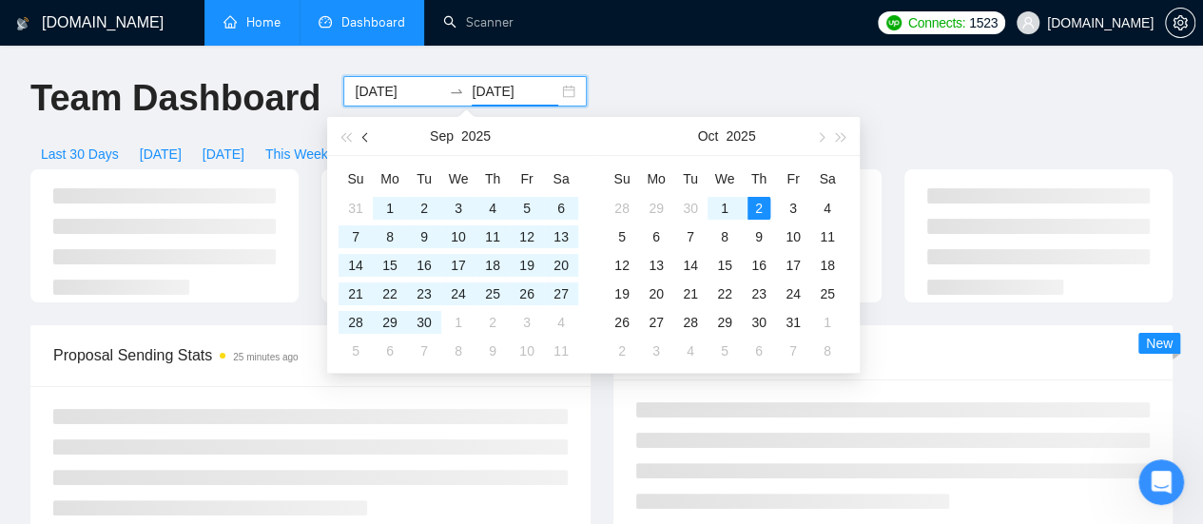
click at [369, 137] on span "button" at bounding box center [367, 137] width 10 height 10
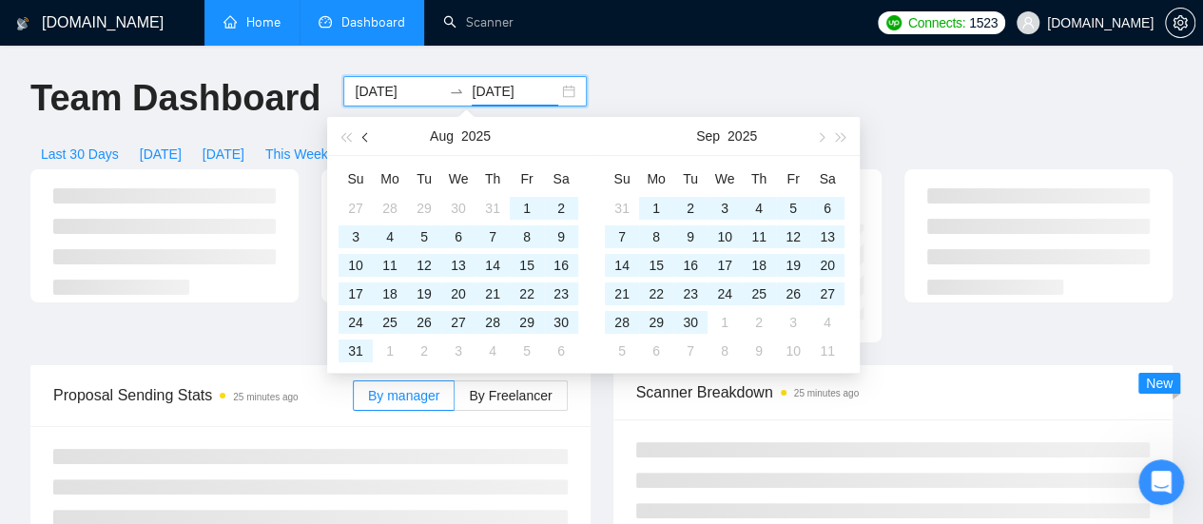
click at [362, 137] on span "button" at bounding box center [367, 137] width 10 height 10
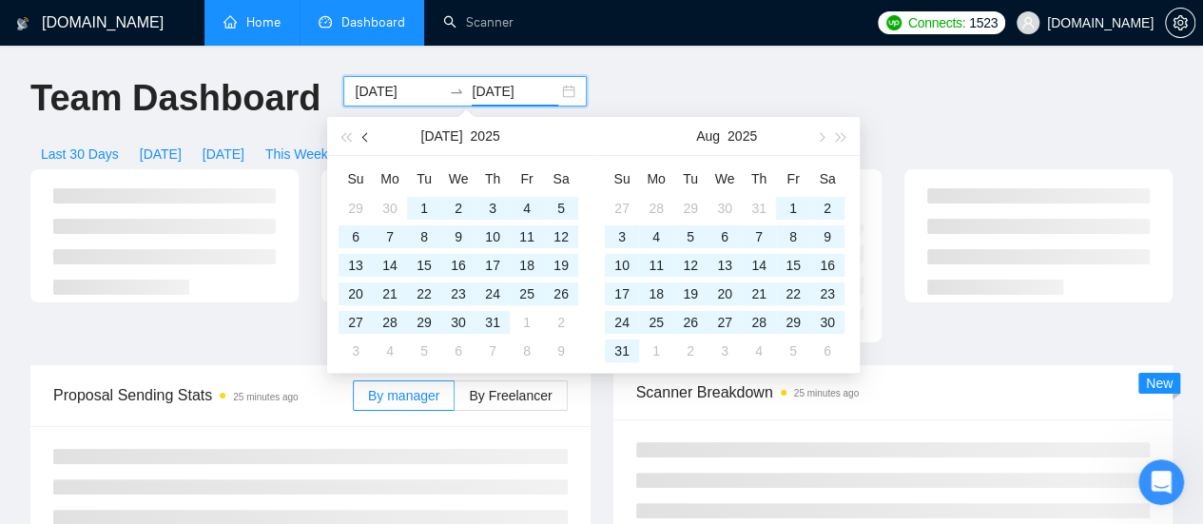
click at [362, 137] on span "button" at bounding box center [367, 137] width 10 height 10
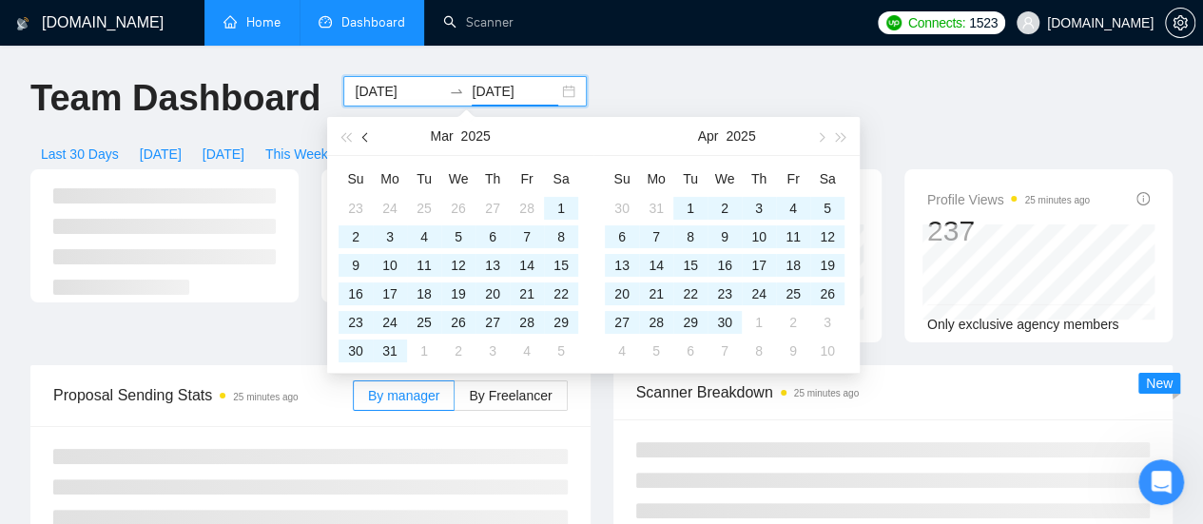
click at [362, 137] on span "button" at bounding box center [367, 137] width 10 height 10
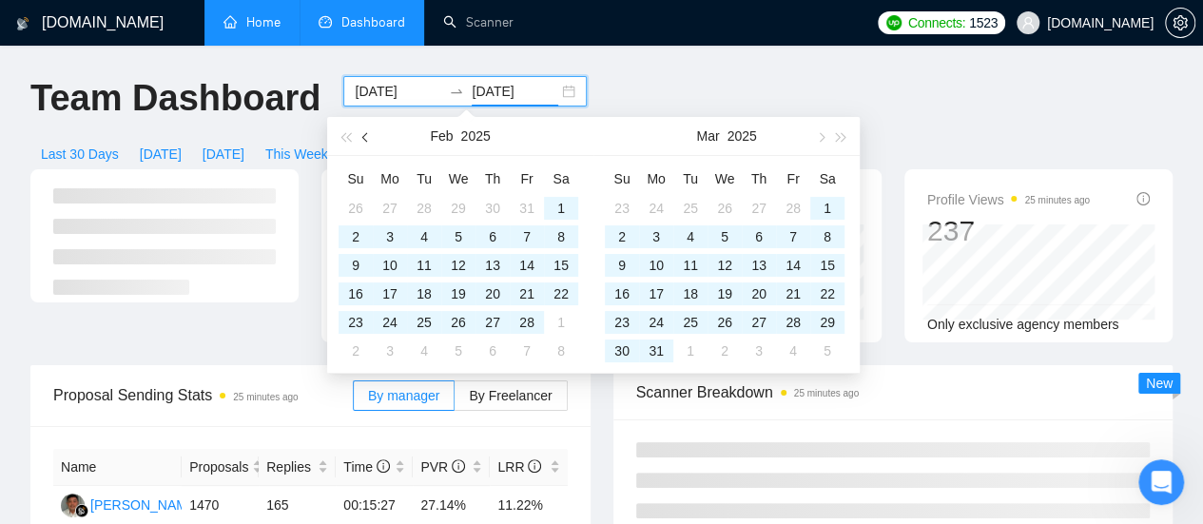
click at [362, 137] on span "button" at bounding box center [367, 137] width 10 height 10
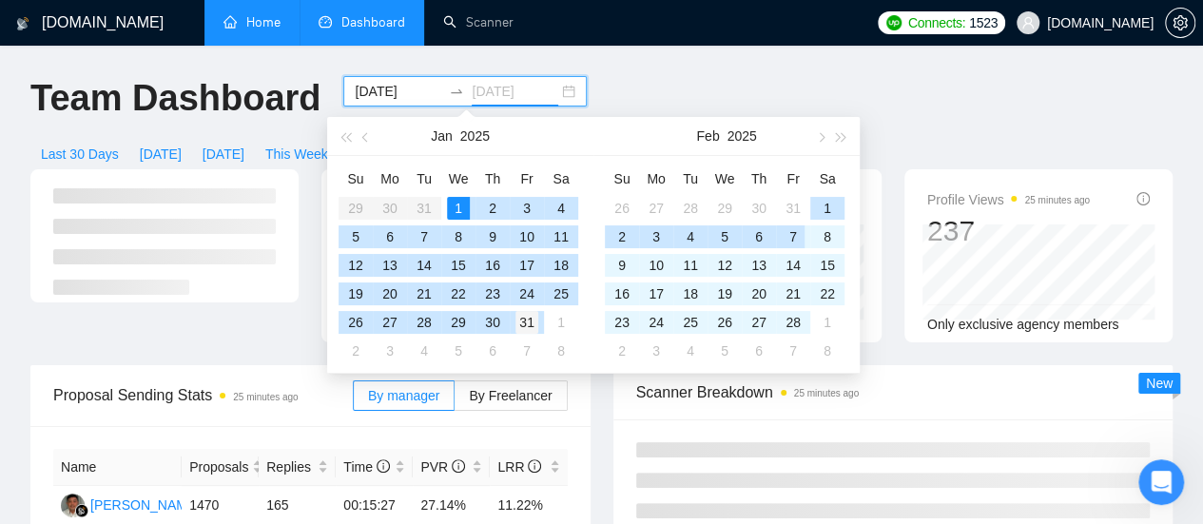
type input "[DATE]"
click at [528, 317] on div "31" at bounding box center [527, 322] width 23 height 23
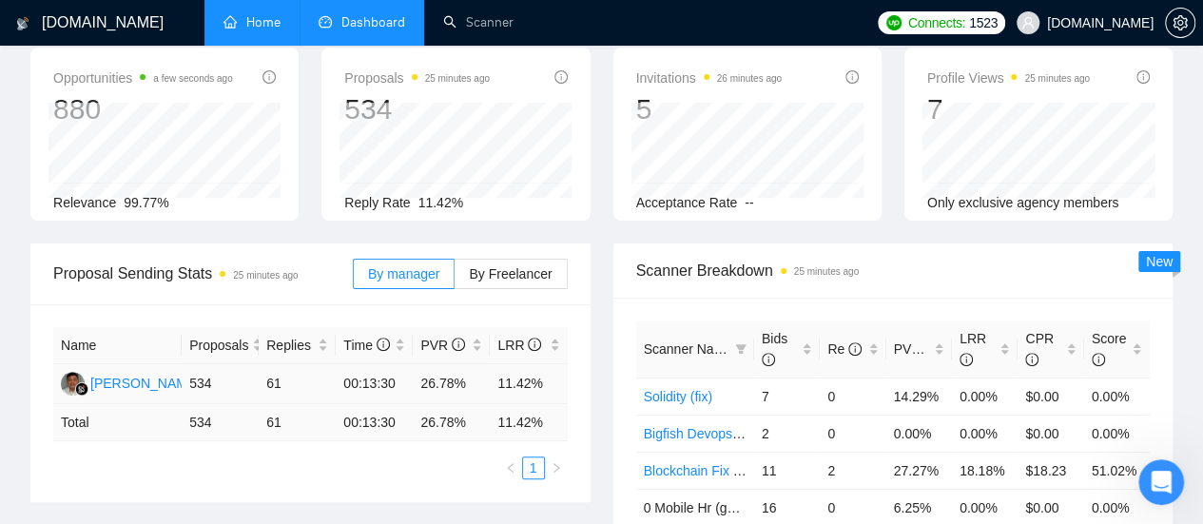
scroll to position [190, 0]
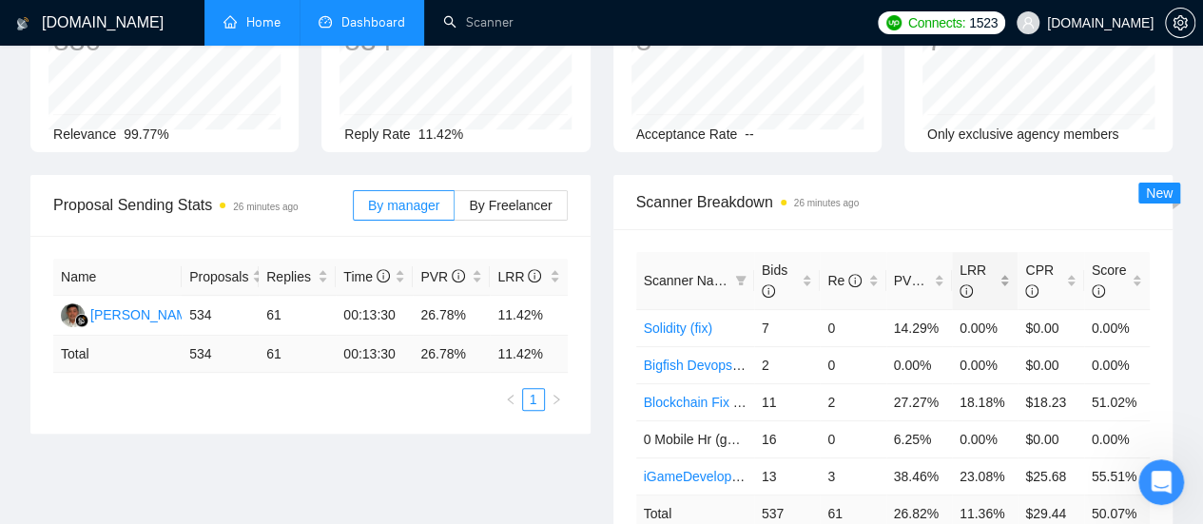
click at [1002, 260] on div "LRR" at bounding box center [985, 281] width 50 height 42
click at [1005, 260] on div "LRR" at bounding box center [985, 281] width 50 height 42
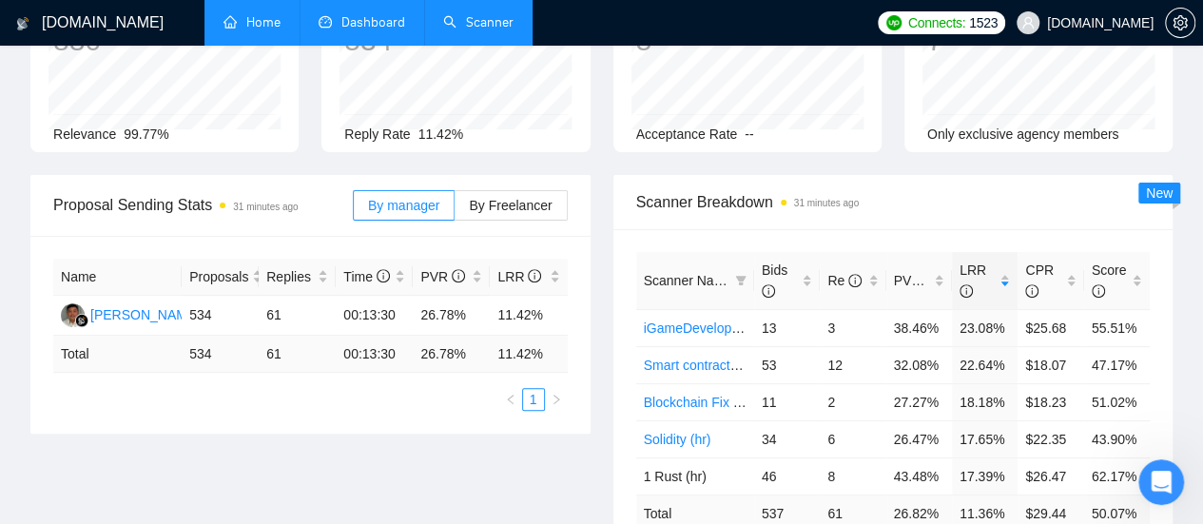
click at [510, 22] on link "Scanner" at bounding box center [478, 22] width 70 height 16
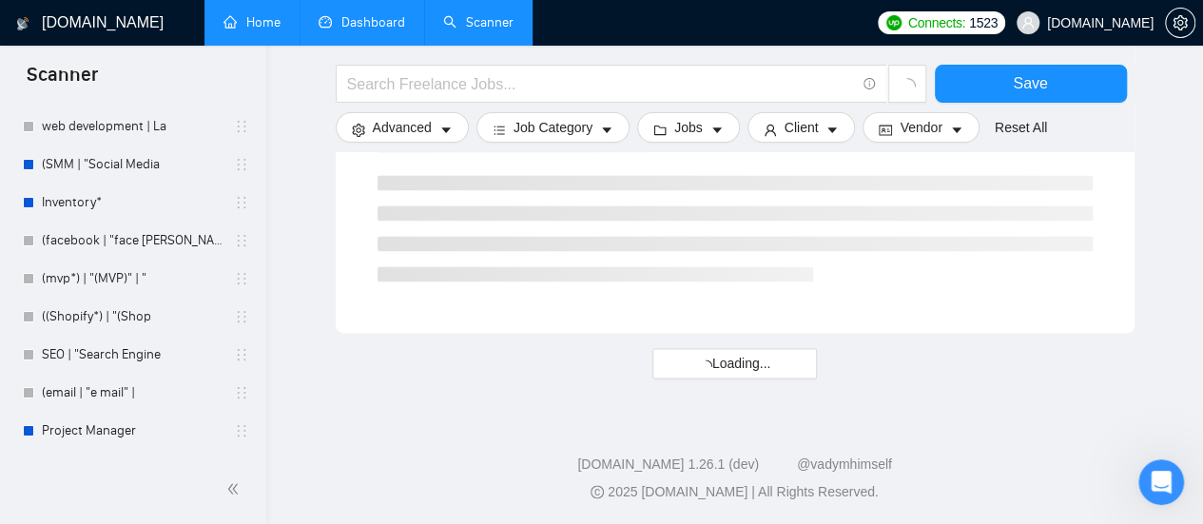
scroll to position [7274, 0]
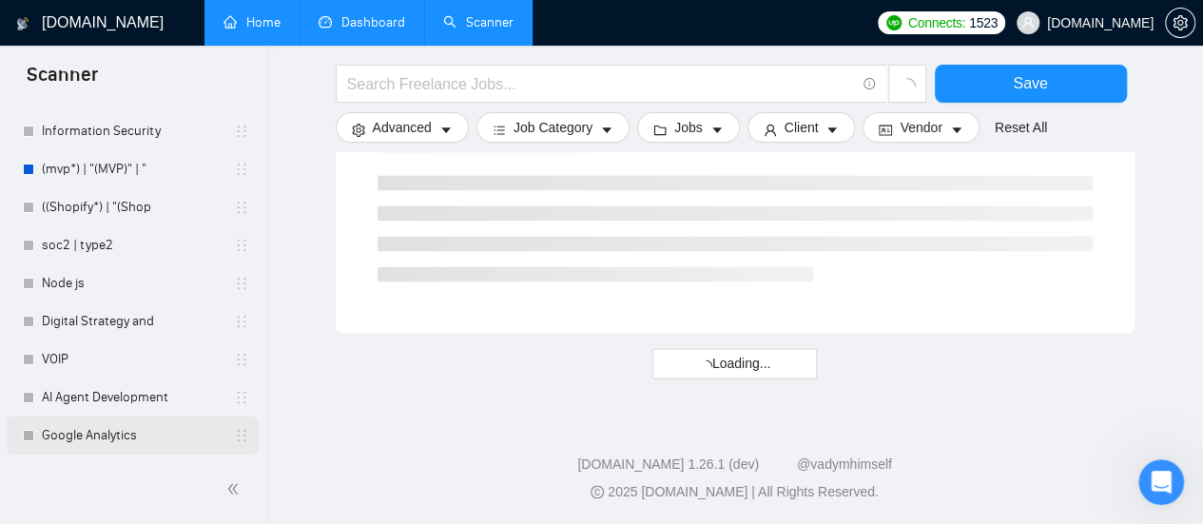
click at [110, 441] on link "Google Analytics" at bounding box center [132, 436] width 181 height 38
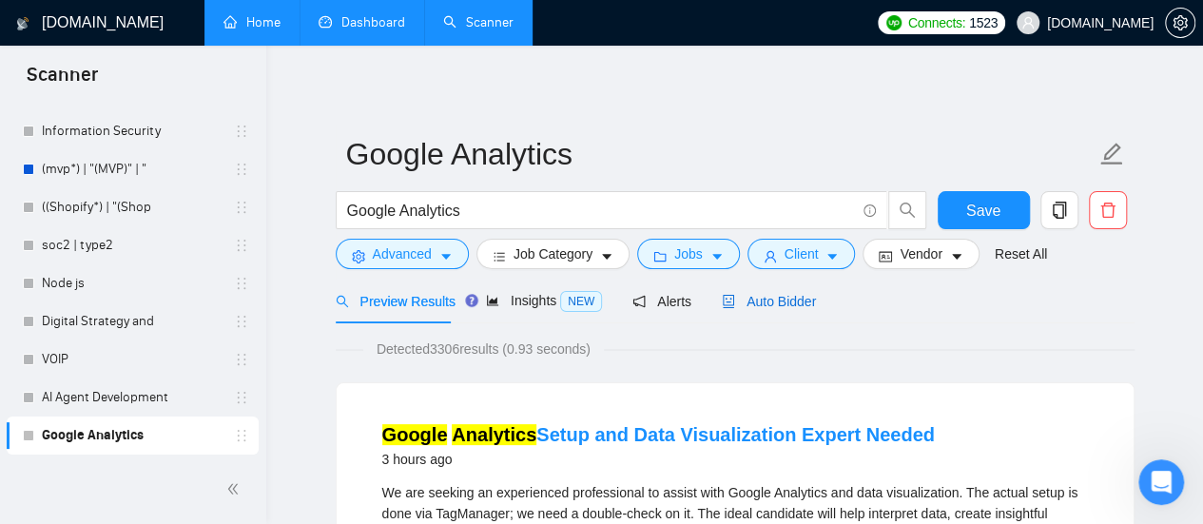
click at [777, 302] on span "Auto Bidder" at bounding box center [769, 301] width 94 height 15
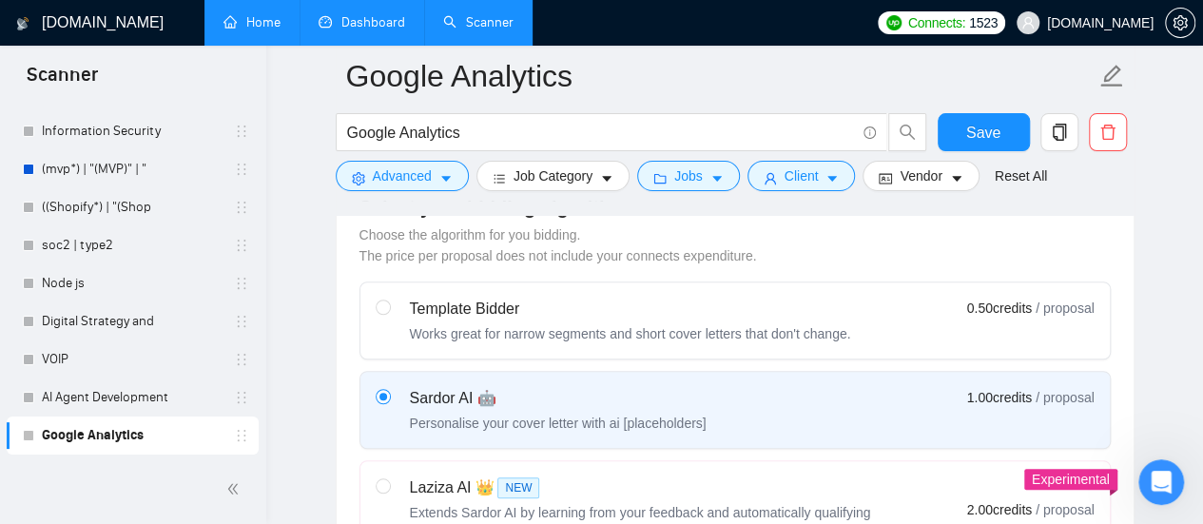
scroll to position [666, 0]
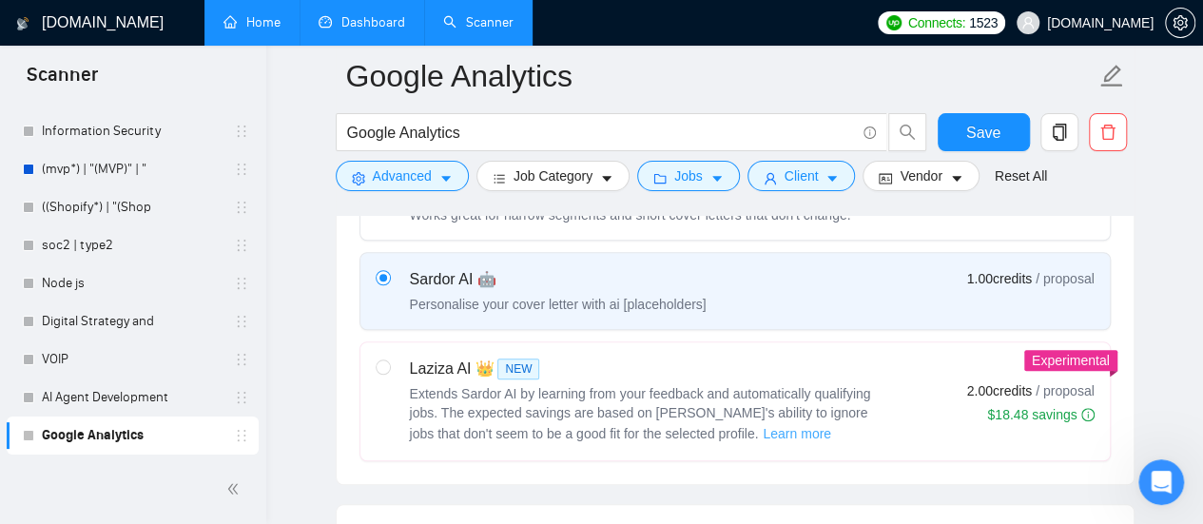
click at [763, 429] on span "Learn more" at bounding box center [797, 433] width 68 height 21
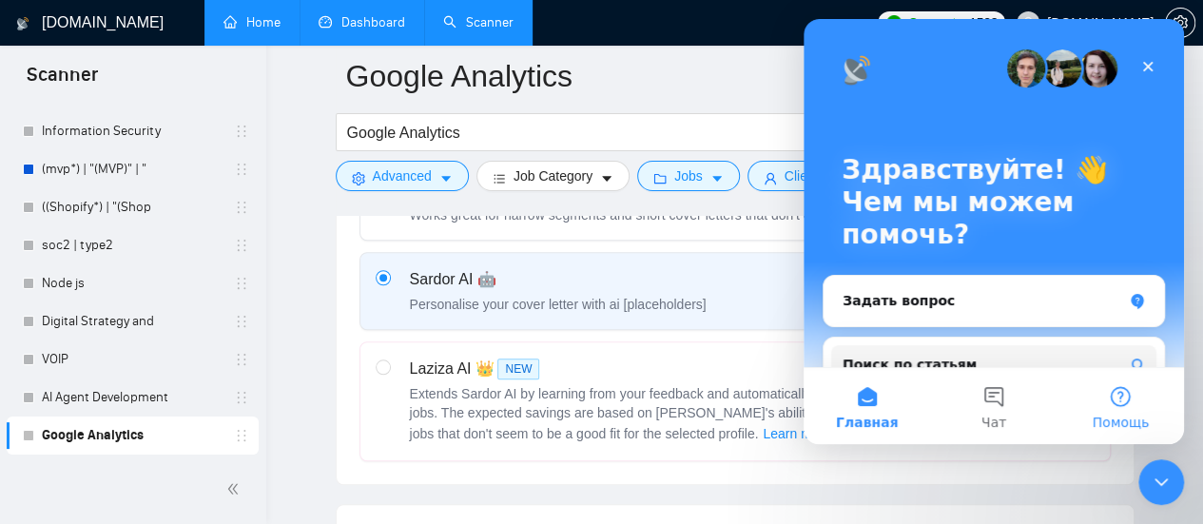
click at [1120, 412] on button "Помощь" at bounding box center [1121, 406] width 127 height 76
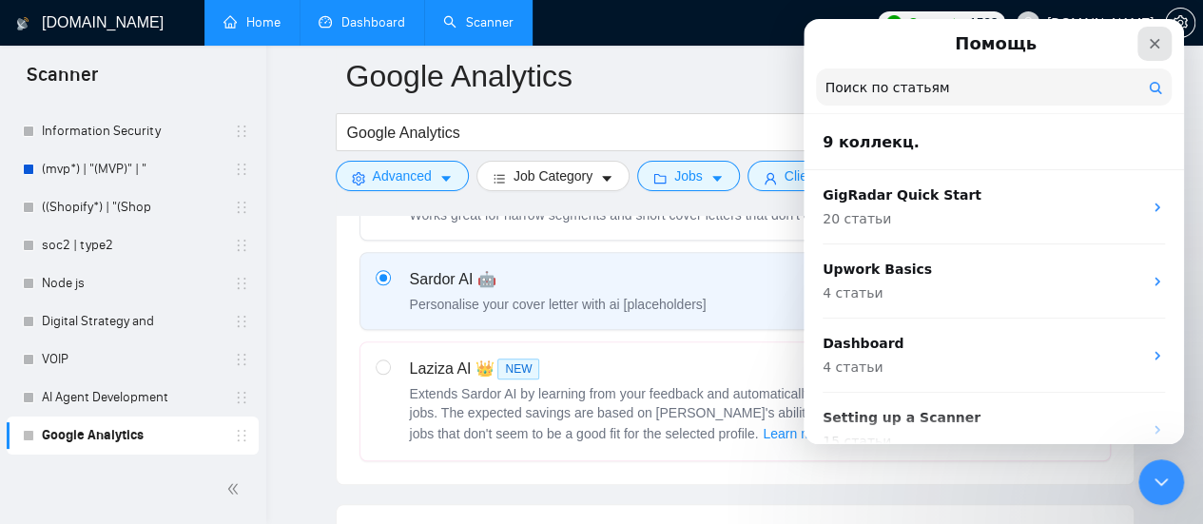
click at [1154, 47] on icon "Закрыть" at bounding box center [1154, 43] width 15 height 15
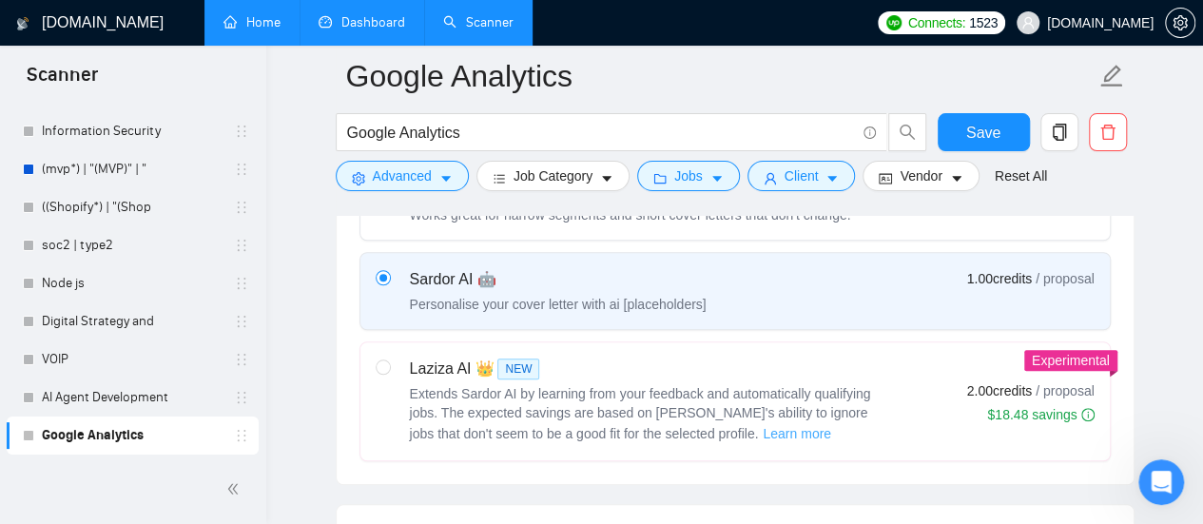
click at [763, 428] on span "Learn more" at bounding box center [797, 433] width 68 height 21
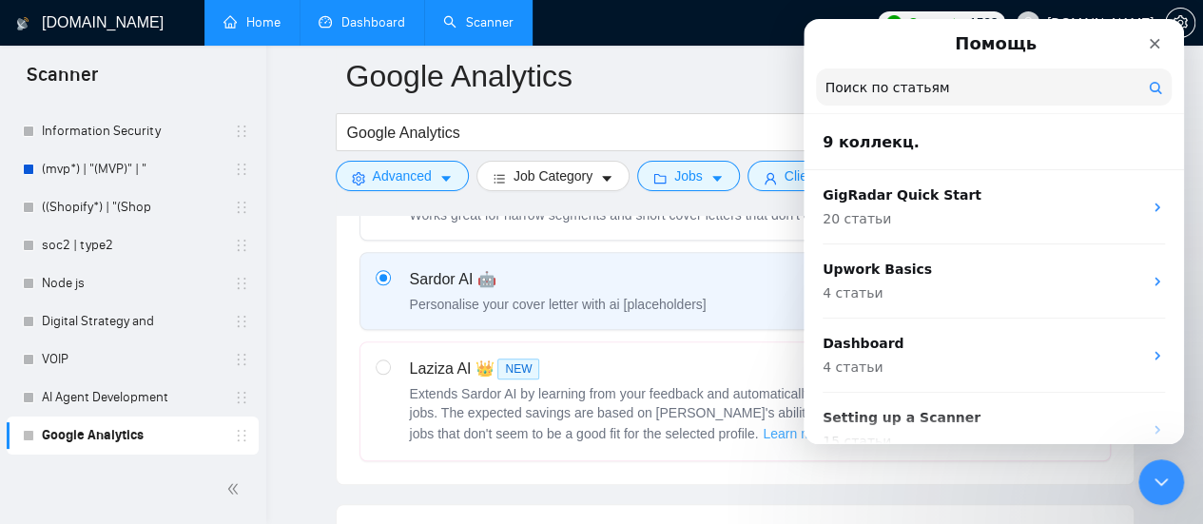
scroll to position [380, 0]
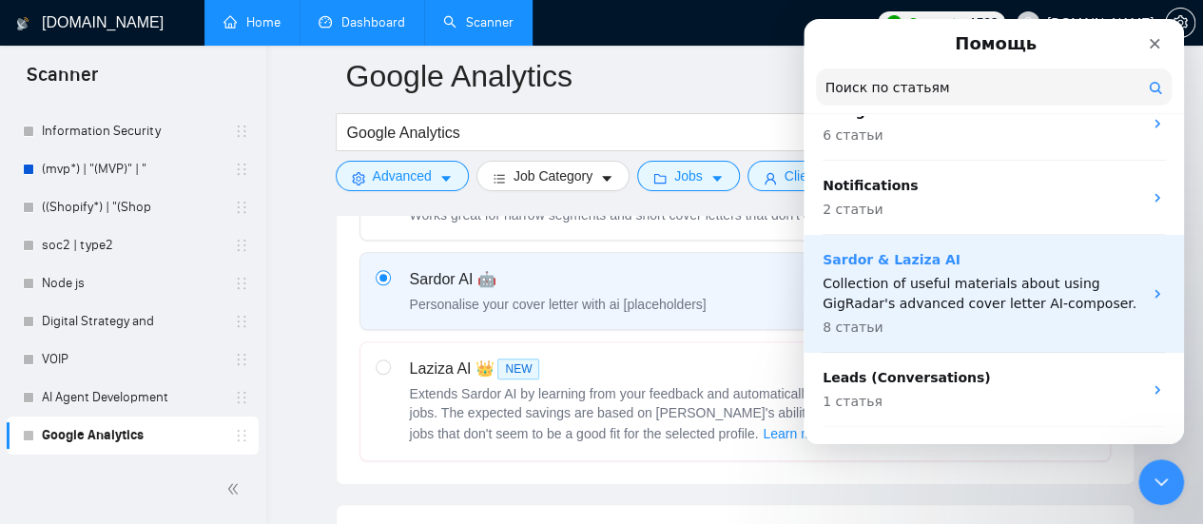
click at [901, 263] on p "Sardor & Laziza AI" at bounding box center [983, 260] width 320 height 20
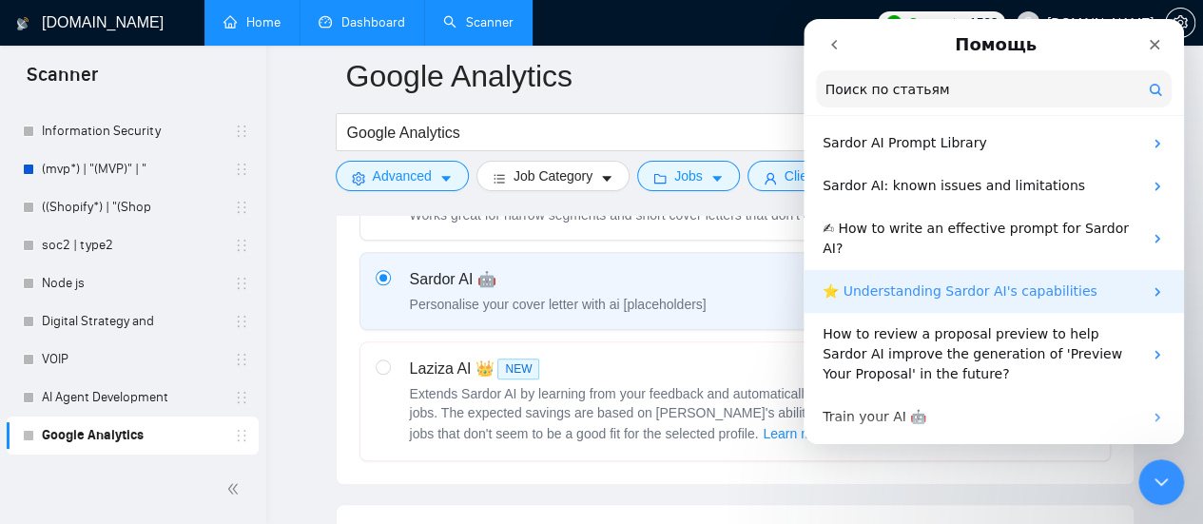
scroll to position [232, 0]
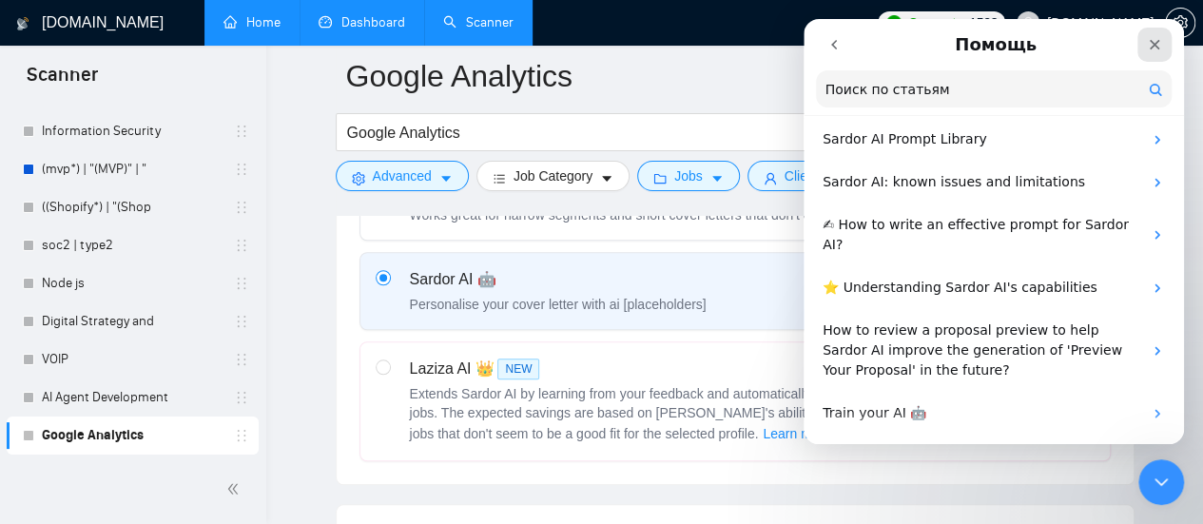
click at [1154, 44] on icon "Закрыть" at bounding box center [1155, 45] width 10 height 10
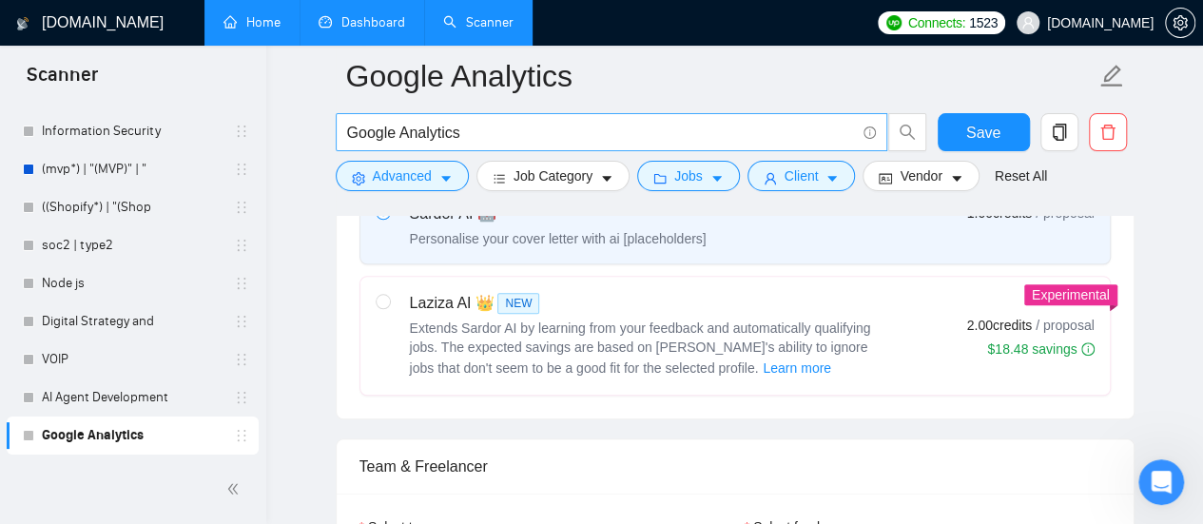
scroll to position [761, 0]
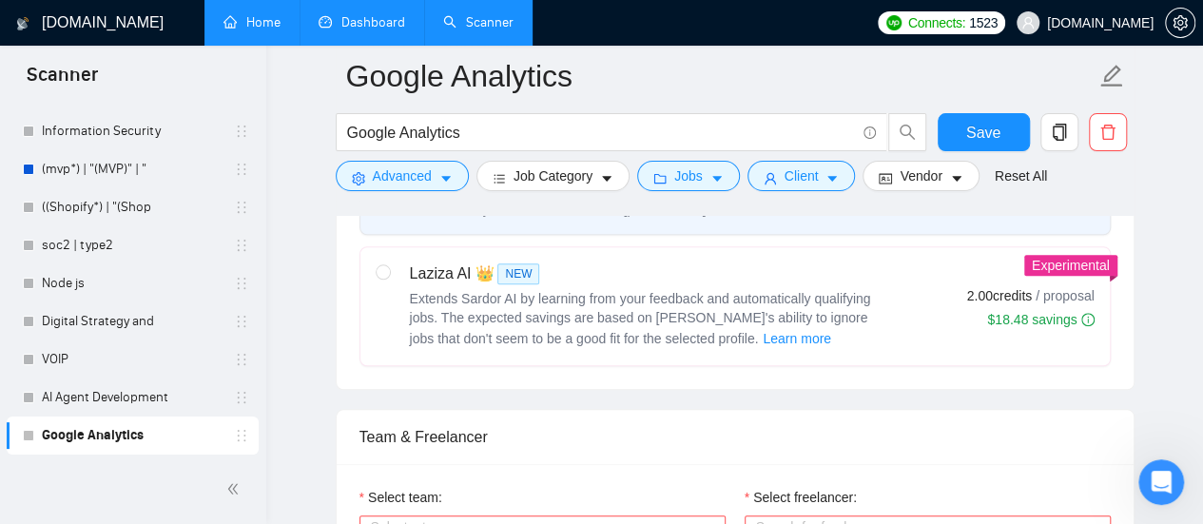
click at [501, 275] on span "NEW" at bounding box center [518, 273] width 42 height 21
click at [389, 275] on input "radio" at bounding box center [382, 270] width 13 height 13
radio input "true"
radio input "false"
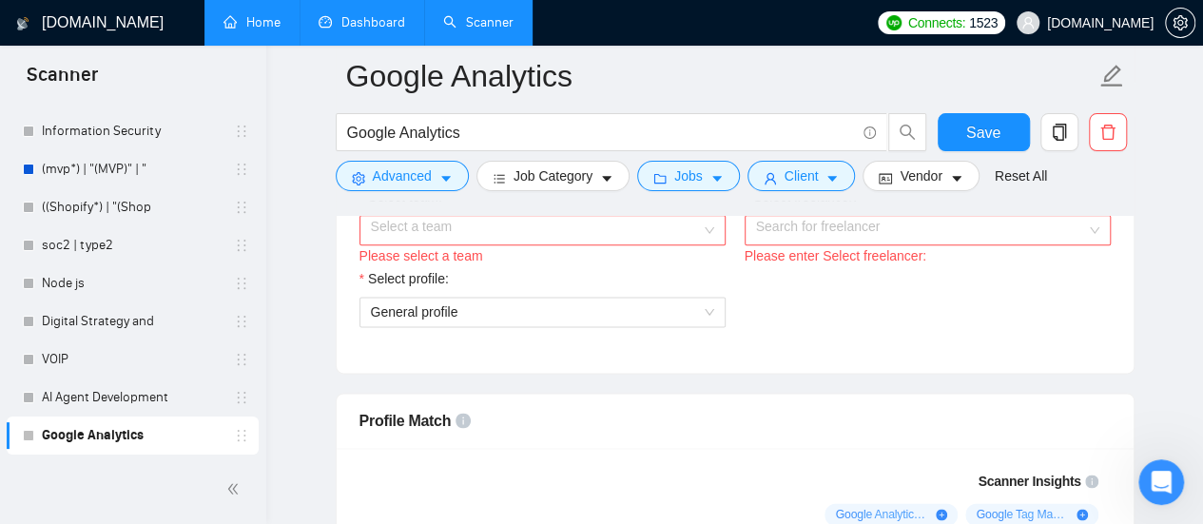
scroll to position [951, 0]
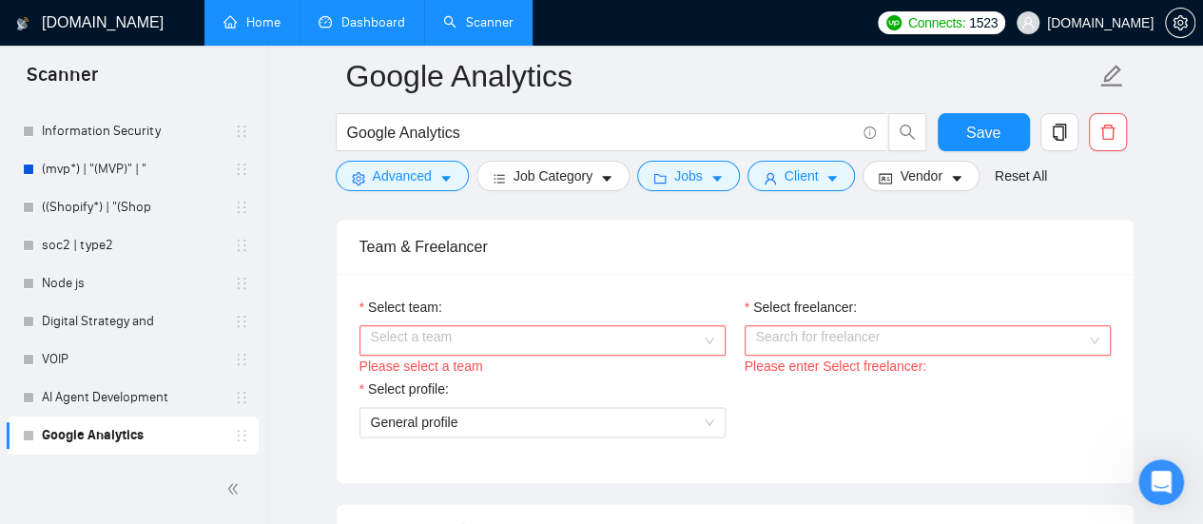
click at [700, 338] on div "Select a team" at bounding box center [543, 340] width 366 height 30
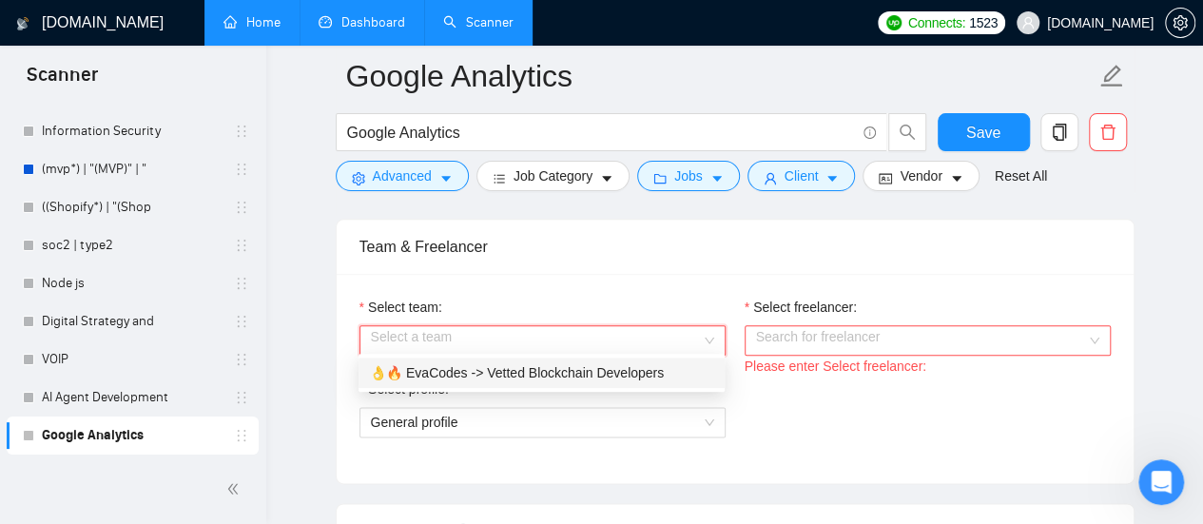
drag, startPoint x: 599, startPoint y: 373, endPoint x: 850, endPoint y: 332, distance: 254.4
click at [602, 372] on div "👌🔥 EvaCodes -> Vetted Blockchain Developers" at bounding box center [541, 372] width 343 height 21
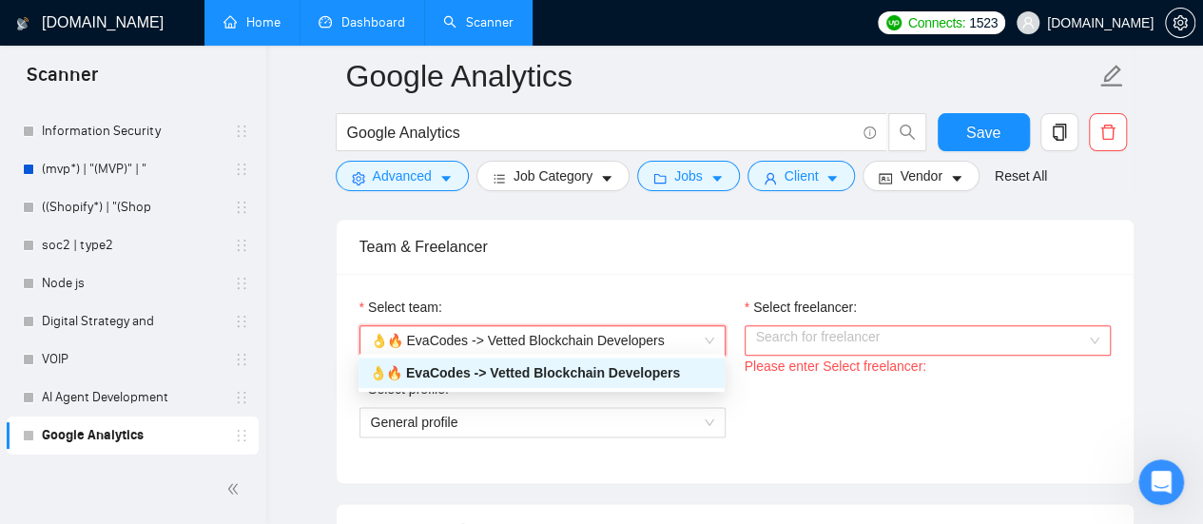
click at [850, 331] on input "Select freelancer:" at bounding box center [921, 340] width 330 height 29
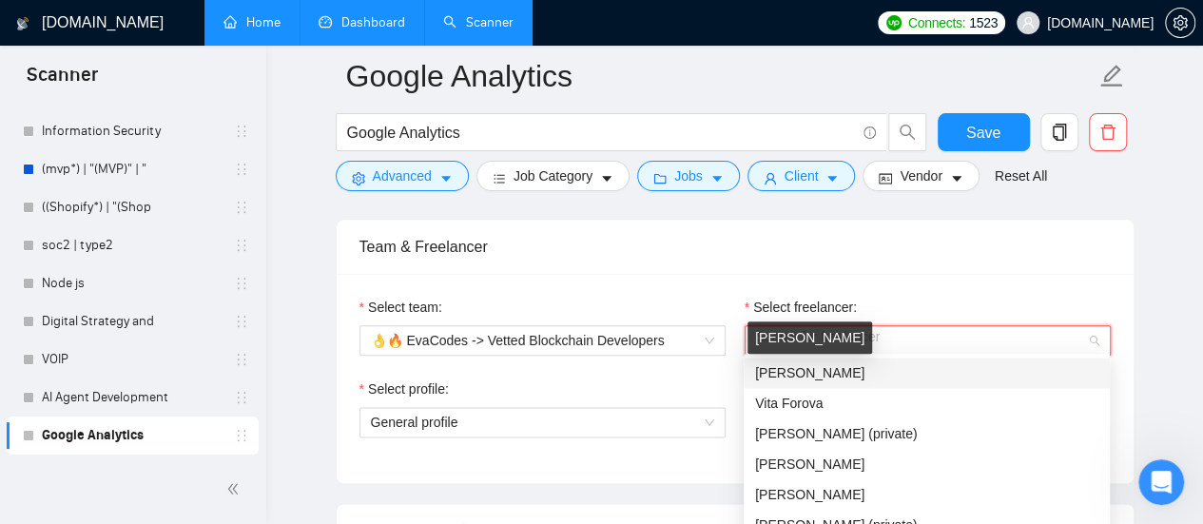
click at [815, 372] on span "[PERSON_NAME]" at bounding box center [809, 372] width 109 height 15
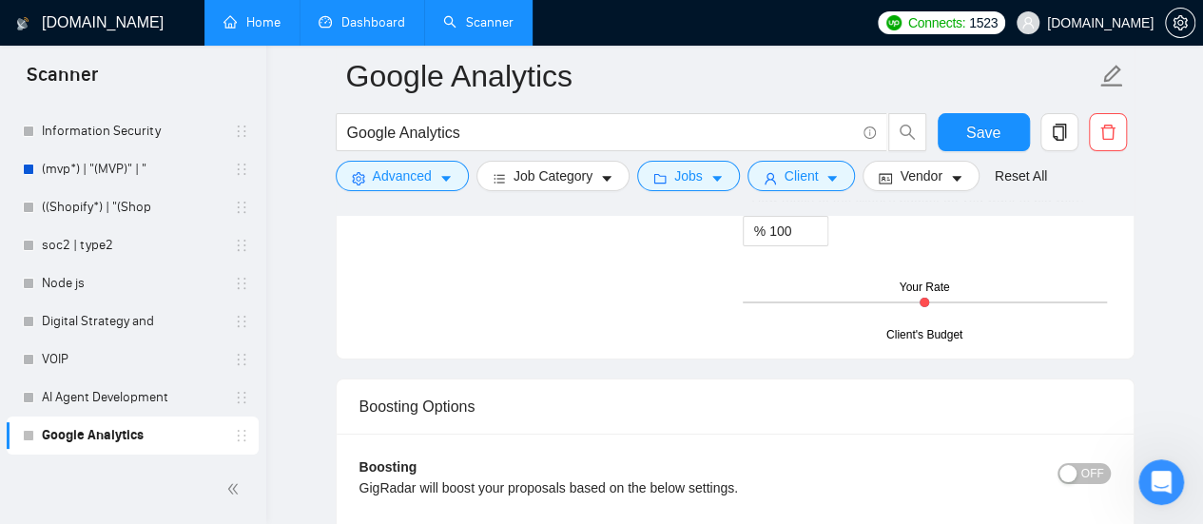
scroll to position [3519, 0]
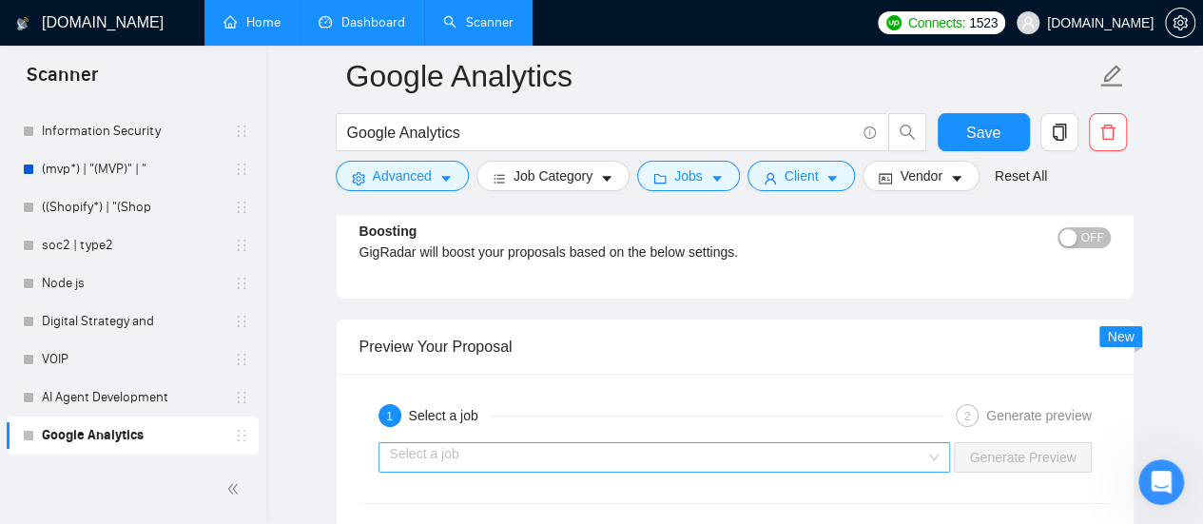
click at [537, 448] on input "search" at bounding box center [658, 457] width 536 height 29
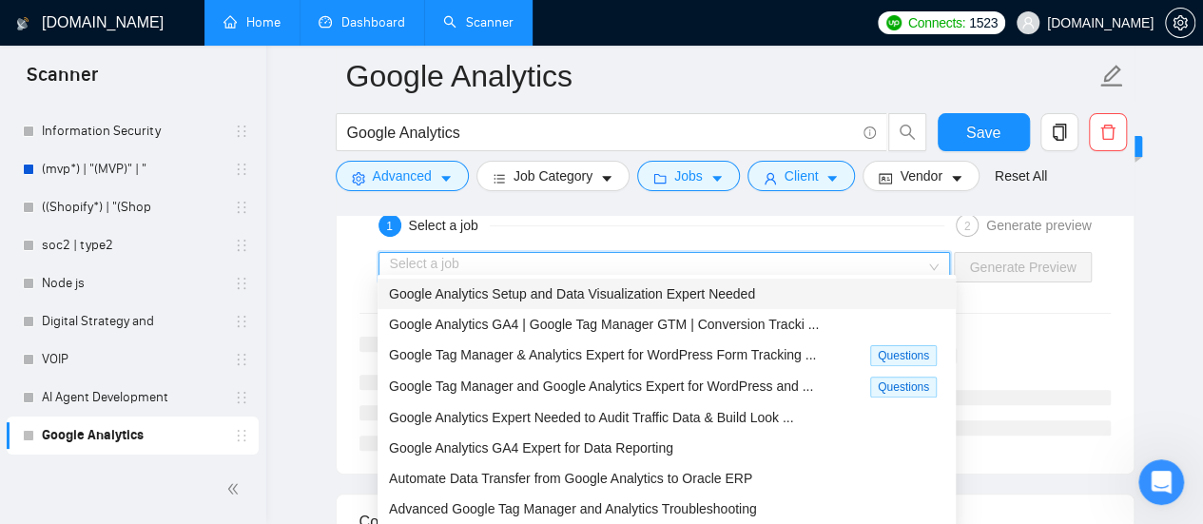
click at [616, 296] on span "Google Analytics Setup and Data Visualization Expert Needed" at bounding box center [572, 293] width 366 height 15
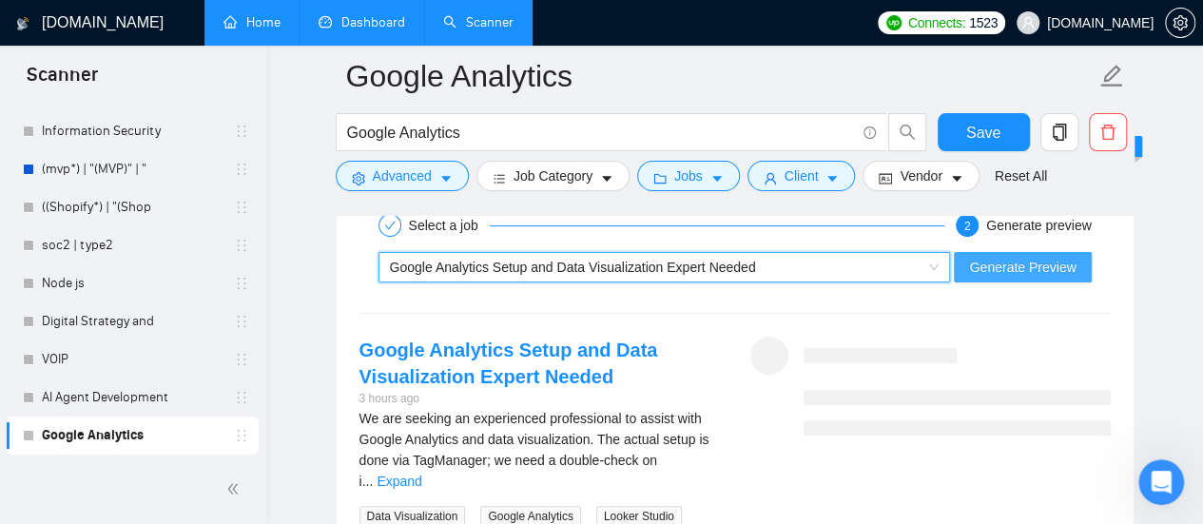
drag, startPoint x: 1033, startPoint y: 260, endPoint x: 1014, endPoint y: 287, distance: 33.5
click at [1033, 260] on span "Generate Preview" at bounding box center [1022, 267] width 107 height 21
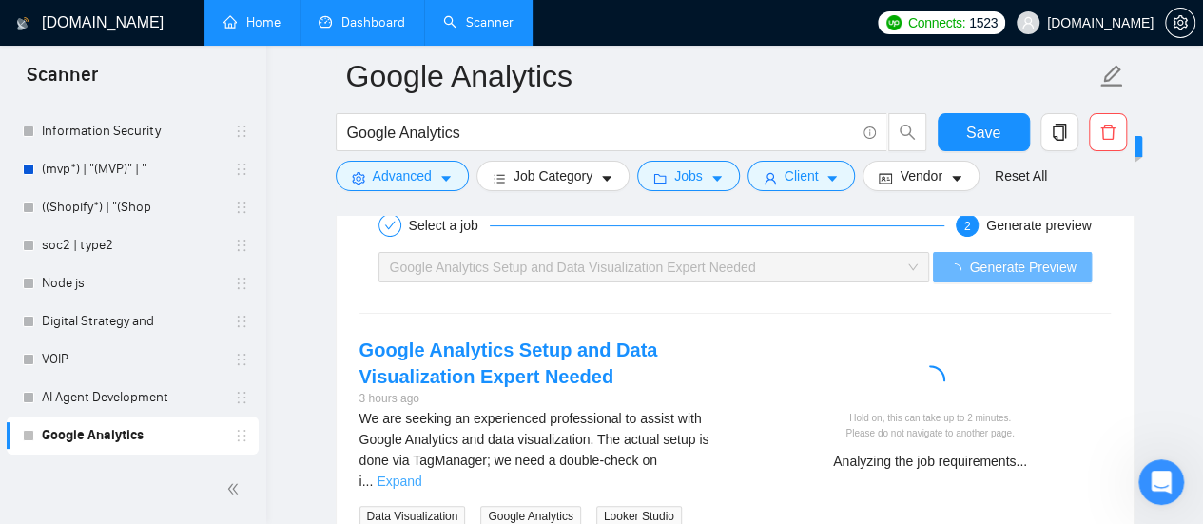
click at [421, 474] on link "Expand" at bounding box center [399, 481] width 45 height 15
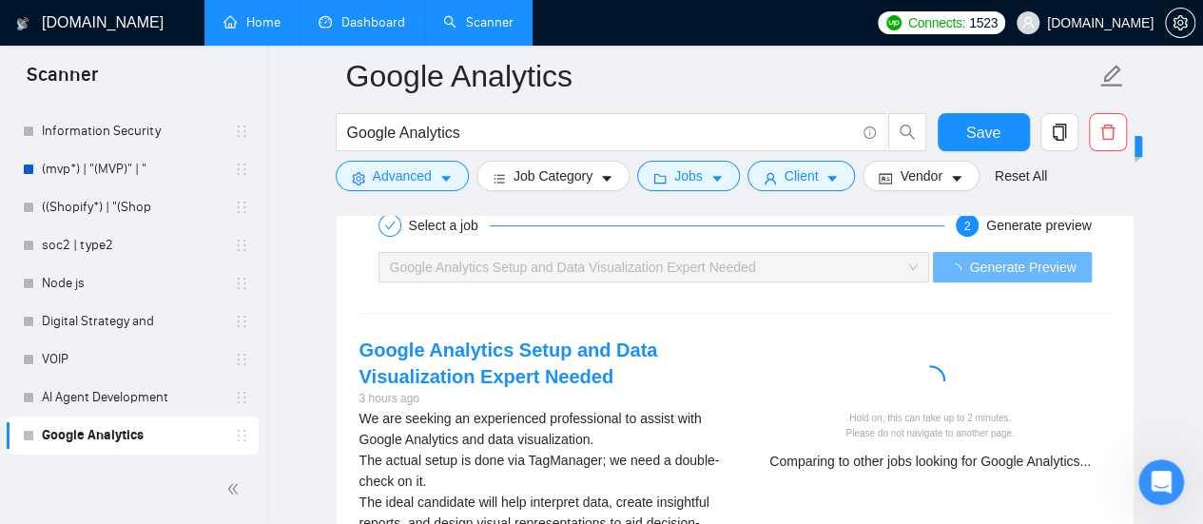
scroll to position [3805, 0]
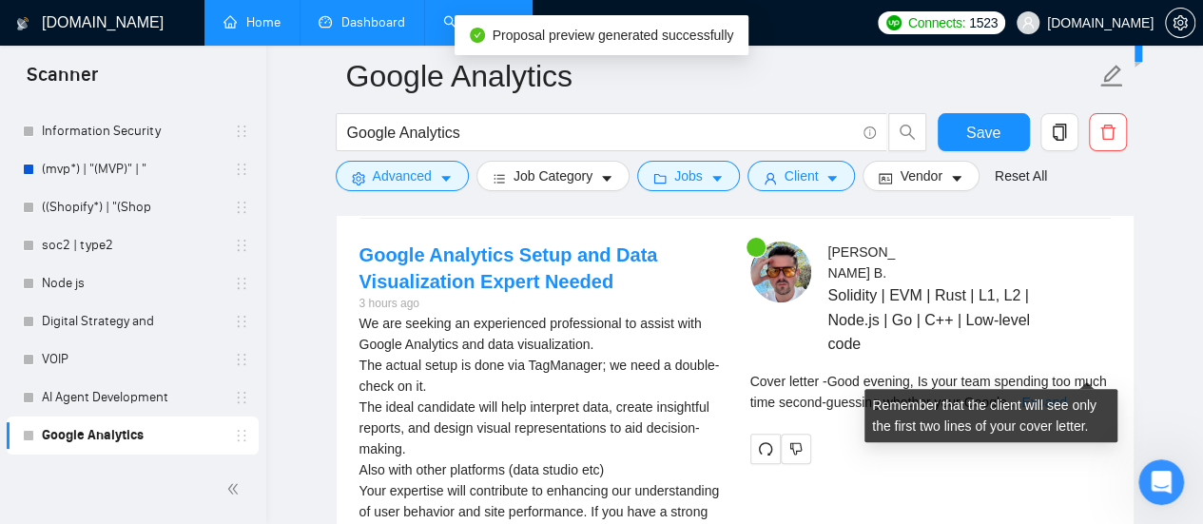
click at [1066, 395] on link "Expand" at bounding box center [1044, 402] width 45 height 15
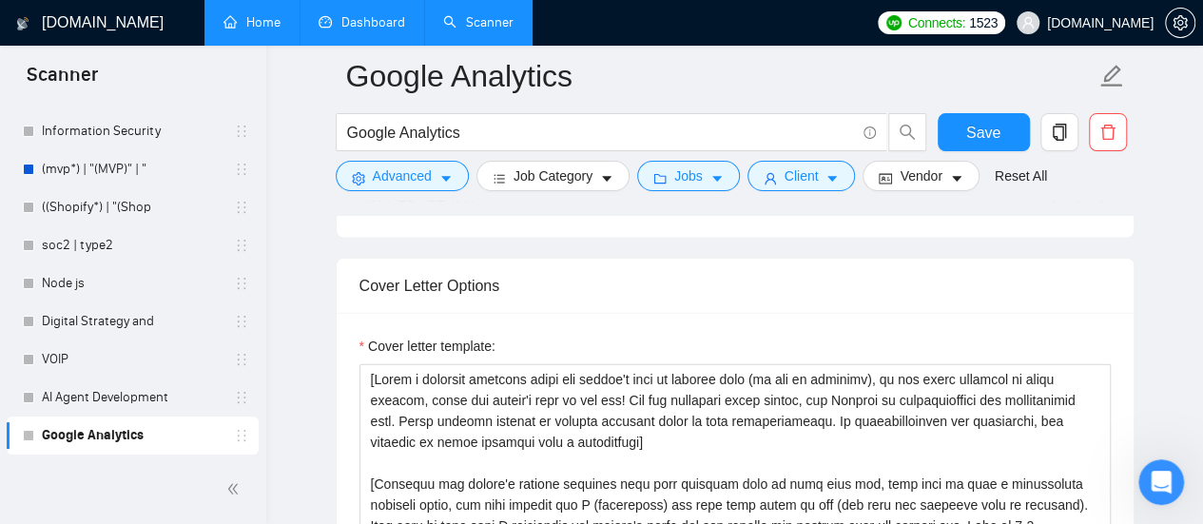
scroll to position [1997, 0]
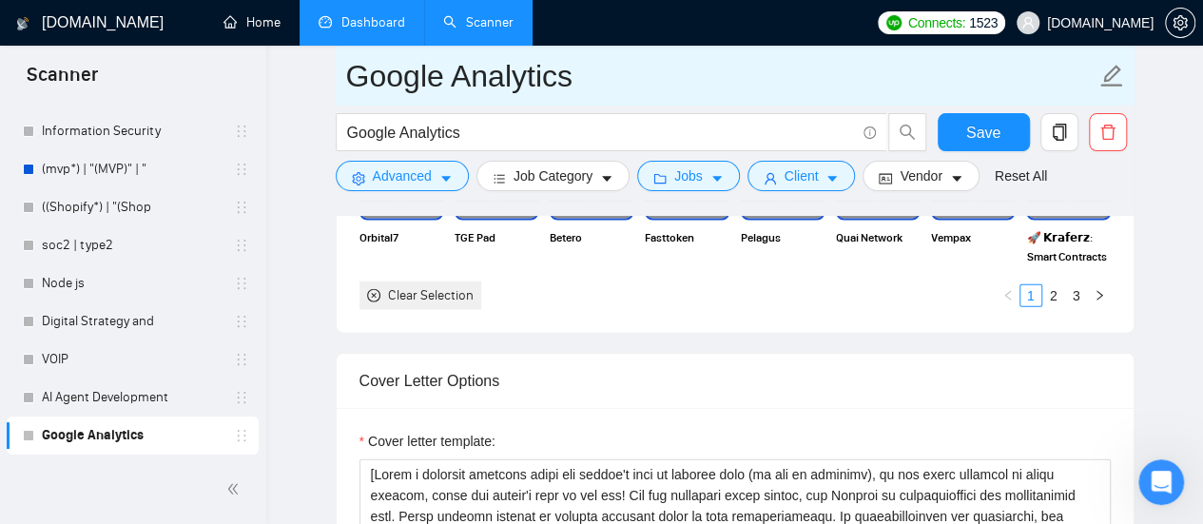
drag, startPoint x: 277, startPoint y: 20, endPoint x: 632, endPoint y: 85, distance: 360.6
click at [277, 20] on link "Home" at bounding box center [252, 22] width 57 height 16
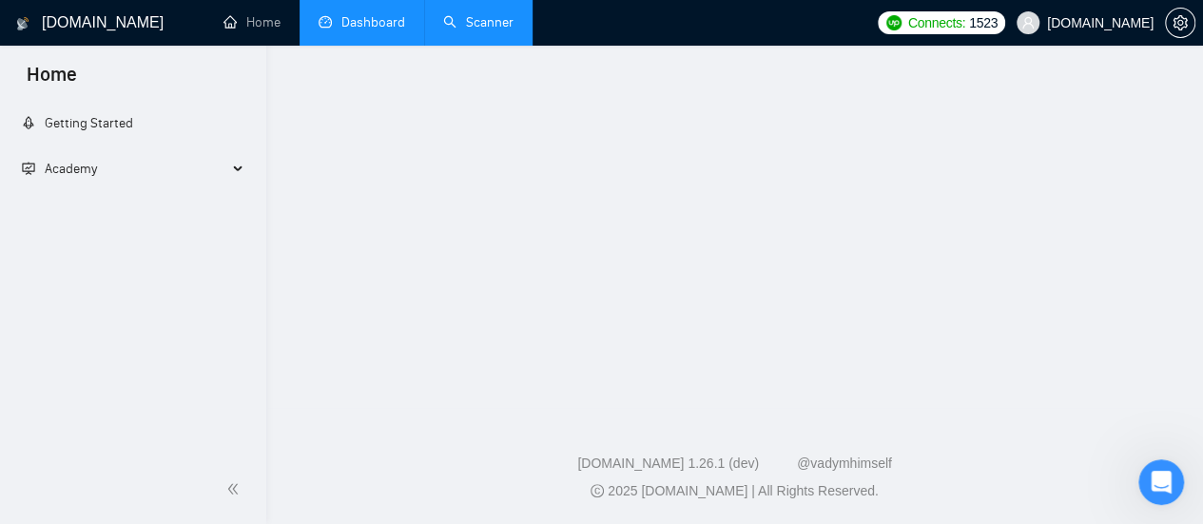
click at [375, 26] on link "Dashboard" at bounding box center [362, 22] width 87 height 16
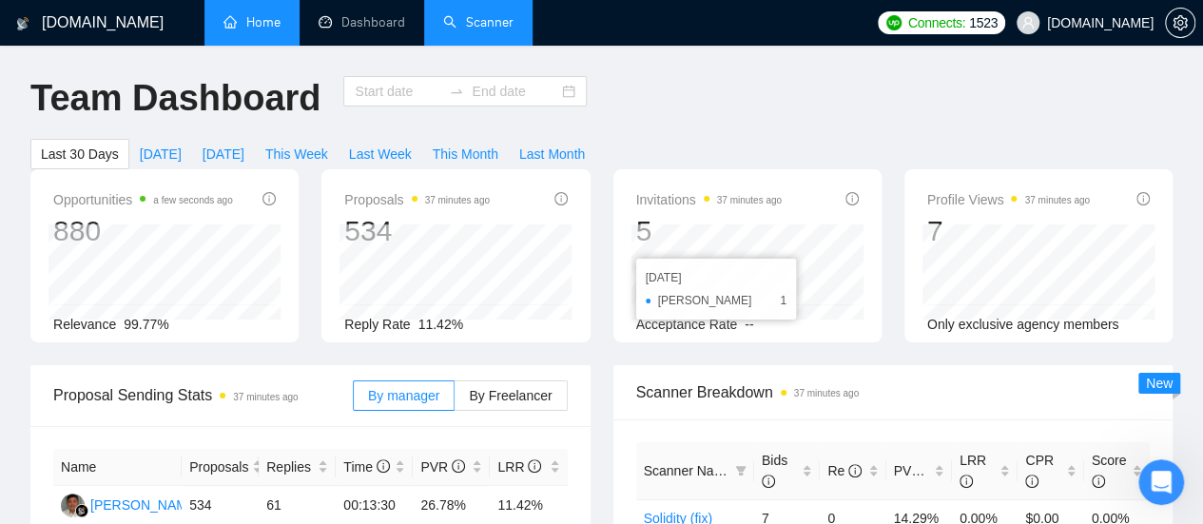
type input "[DATE]"
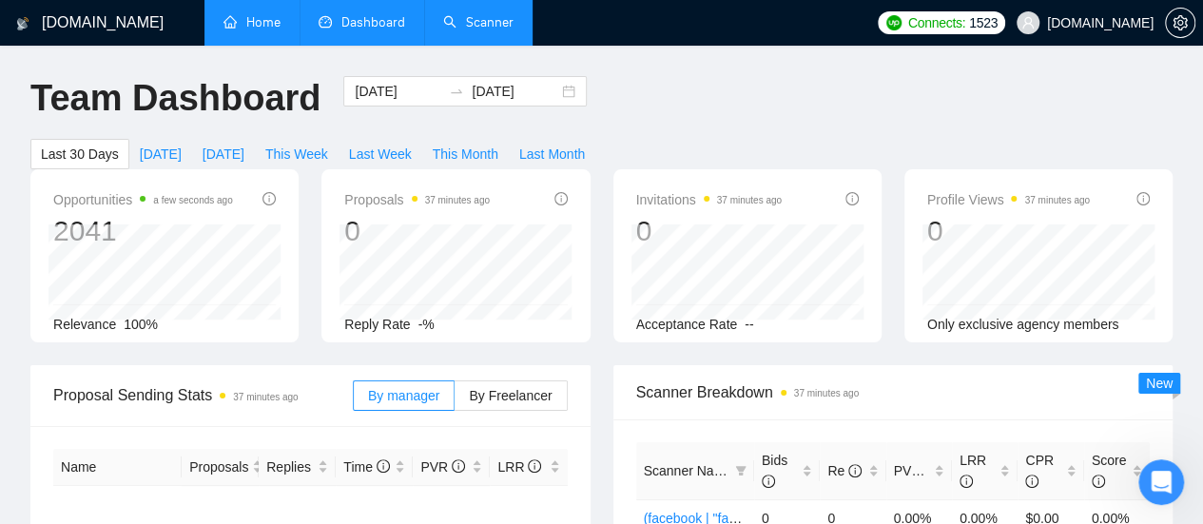
click at [248, 17] on link "Home" at bounding box center [252, 22] width 57 height 16
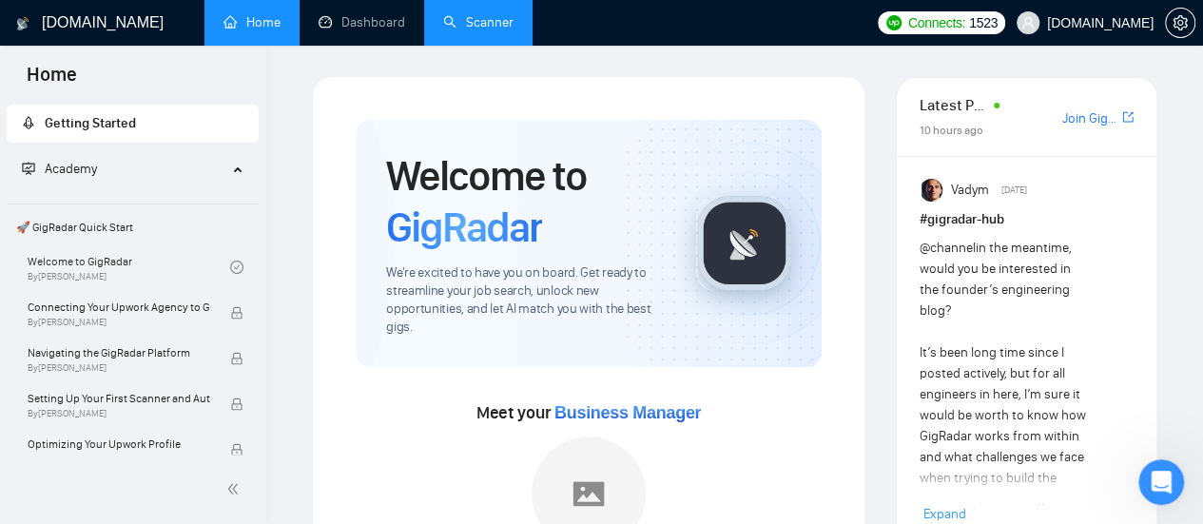
click at [489, 17] on link "Scanner" at bounding box center [478, 22] width 70 height 16
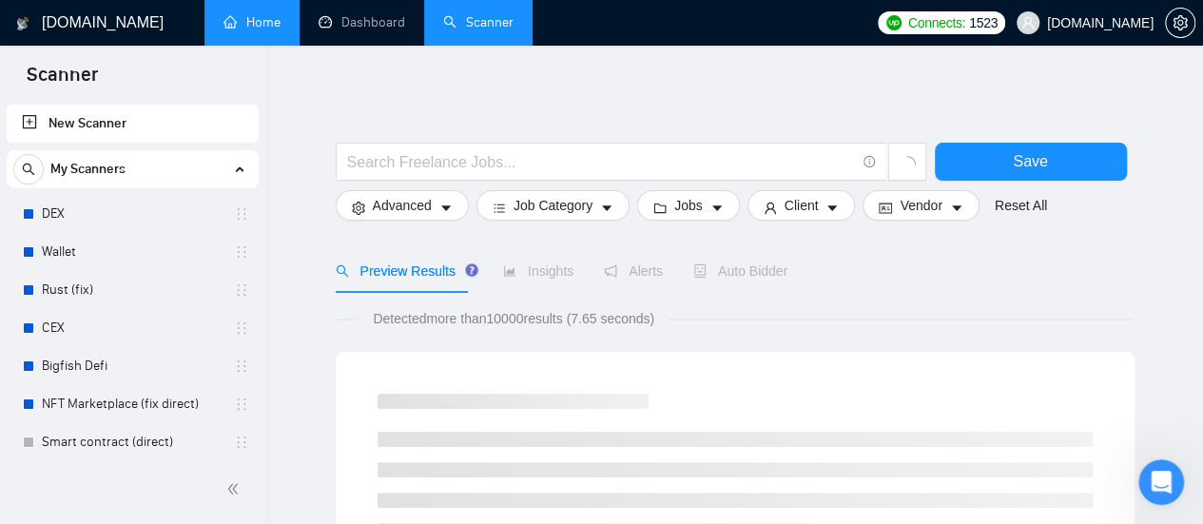
click at [648, 279] on span "Alerts" at bounding box center [633, 270] width 59 height 15
